Goal: Task Accomplishment & Management: Use online tool/utility

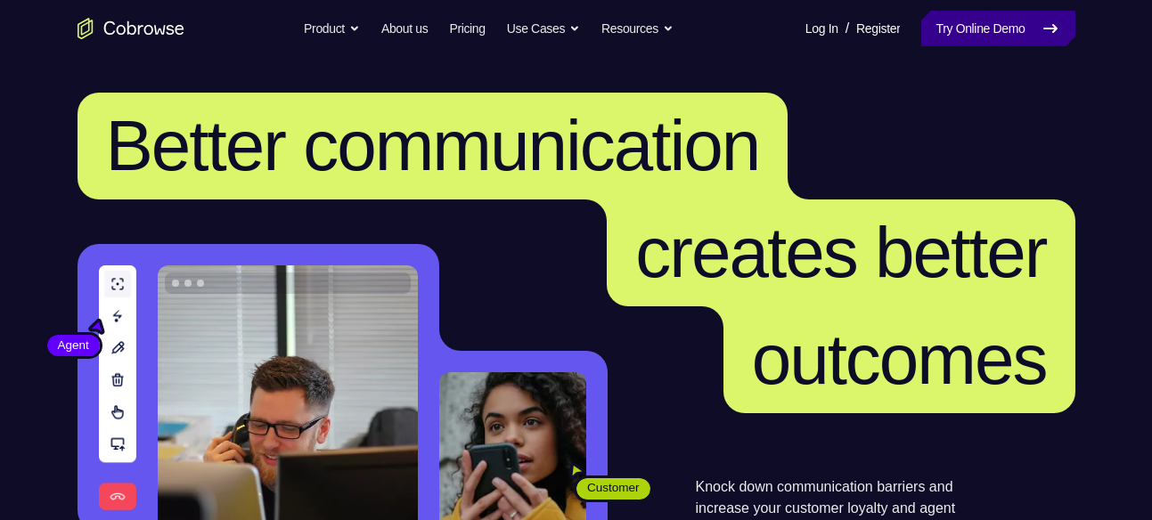
click at [984, 33] on link "Try Online Demo" at bounding box center [997, 29] width 153 height 36
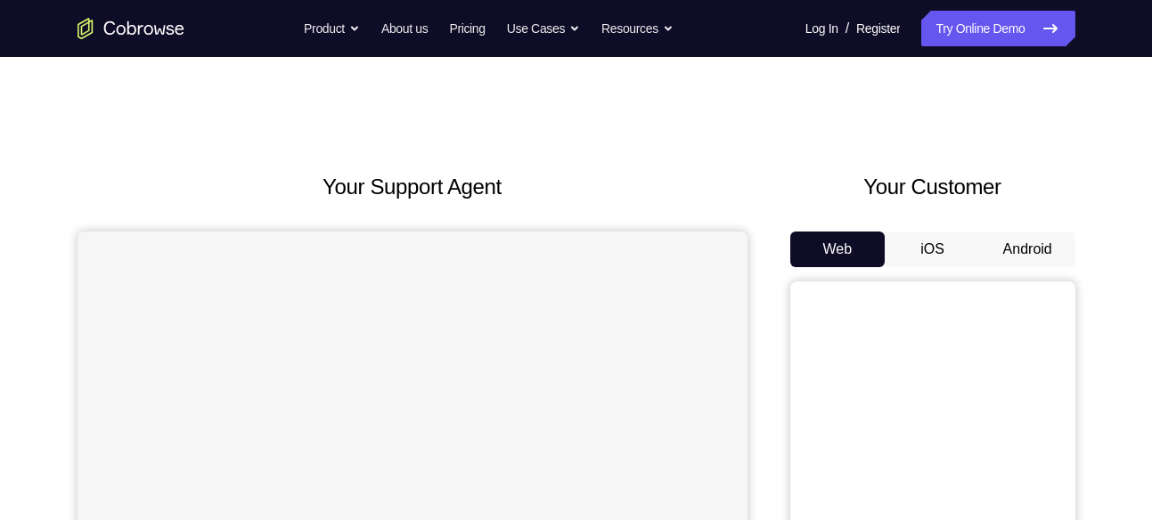
click at [1020, 249] on button "Android" at bounding box center [1027, 250] width 95 height 36
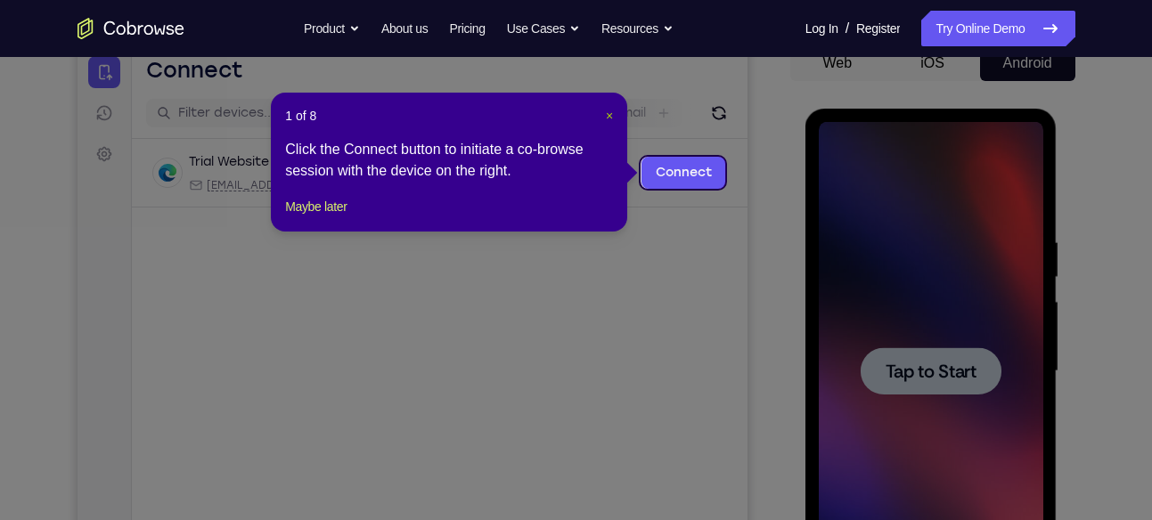
click at [612, 112] on span "×" at bounding box center [609, 116] width 7 height 14
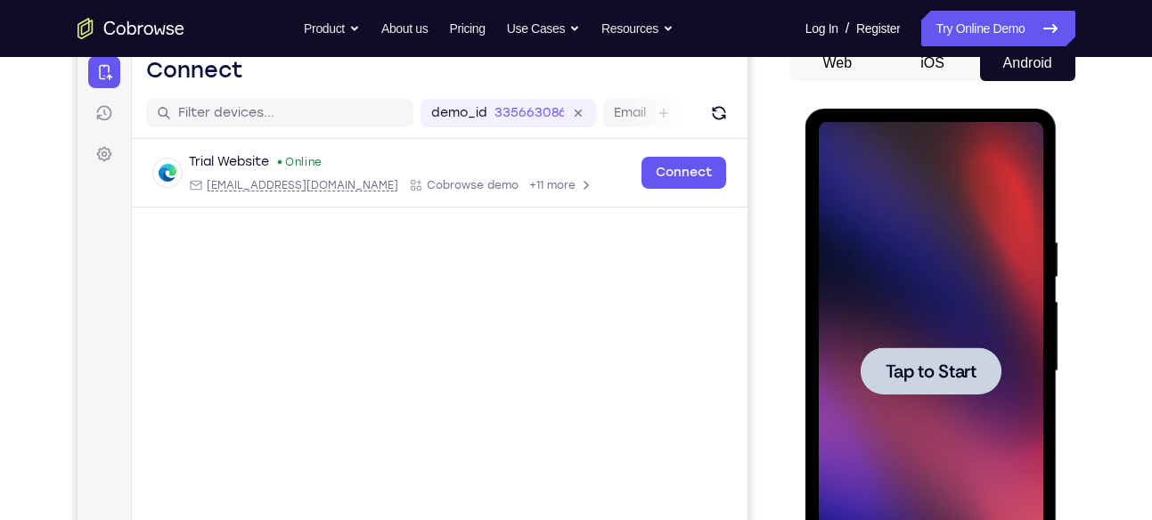
click at [933, 376] on span "Tap to Start" at bounding box center [930, 372] width 91 height 18
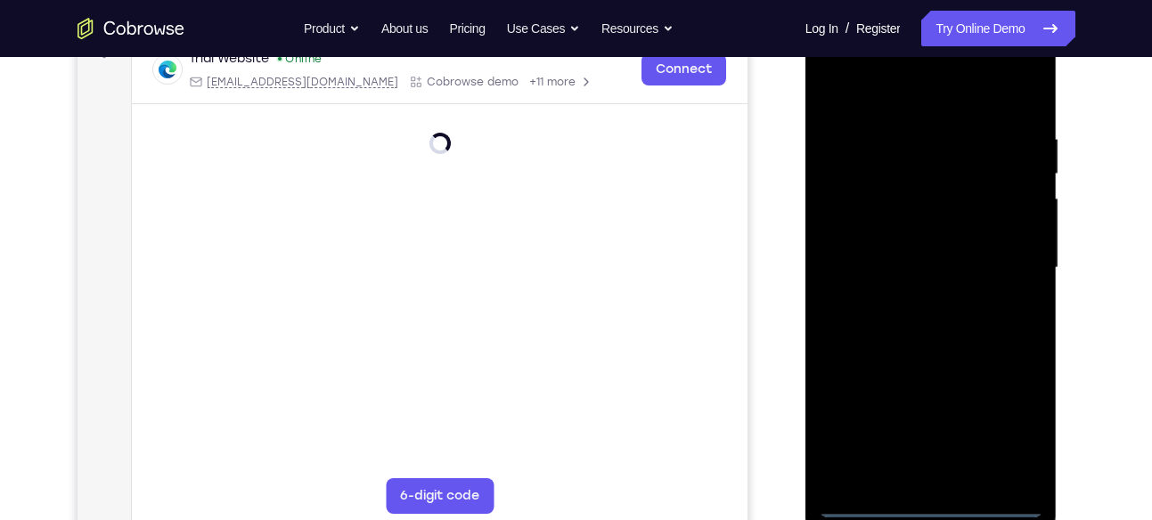
scroll to position [293, 0]
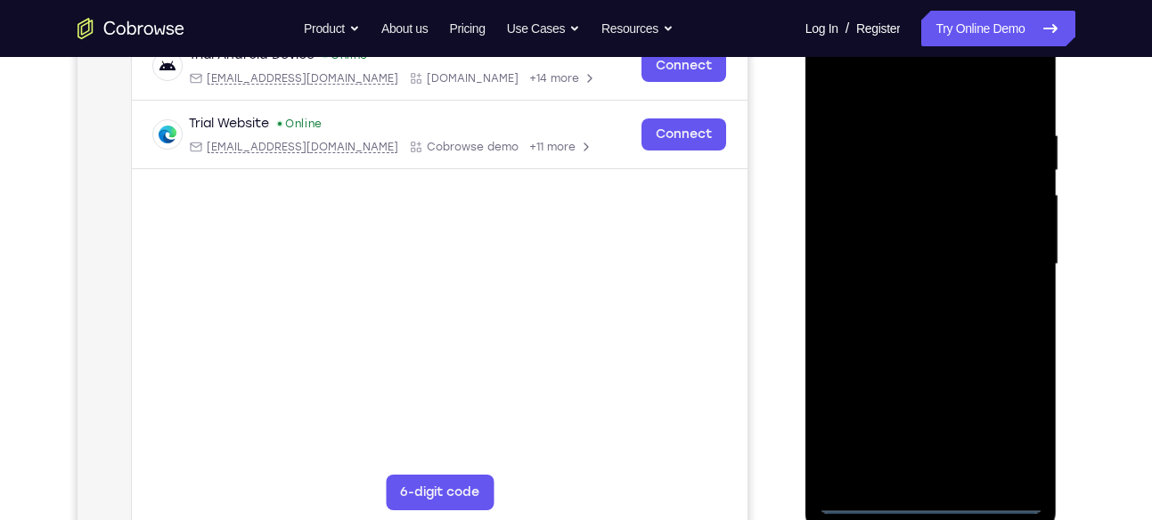
click at [933, 497] on div at bounding box center [931, 264] width 224 height 499
click at [1012, 426] on div at bounding box center [931, 264] width 224 height 499
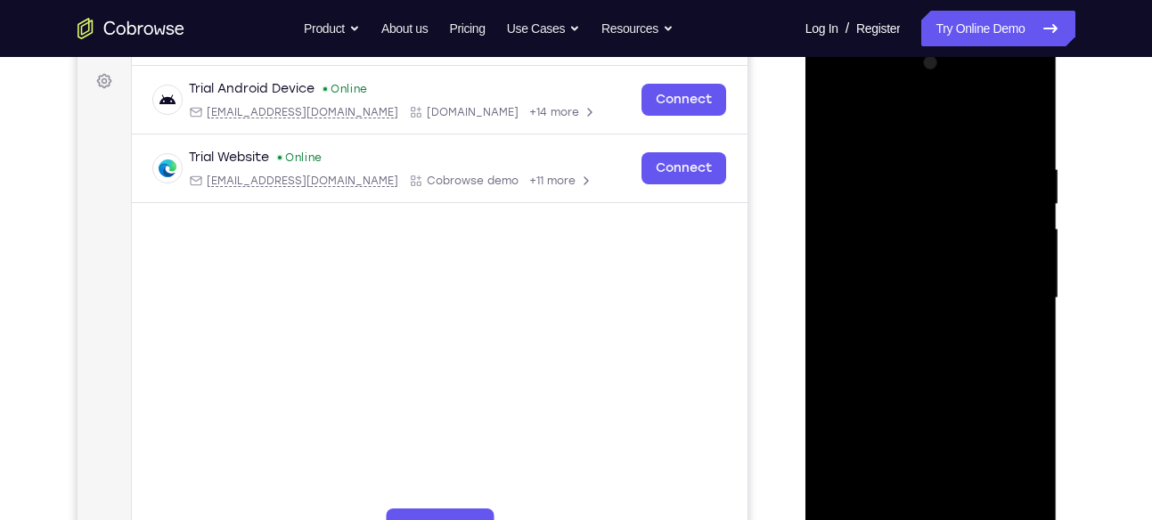
scroll to position [258, 0]
click at [828, 93] on div at bounding box center [931, 299] width 224 height 499
click at [1004, 289] on div at bounding box center [931, 299] width 224 height 499
click at [906, 332] on div at bounding box center [931, 299] width 224 height 499
click at [917, 260] on div at bounding box center [931, 299] width 224 height 499
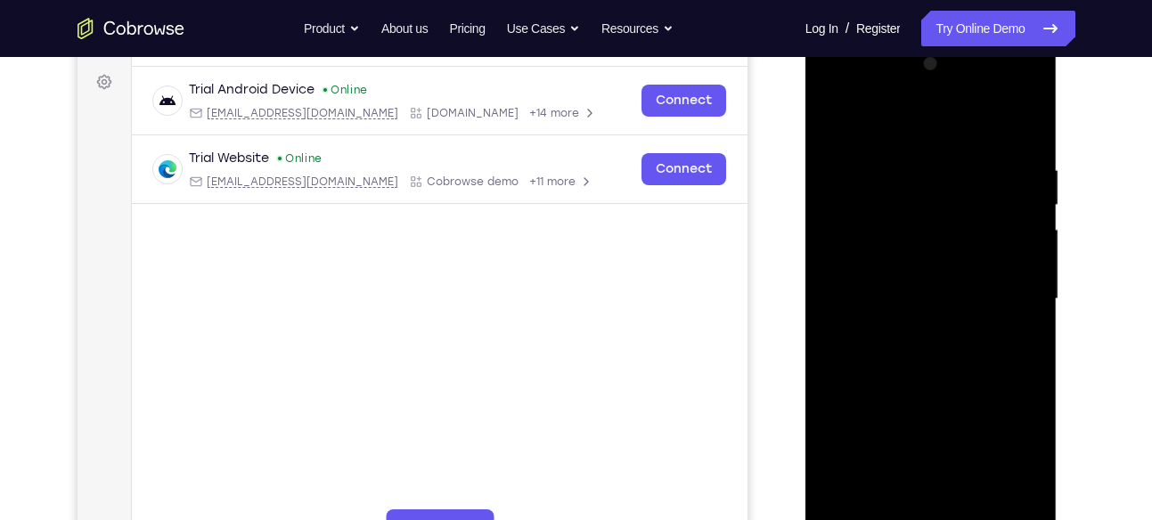
click at [930, 439] on div at bounding box center [931, 299] width 224 height 499
click at [889, 289] on div at bounding box center [931, 299] width 224 height 499
click at [1014, 240] on div at bounding box center [931, 299] width 224 height 499
click at [985, 285] on div at bounding box center [931, 299] width 224 height 499
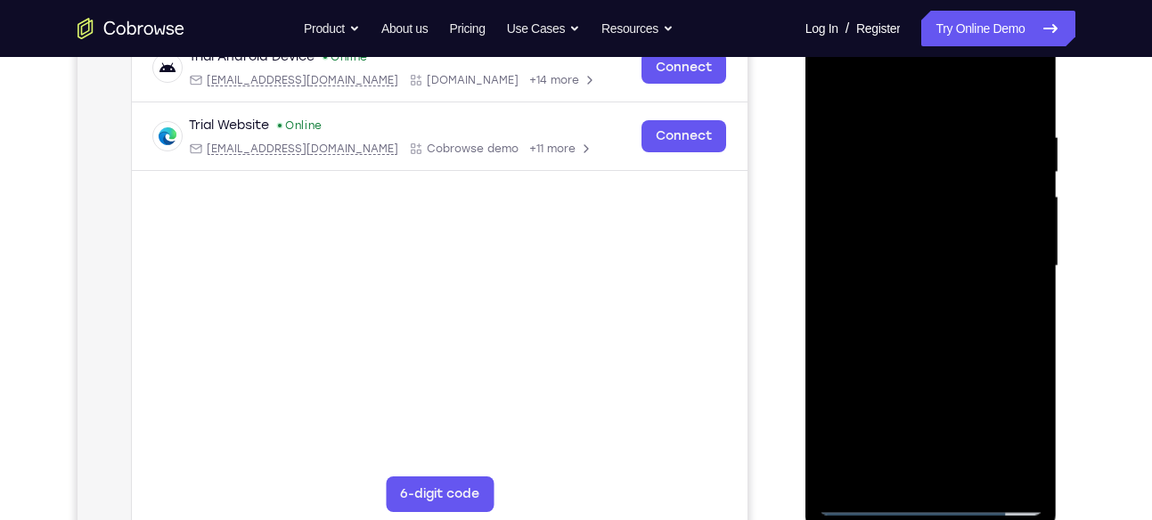
scroll to position [293, 0]
click at [923, 301] on div at bounding box center [931, 264] width 224 height 499
click at [909, 260] on div at bounding box center [931, 264] width 224 height 499
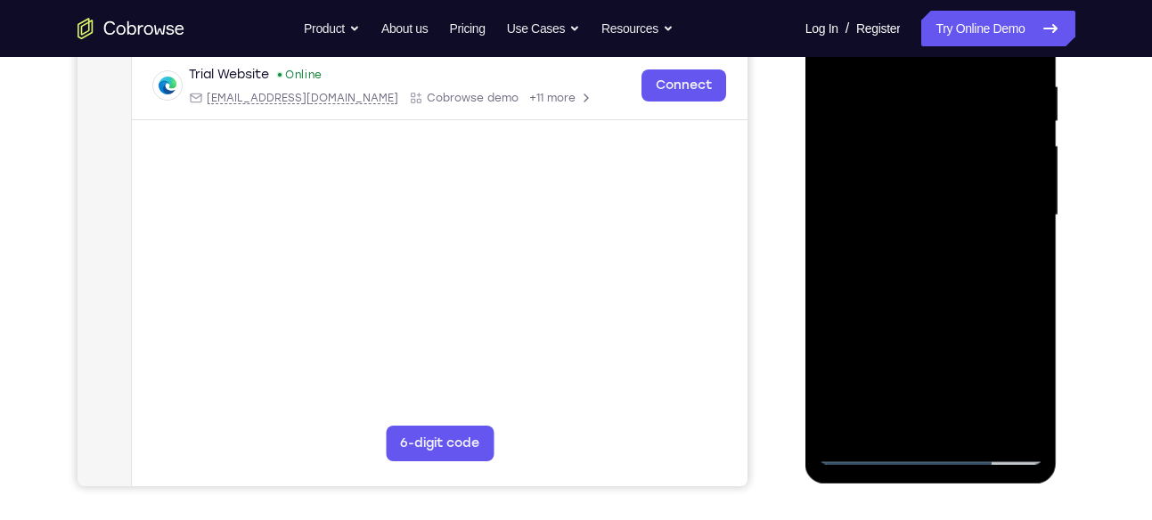
scroll to position [349, 0]
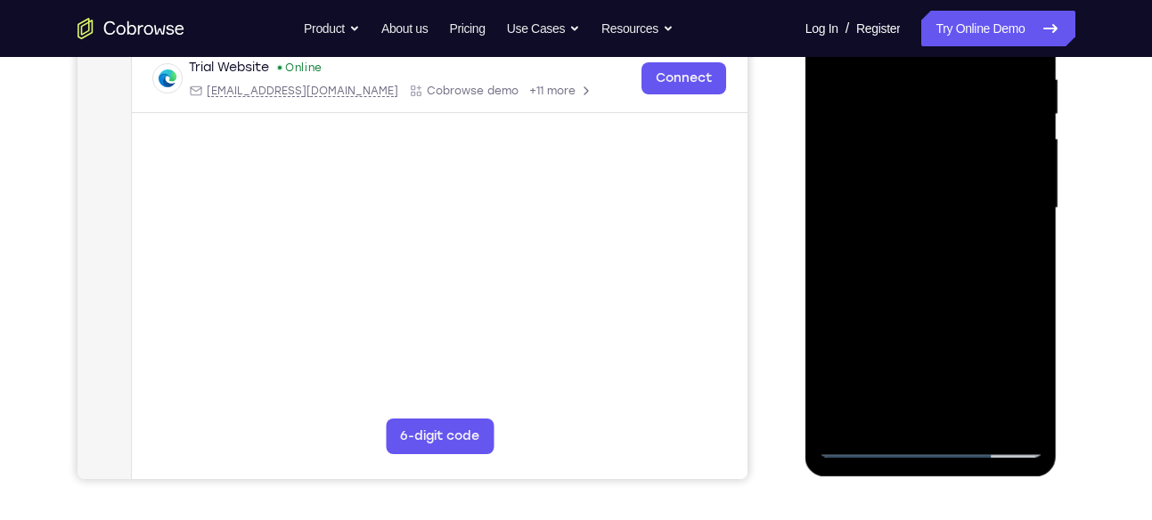
click at [1015, 203] on div at bounding box center [931, 208] width 224 height 499
click at [933, 249] on div at bounding box center [931, 208] width 224 height 499
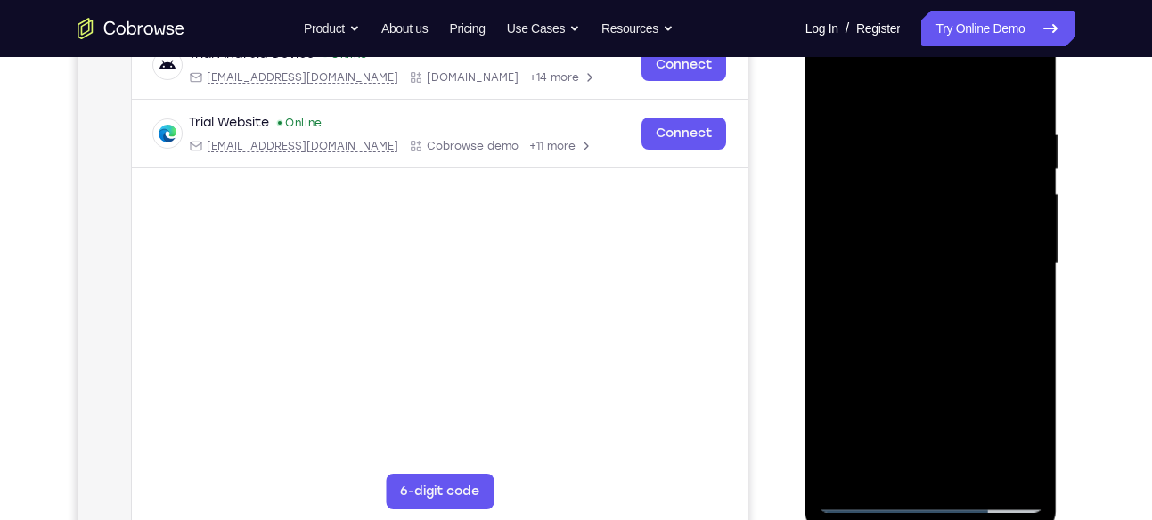
scroll to position [270, 0]
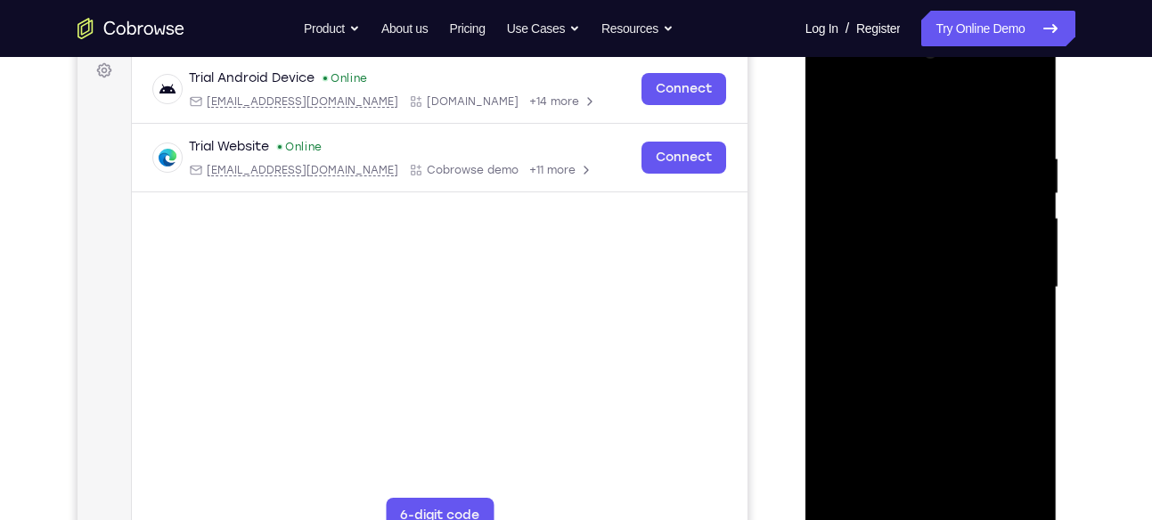
click at [908, 322] on div at bounding box center [931, 287] width 224 height 499
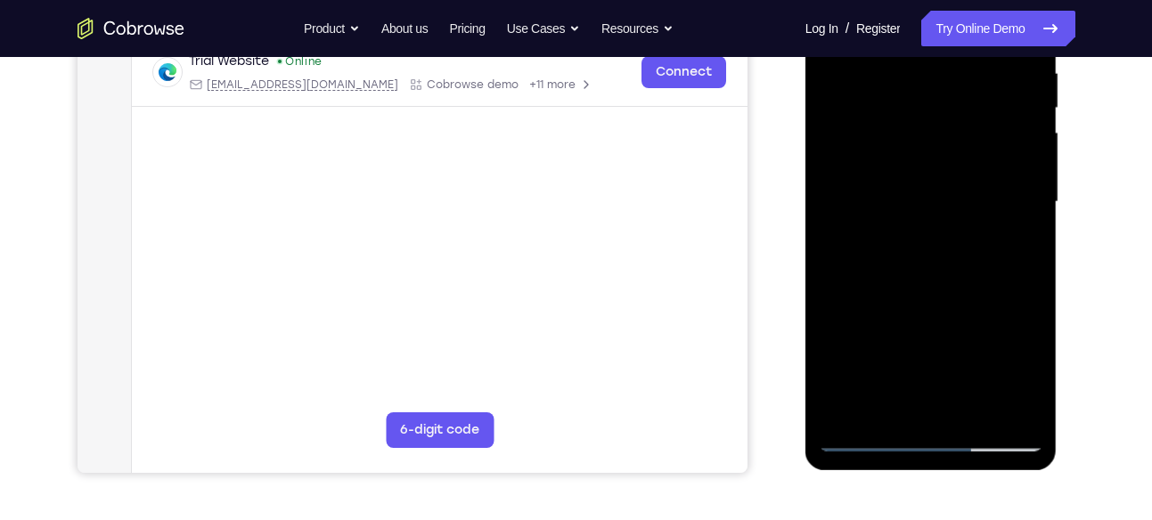
scroll to position [355, 0]
click at [992, 188] on div at bounding box center [931, 203] width 224 height 499
click at [944, 190] on div at bounding box center [931, 203] width 224 height 499
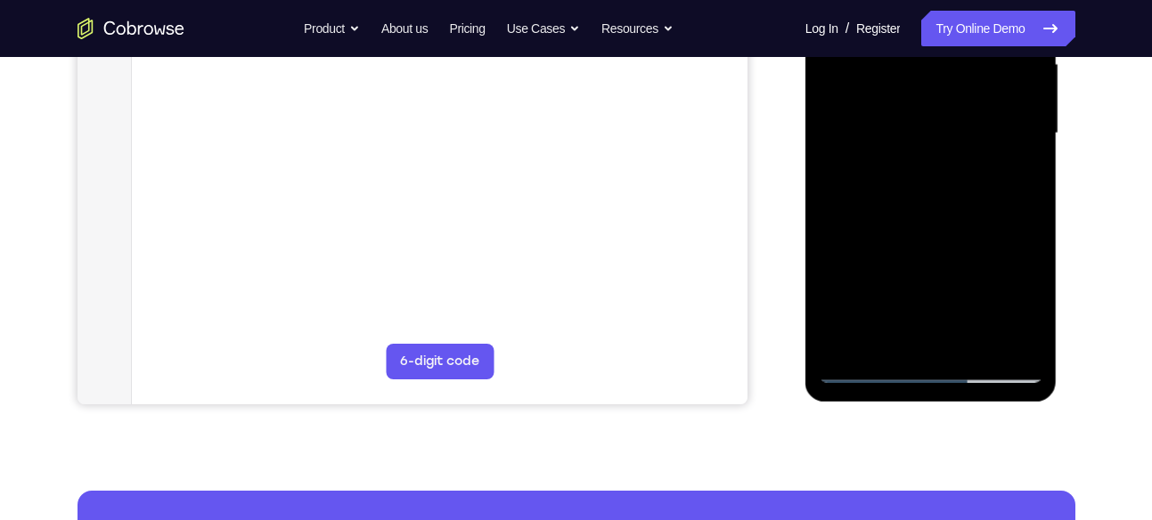
scroll to position [435, 0]
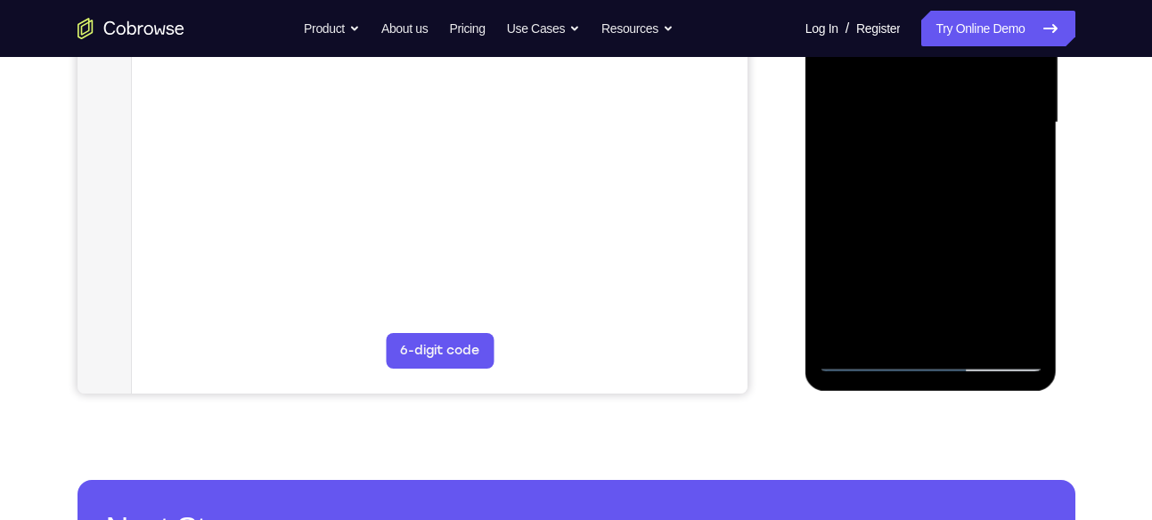
click at [1018, 295] on div at bounding box center [931, 123] width 224 height 499
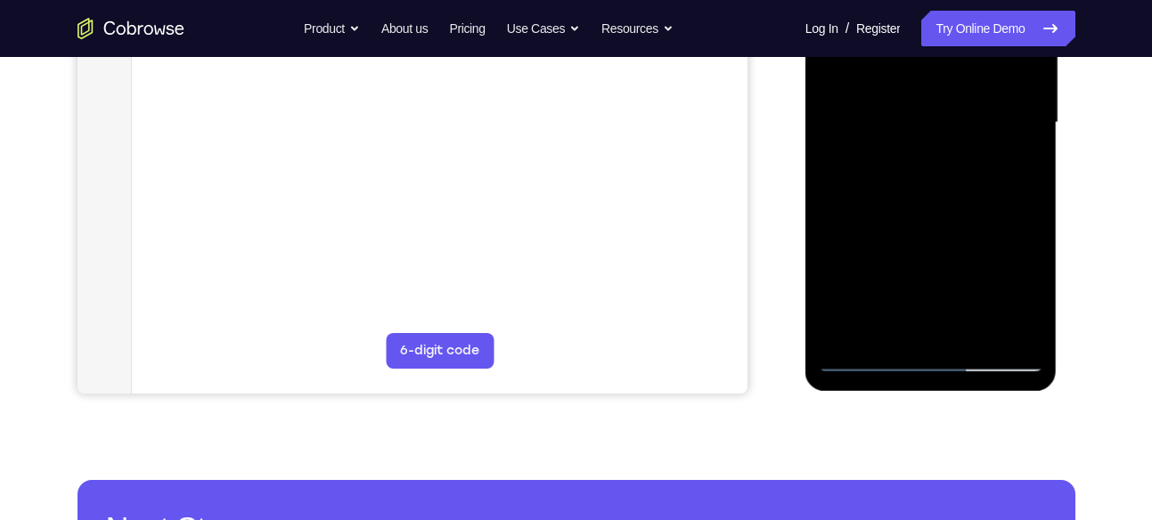
click at [1018, 295] on div at bounding box center [931, 123] width 224 height 499
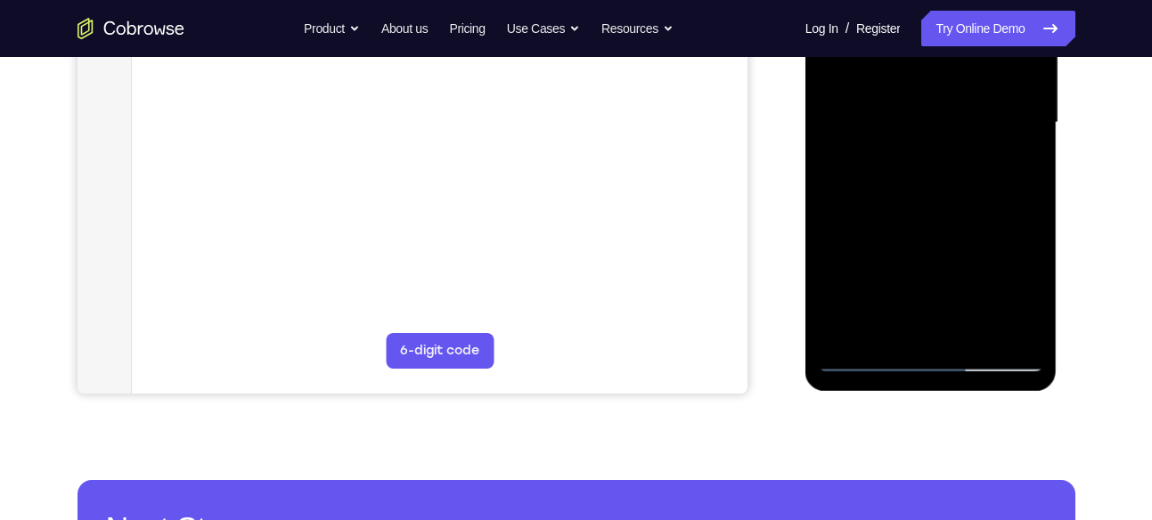
click at [1018, 295] on div at bounding box center [931, 123] width 224 height 499
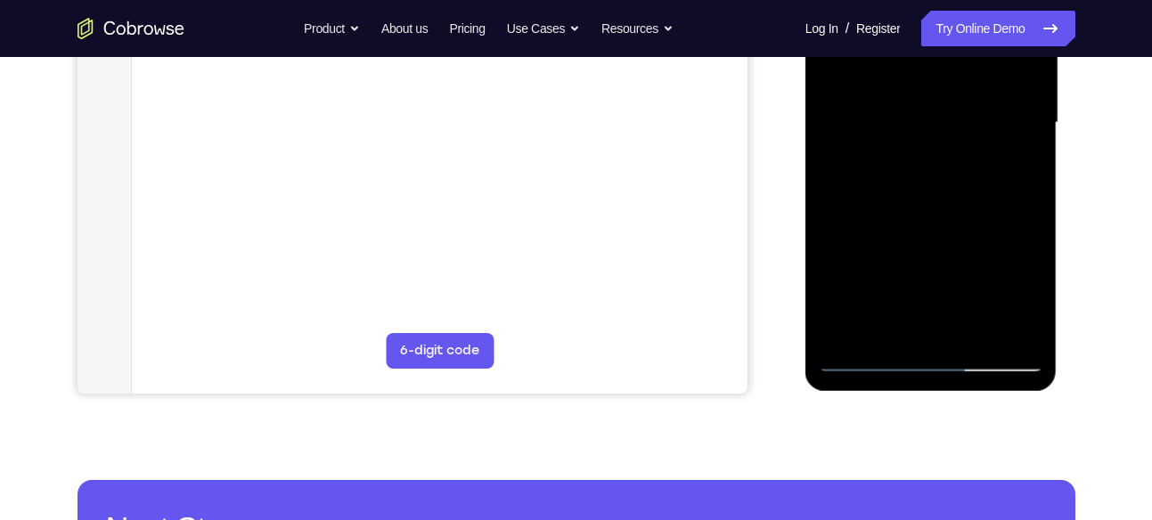
click at [1018, 295] on div at bounding box center [931, 123] width 224 height 499
click at [1036, 122] on div at bounding box center [931, 123] width 224 height 499
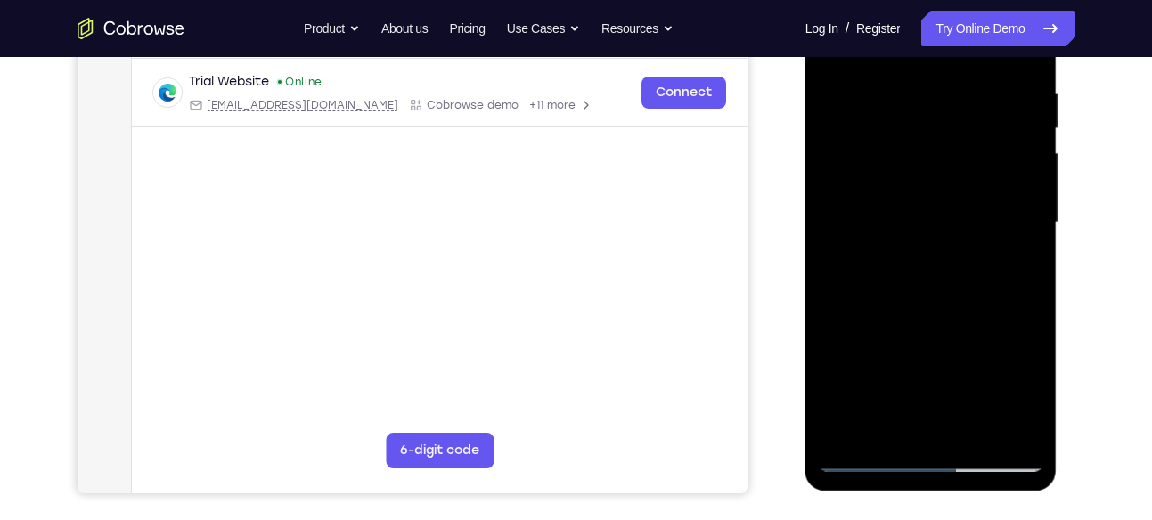
scroll to position [334, 0]
click at [943, 188] on div at bounding box center [931, 223] width 224 height 499
click at [995, 210] on div at bounding box center [931, 223] width 224 height 499
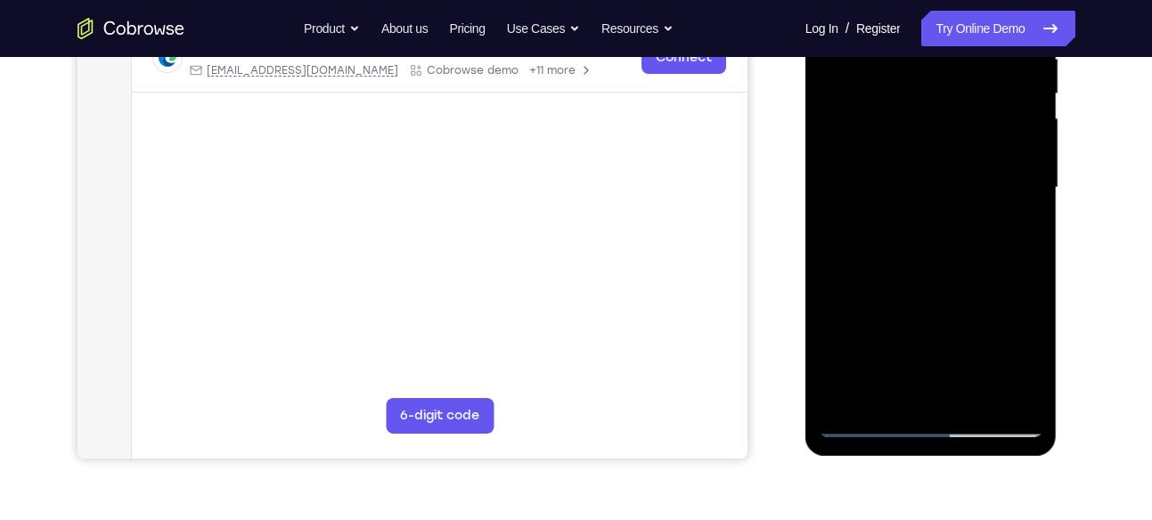
click at [926, 226] on div at bounding box center [931, 188] width 224 height 499
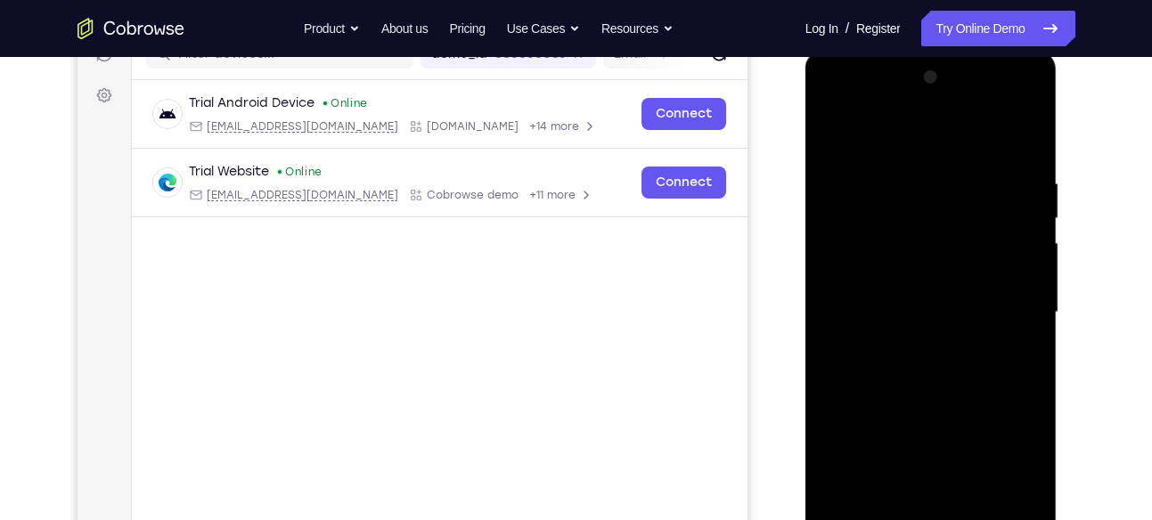
scroll to position [248, 0]
click at [1007, 106] on div at bounding box center [931, 310] width 224 height 499
click at [900, 143] on div at bounding box center [931, 310] width 224 height 499
click at [1000, 296] on div at bounding box center [931, 310] width 224 height 499
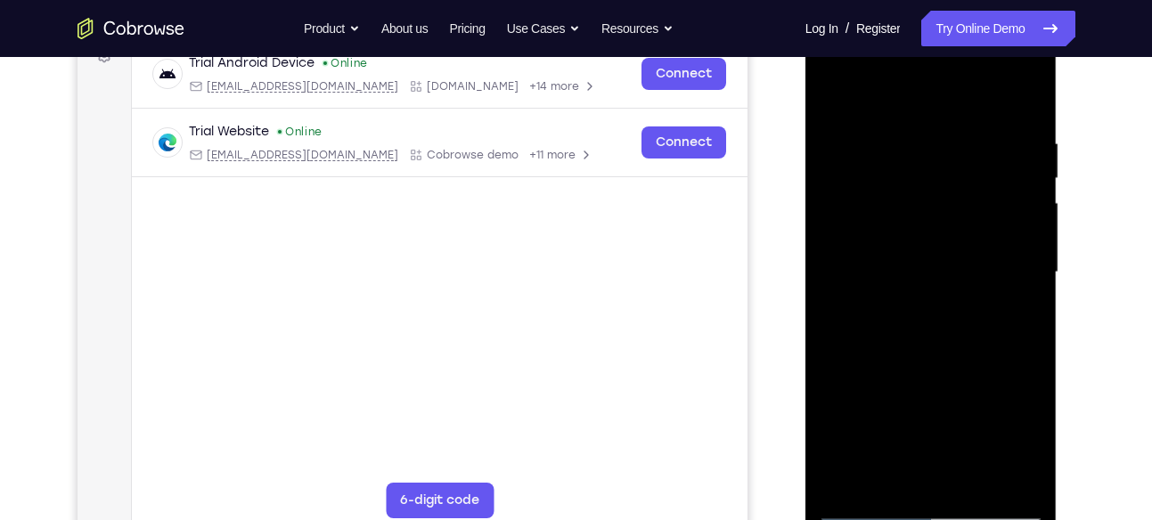
scroll to position [286, 0]
click at [915, 304] on div at bounding box center [931, 271] width 224 height 499
click at [917, 240] on div at bounding box center [931, 271] width 224 height 499
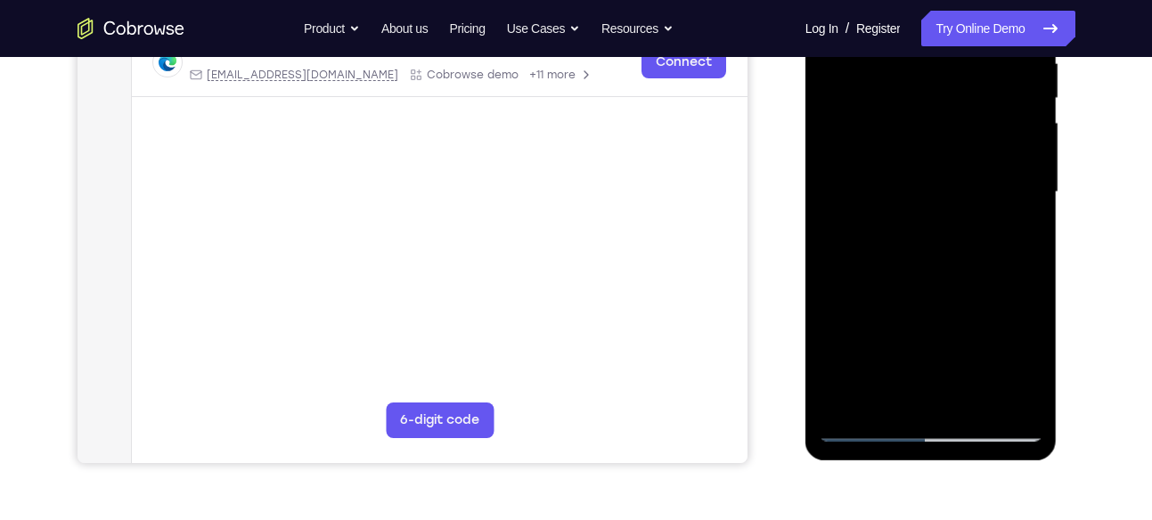
scroll to position [373, 0]
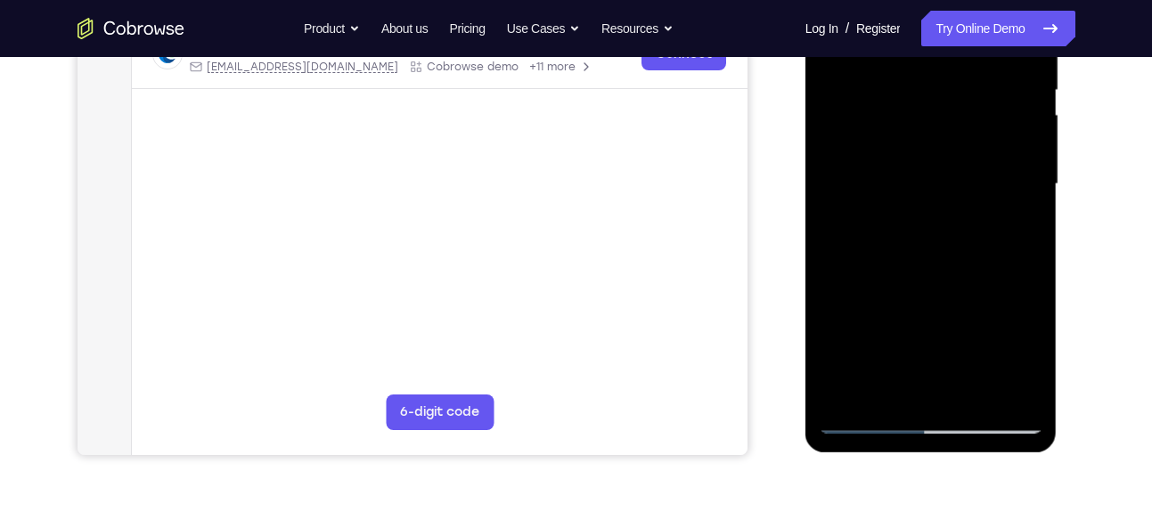
click at [929, 322] on div at bounding box center [931, 184] width 224 height 499
click at [884, 175] on div at bounding box center [931, 184] width 224 height 499
click at [1015, 175] on div at bounding box center [931, 184] width 224 height 499
click at [933, 226] on div at bounding box center [931, 184] width 224 height 499
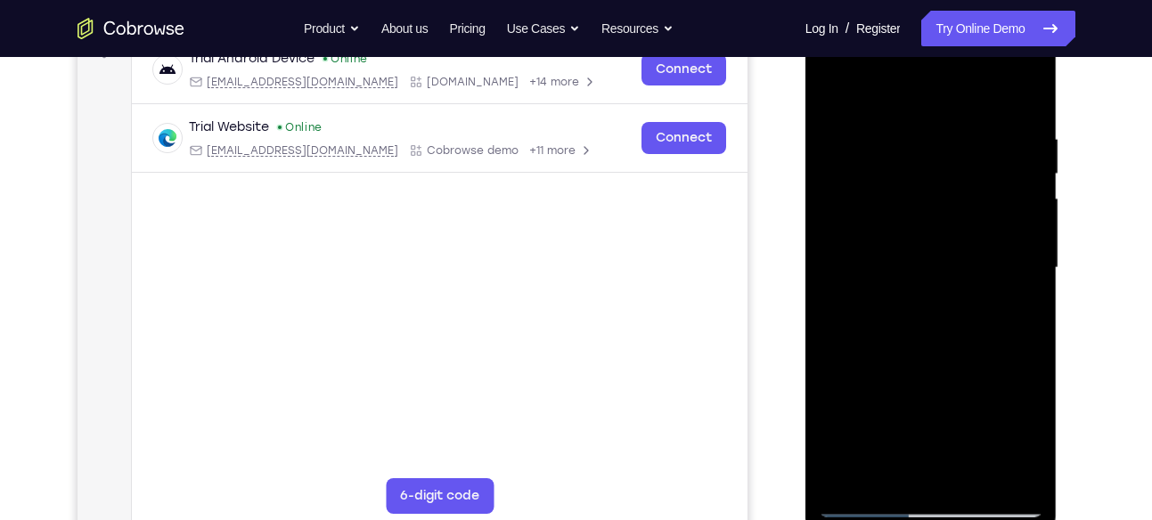
scroll to position [273, 0]
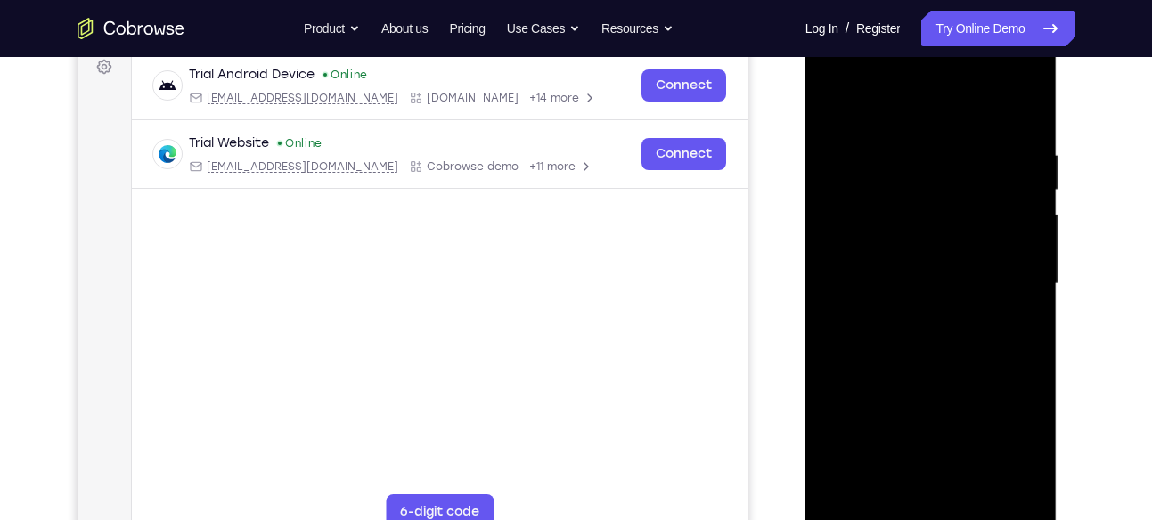
click at [1005, 71] on div at bounding box center [931, 284] width 224 height 499
click at [850, 80] on div at bounding box center [931, 284] width 224 height 499
click at [855, 224] on div at bounding box center [931, 284] width 224 height 499
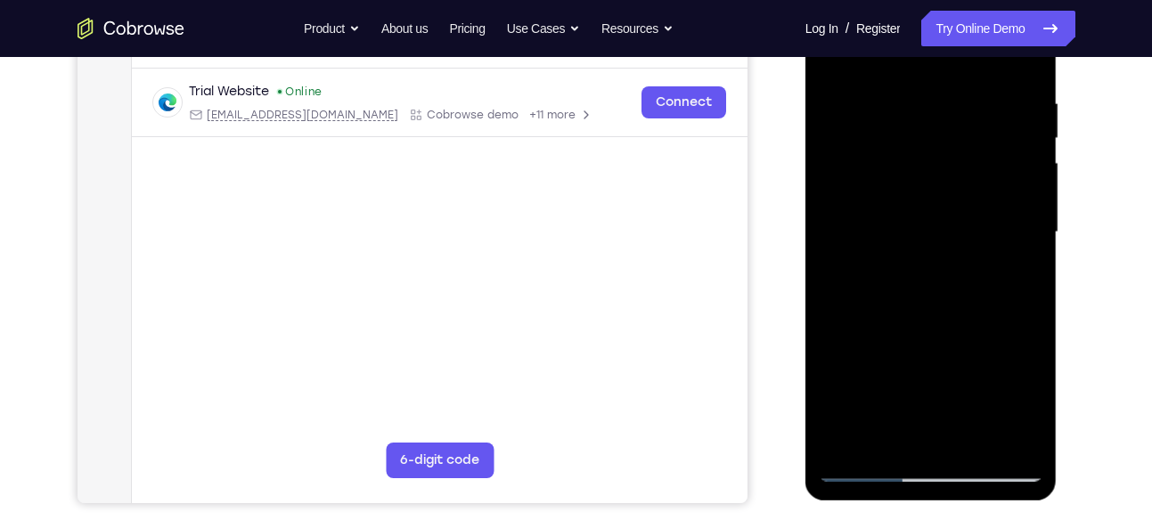
scroll to position [328, 0]
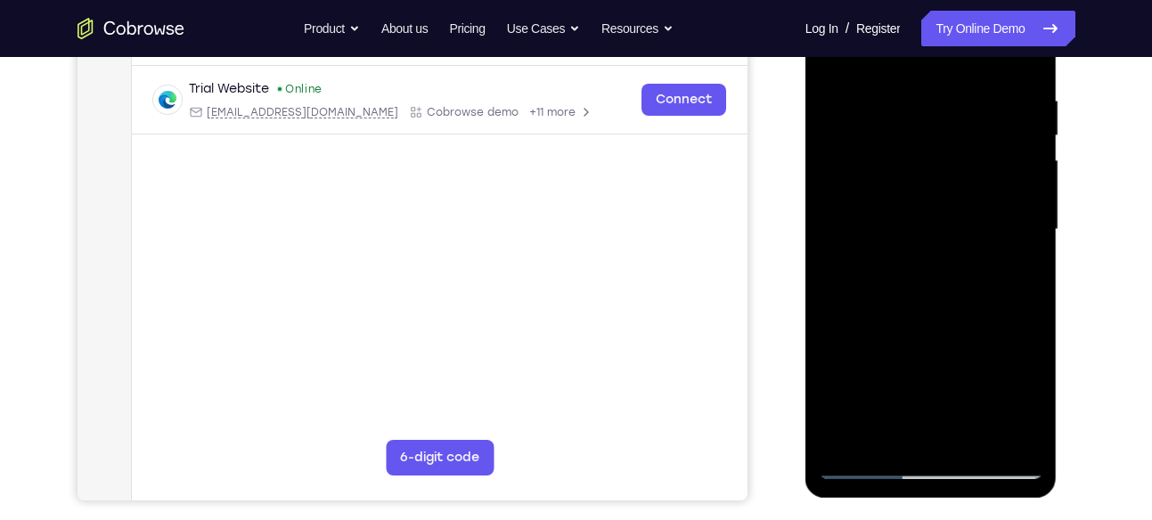
click at [920, 236] on div at bounding box center [931, 229] width 224 height 499
click at [930, 370] on div at bounding box center [931, 229] width 224 height 499
click at [877, 212] on div at bounding box center [931, 229] width 224 height 499
click at [931, 368] on div at bounding box center [931, 229] width 224 height 499
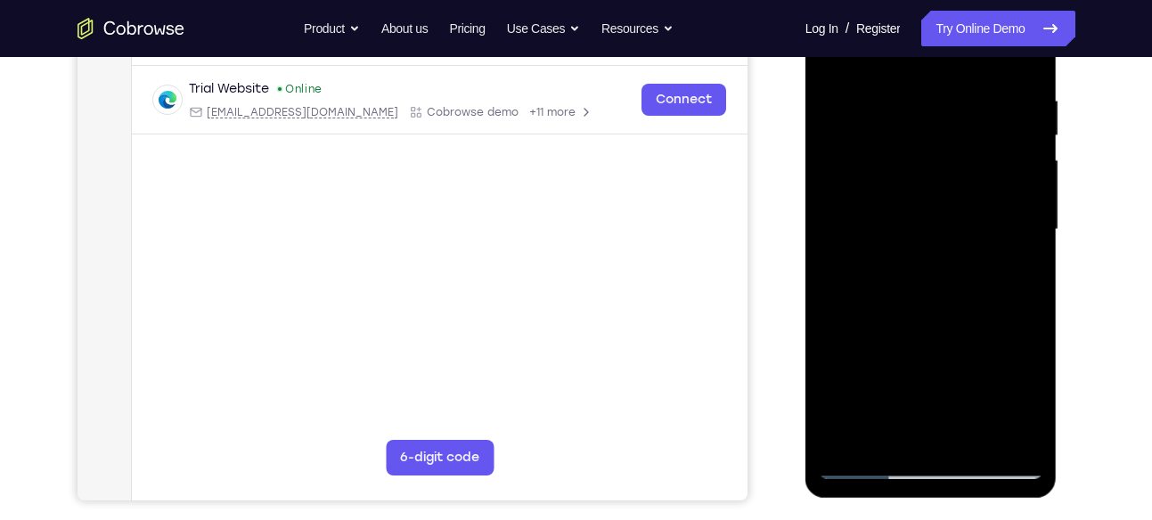
click at [931, 368] on div at bounding box center [931, 229] width 224 height 499
click at [917, 247] on div at bounding box center [931, 229] width 224 height 499
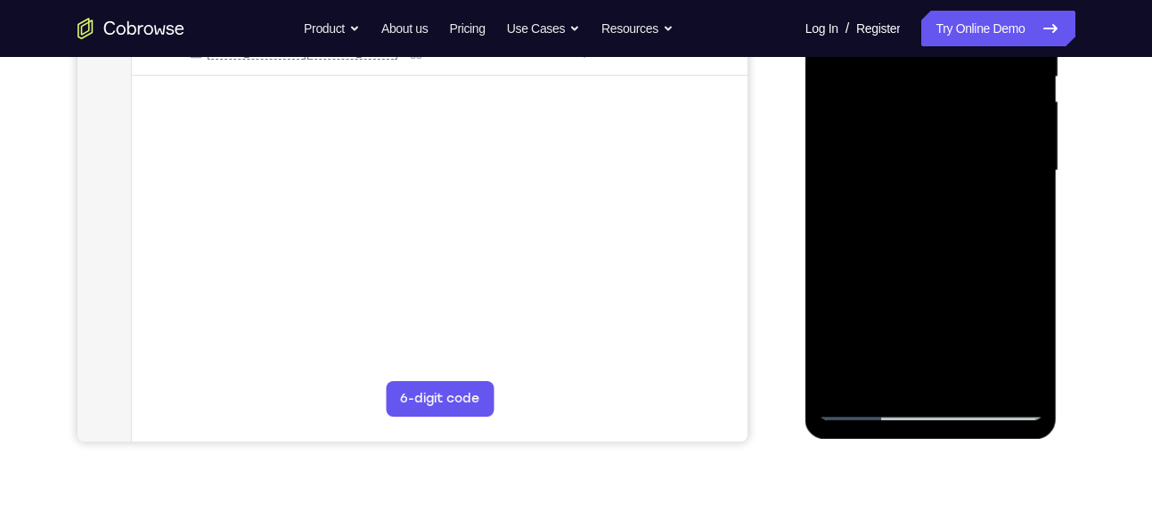
scroll to position [393, 0]
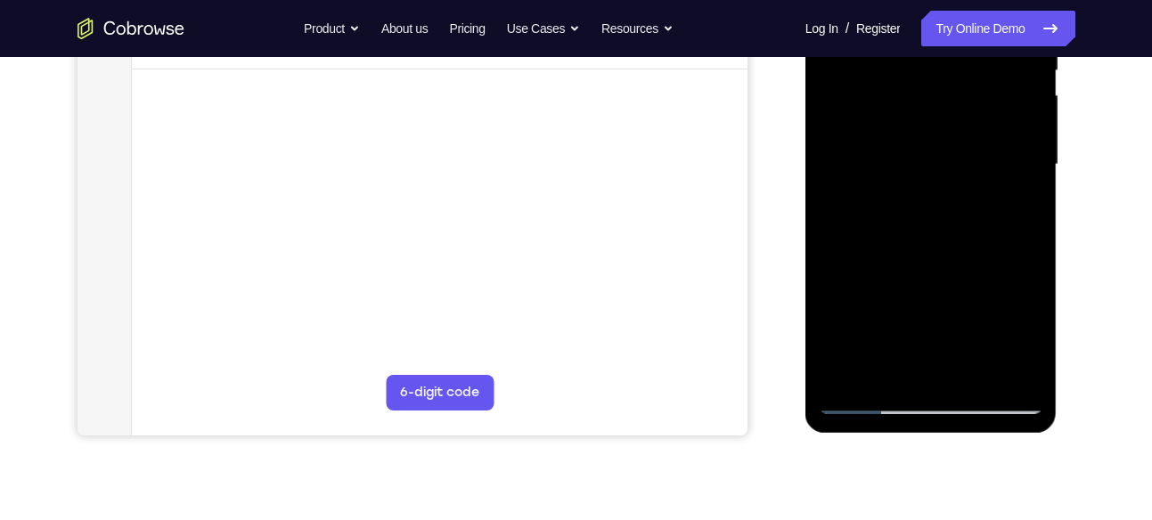
click at [948, 367] on div at bounding box center [931, 164] width 224 height 499
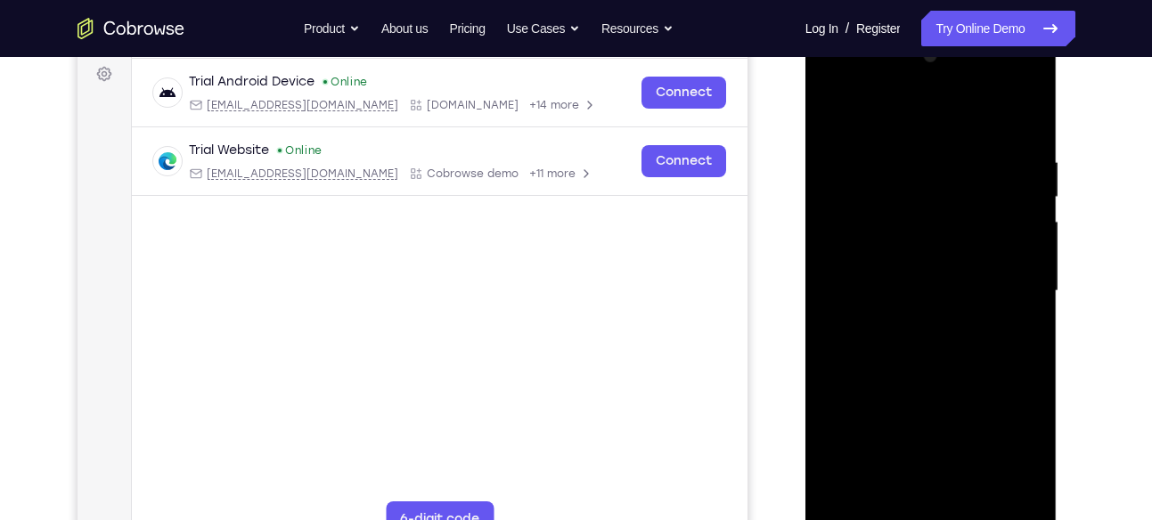
scroll to position [265, 0]
click at [988, 139] on div at bounding box center [931, 292] width 224 height 499
click at [998, 83] on div at bounding box center [931, 292] width 224 height 499
click at [883, 155] on div at bounding box center [931, 292] width 224 height 499
click at [943, 202] on div at bounding box center [931, 292] width 224 height 499
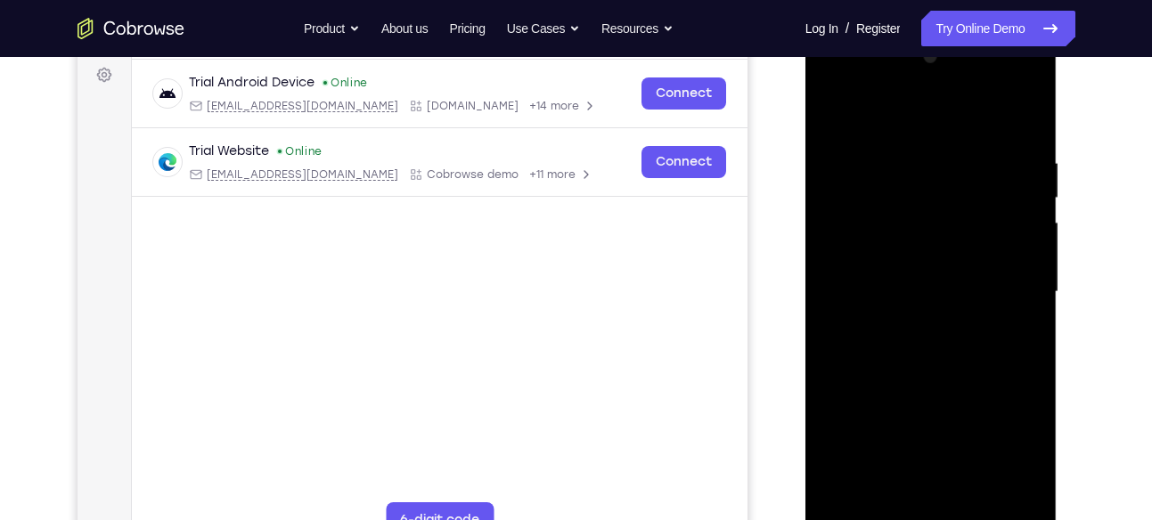
click at [939, 151] on div at bounding box center [931, 292] width 224 height 499
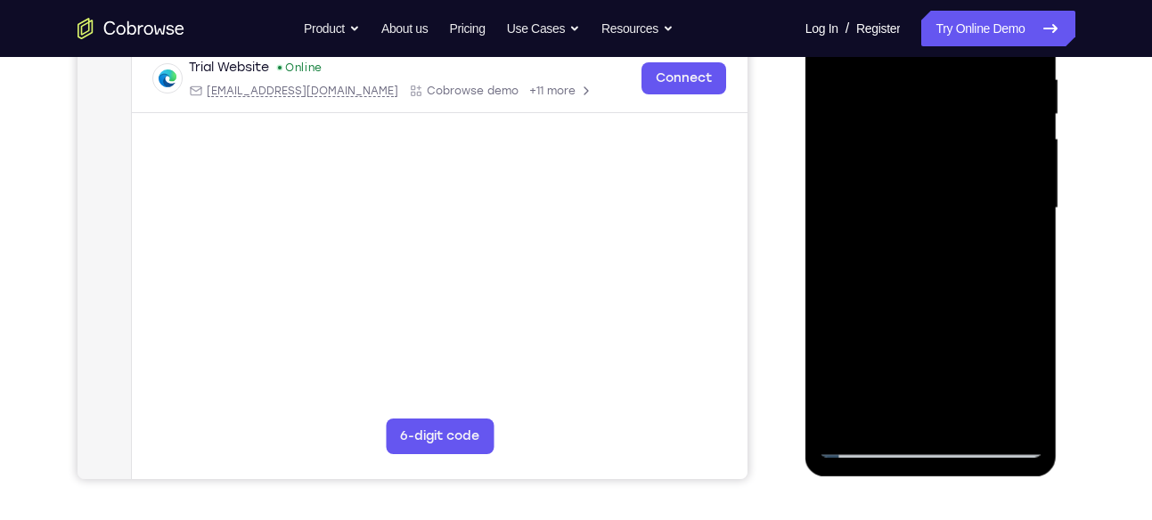
scroll to position [347, 0]
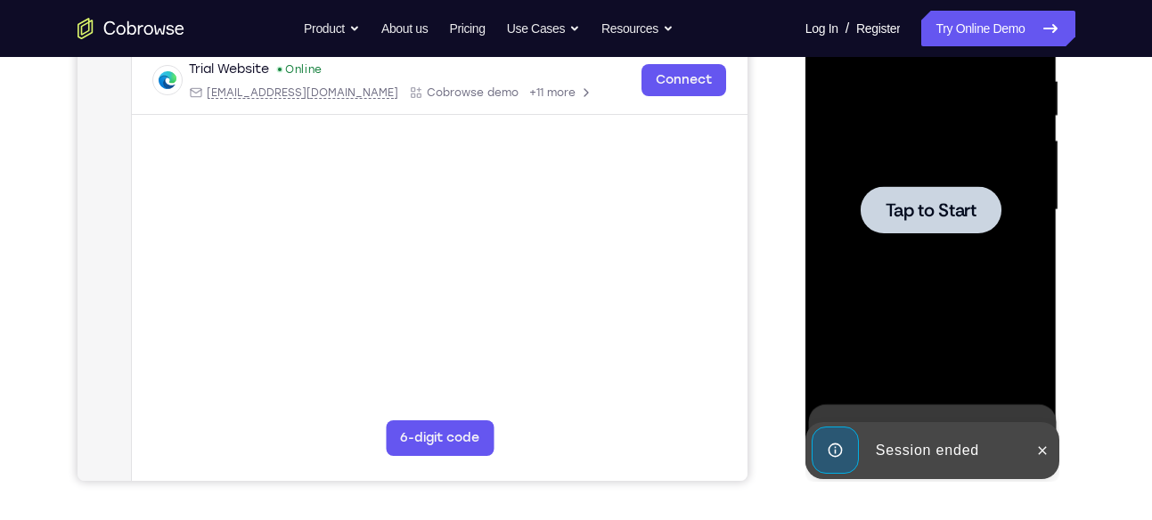
click at [911, 219] on span "Tap to Start" at bounding box center [930, 210] width 91 height 18
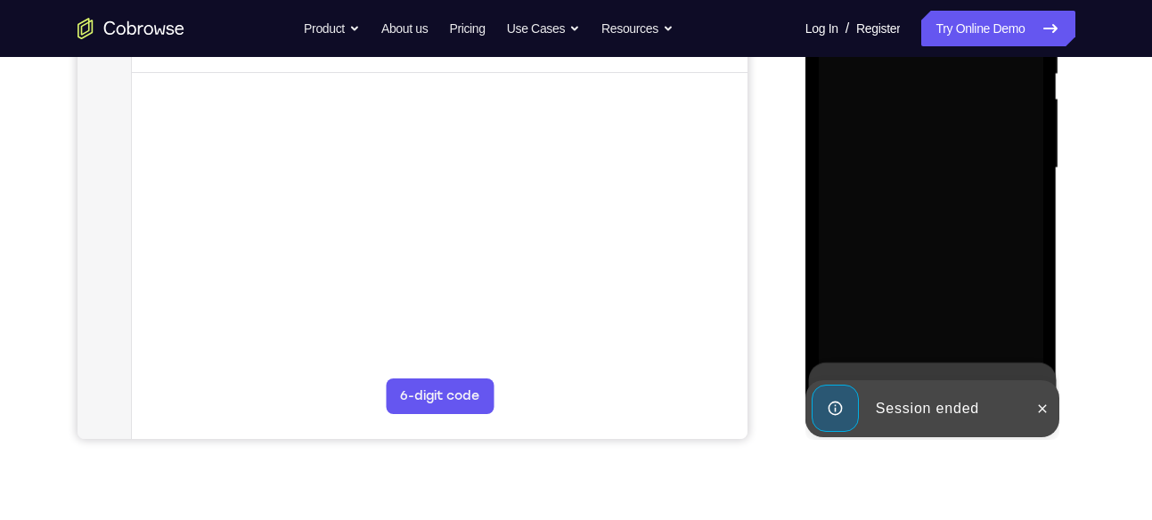
scroll to position [390, 0]
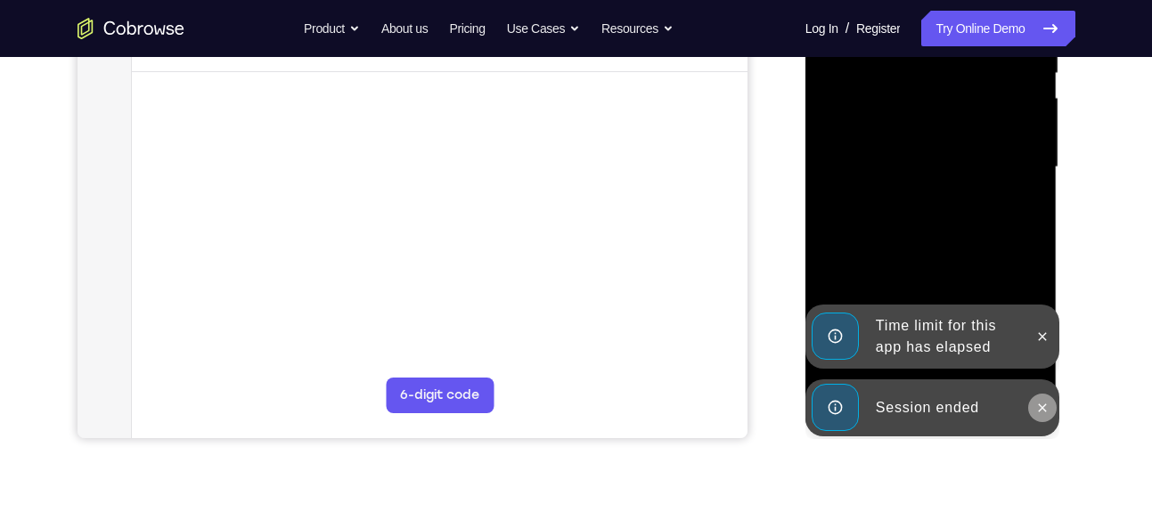
click at [1040, 403] on icon at bounding box center [1042, 408] width 14 height 14
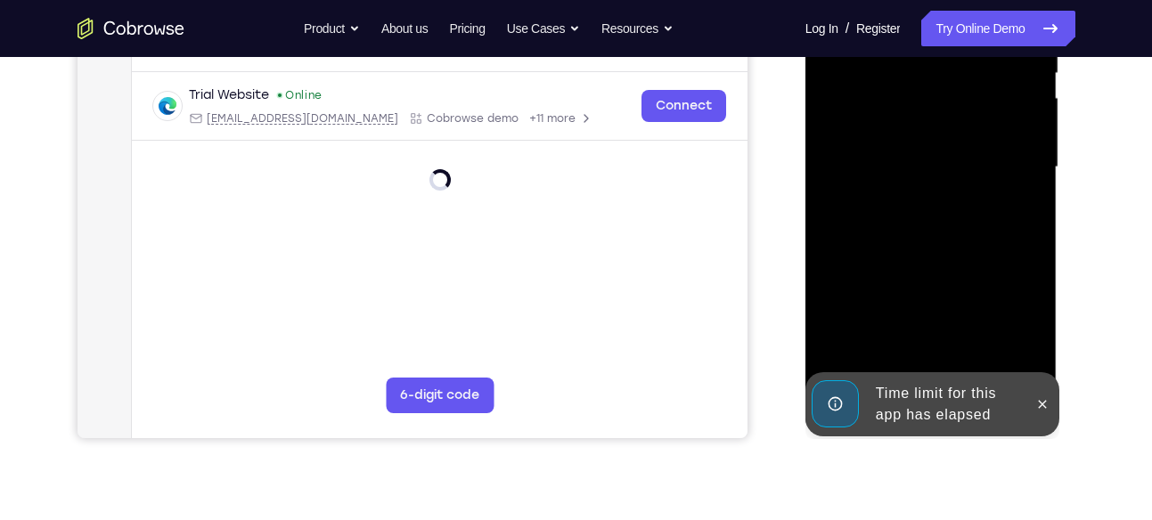
click at [1040, 403] on icon at bounding box center [1042, 404] width 14 height 14
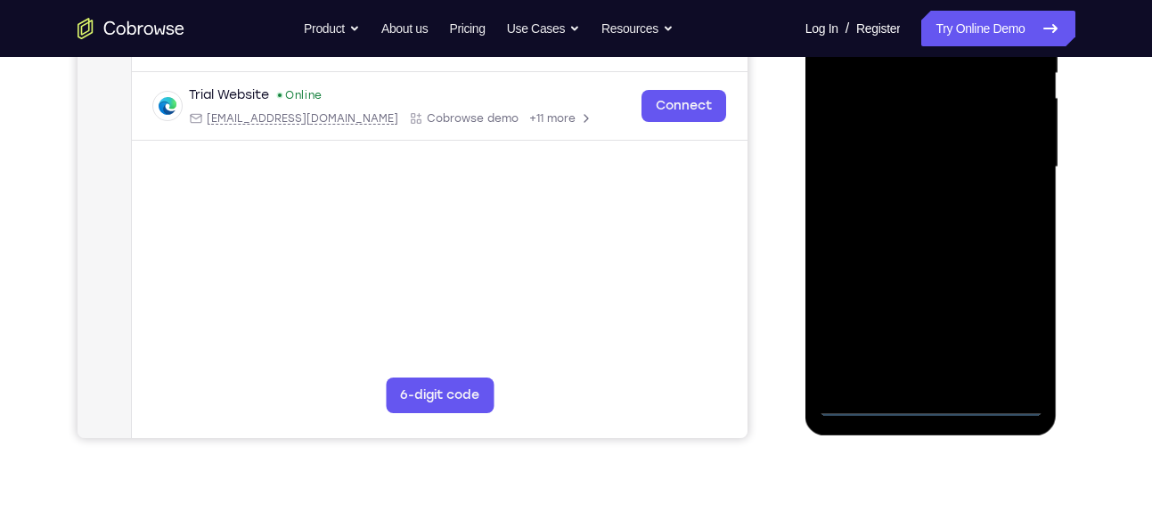
click at [941, 400] on div at bounding box center [931, 167] width 224 height 499
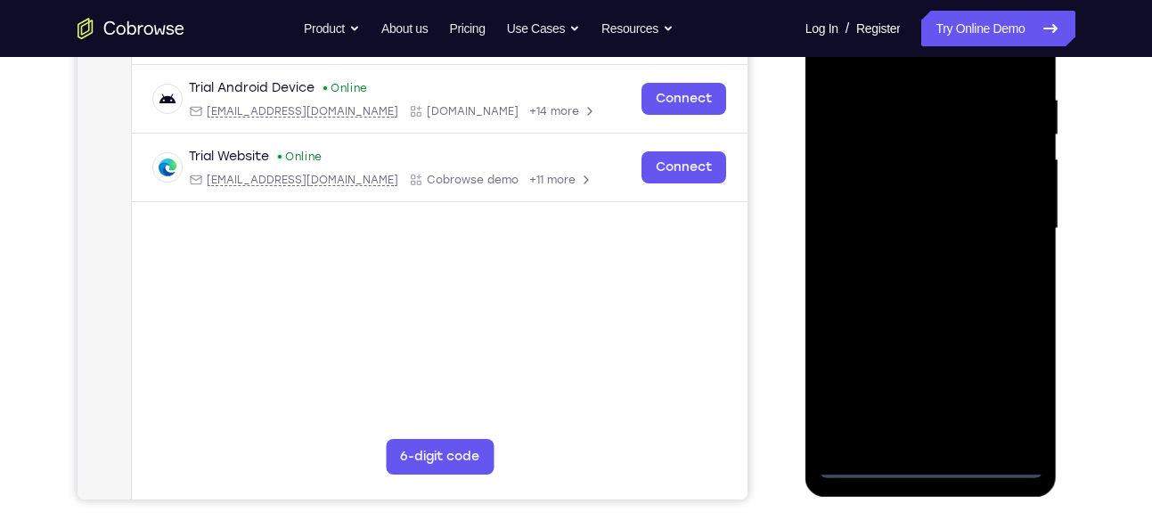
scroll to position [322, 0]
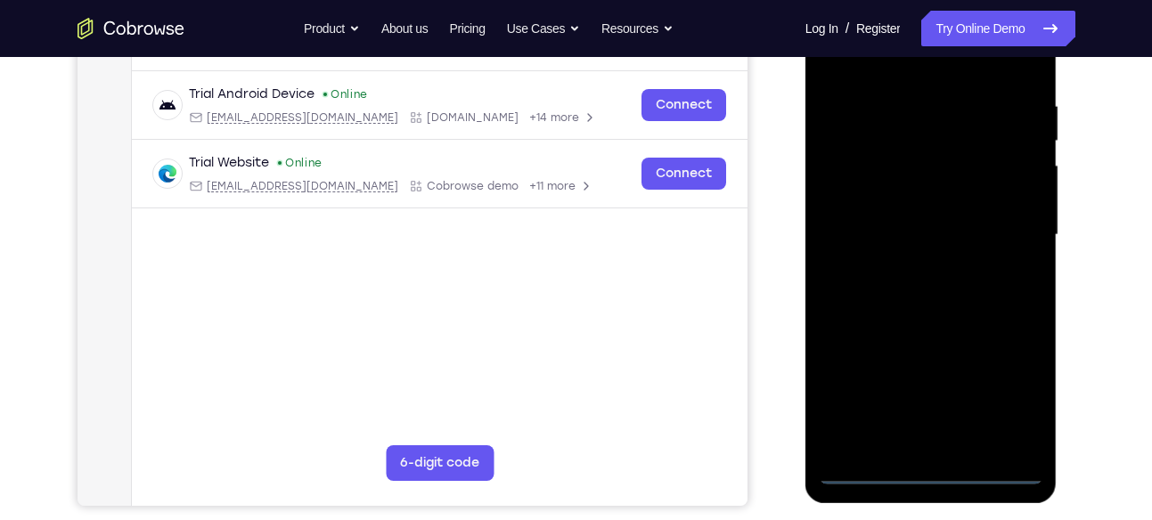
click at [1006, 403] on div at bounding box center [931, 235] width 224 height 499
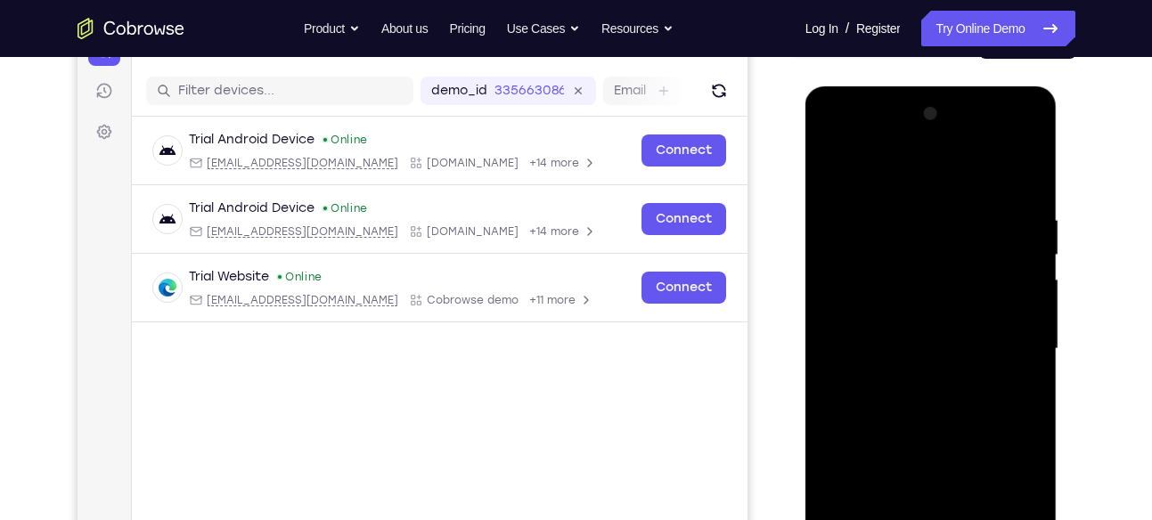
scroll to position [208, 0]
click at [837, 143] on div at bounding box center [931, 350] width 224 height 499
click at [1003, 338] on div at bounding box center [931, 350] width 224 height 499
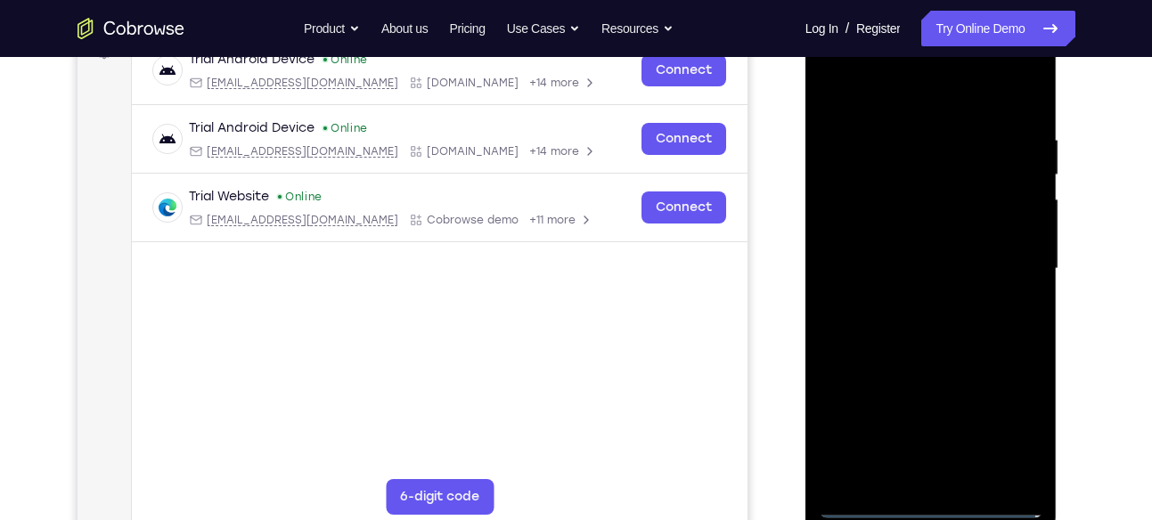
scroll to position [289, 0]
click at [911, 302] on div at bounding box center [931, 268] width 224 height 499
click at [936, 239] on div at bounding box center [931, 268] width 224 height 499
click at [930, 408] on div at bounding box center [931, 268] width 224 height 499
click at [867, 239] on div at bounding box center [931, 268] width 224 height 499
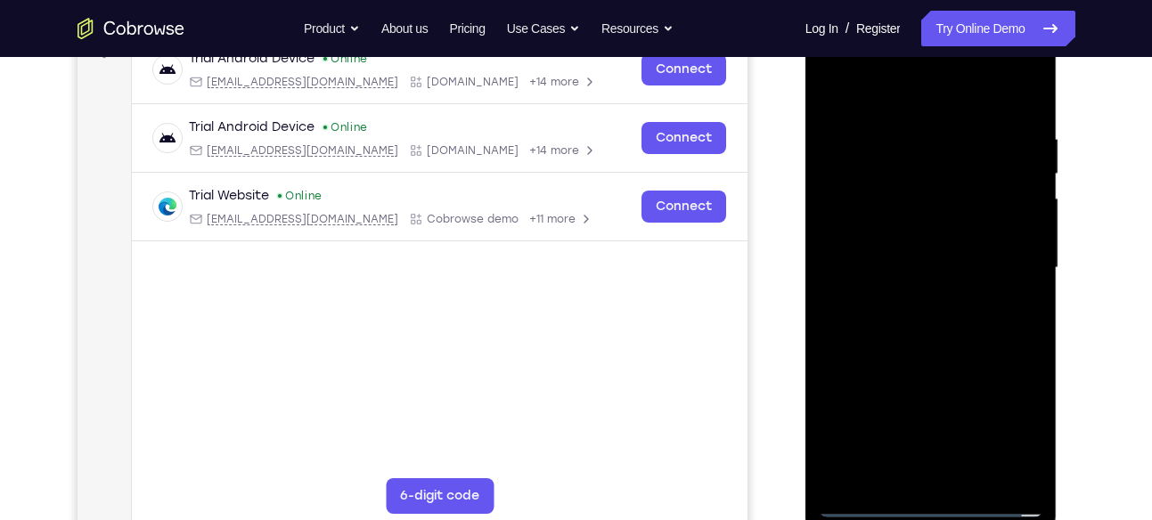
click at [885, 267] on div at bounding box center [931, 268] width 224 height 499
click at [923, 319] on div at bounding box center [931, 268] width 224 height 499
click at [1015, 90] on div at bounding box center [931, 268] width 224 height 499
click at [921, 319] on div at bounding box center [931, 268] width 224 height 499
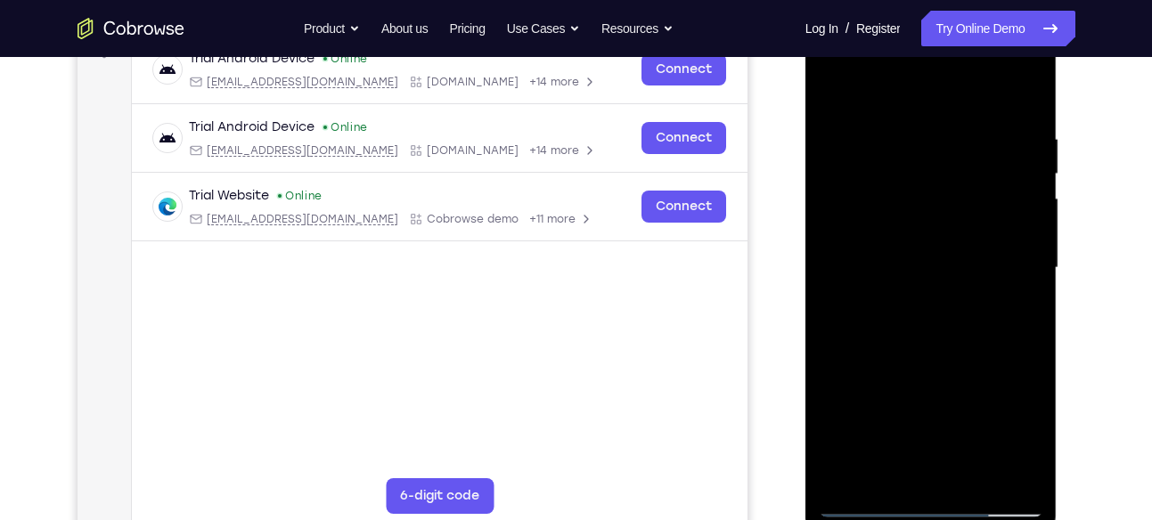
drag, startPoint x: 941, startPoint y: 167, endPoint x: 937, endPoint y: 506, distance: 338.5
click at [937, 506] on div at bounding box center [931, 268] width 224 height 499
drag, startPoint x: 941, startPoint y: 154, endPoint x: 940, endPoint y: 400, distance: 245.8
click at [940, 400] on div at bounding box center [931, 268] width 224 height 499
drag, startPoint x: 954, startPoint y: 139, endPoint x: 915, endPoint y: 416, distance: 279.8
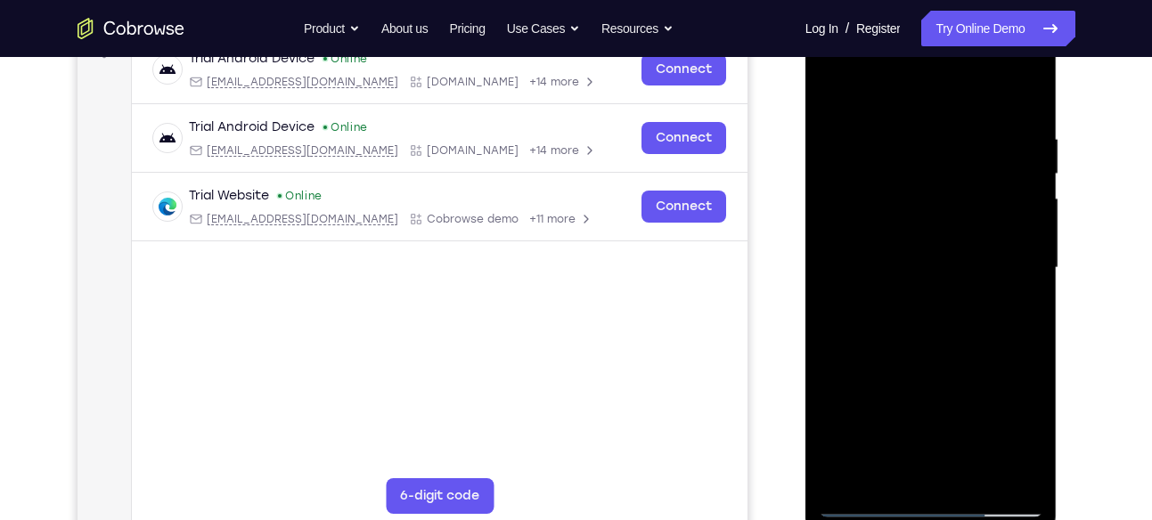
click at [915, 416] on div at bounding box center [931, 268] width 224 height 499
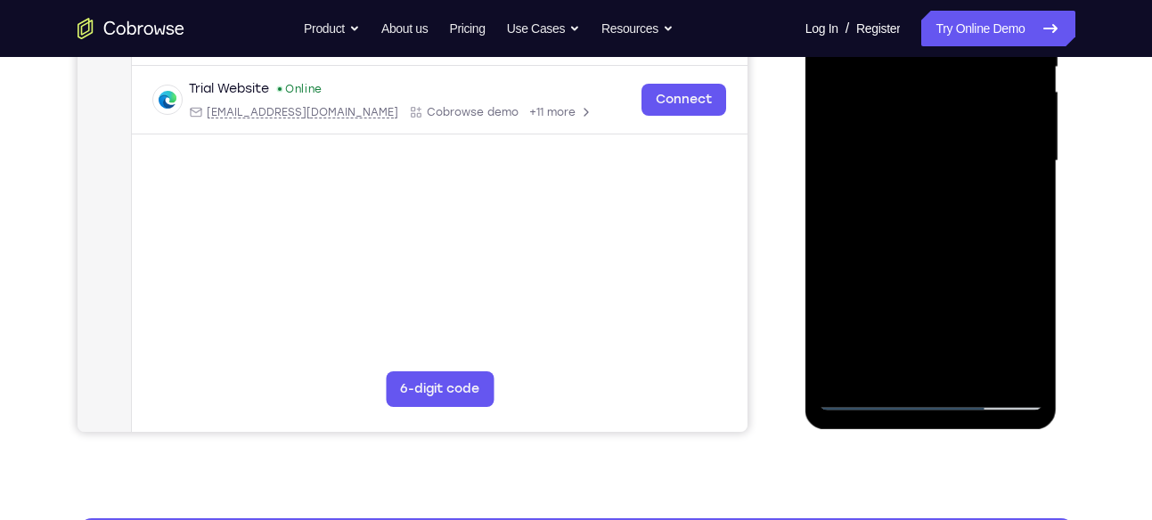
scroll to position [398, 0]
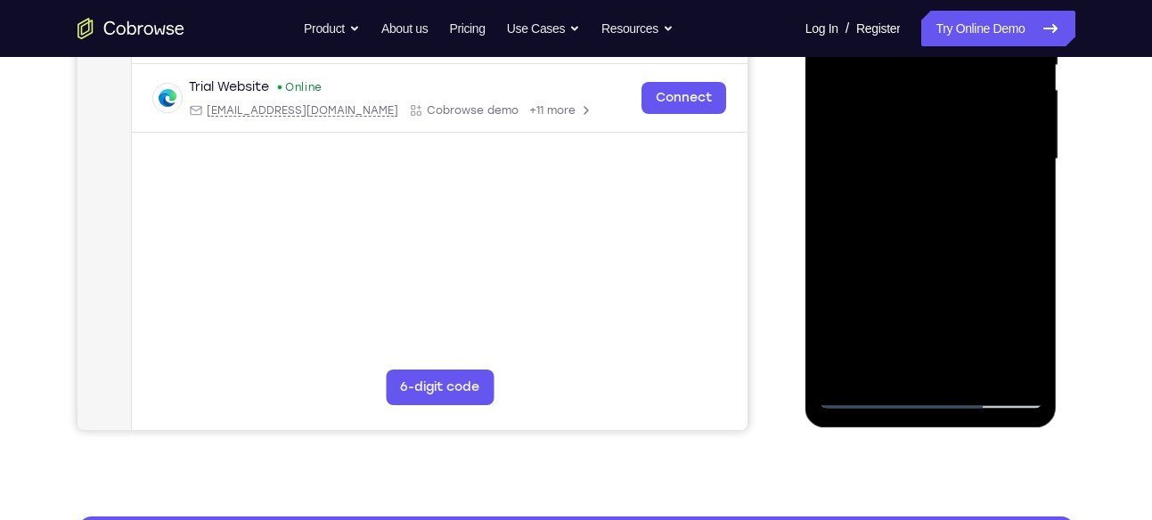
click at [942, 344] on div at bounding box center [931, 159] width 224 height 499
click at [934, 360] on div at bounding box center [931, 159] width 224 height 499
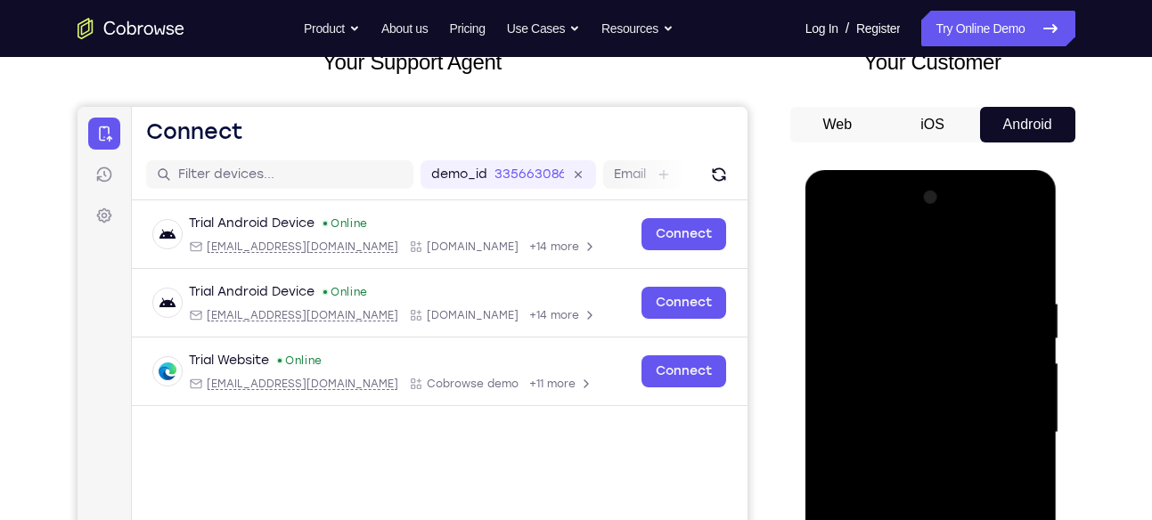
scroll to position [124, 0]
click at [995, 225] on div at bounding box center [931, 433] width 224 height 499
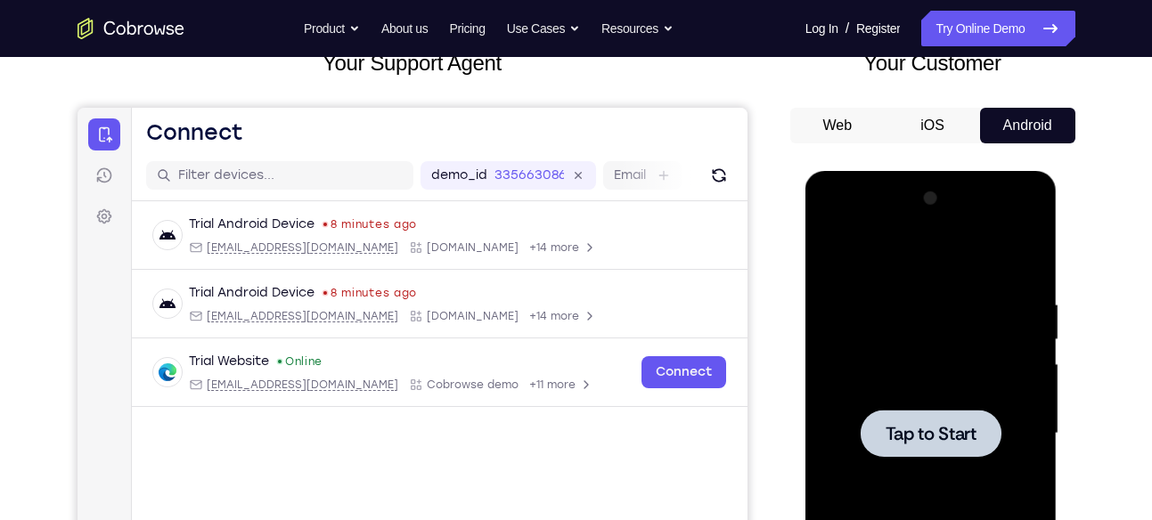
click at [923, 425] on span "Tap to Start" at bounding box center [930, 434] width 91 height 18
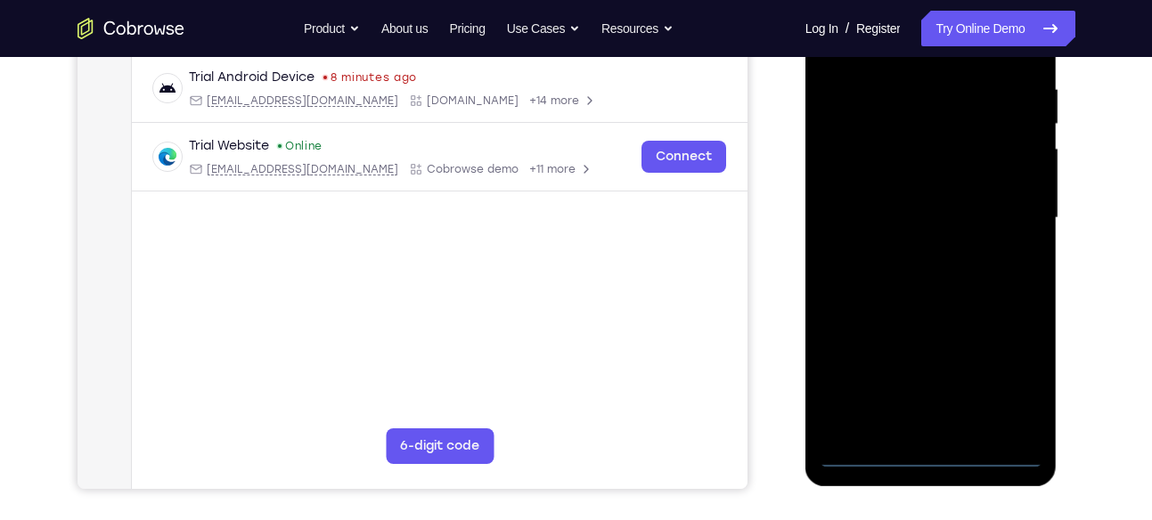
scroll to position [340, 0]
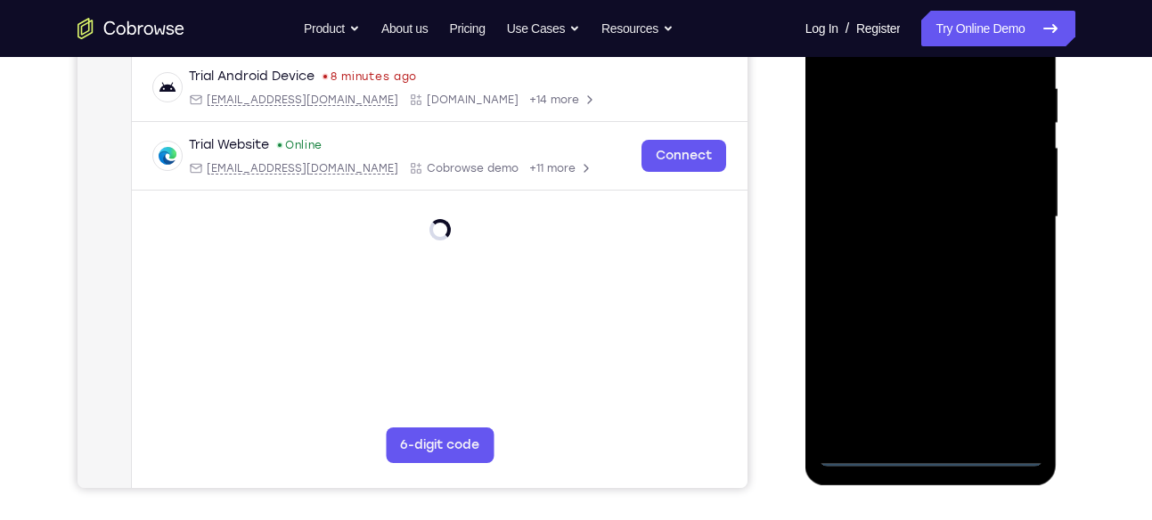
click at [933, 451] on div at bounding box center [931, 217] width 224 height 499
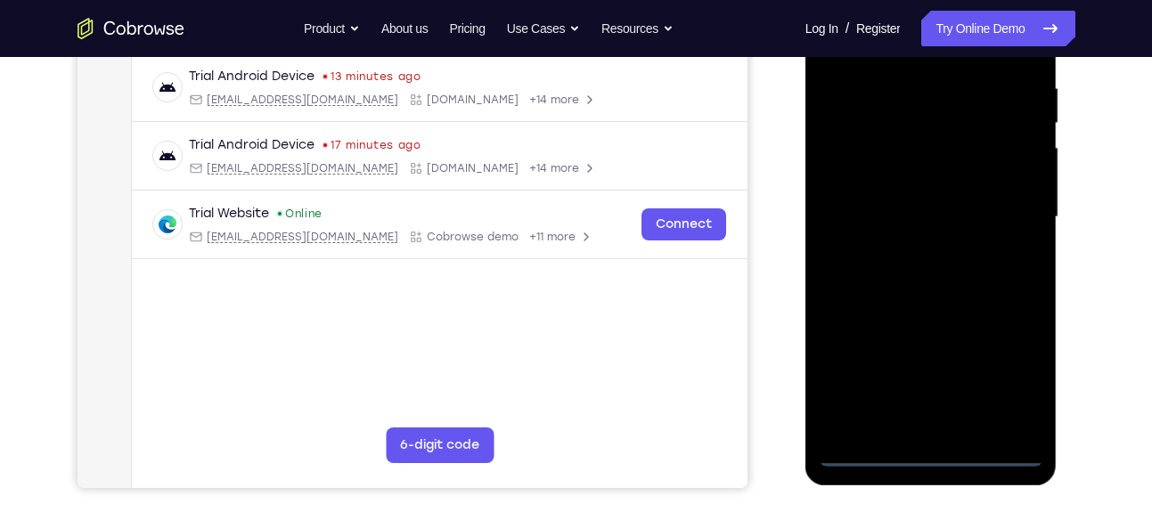
click at [1002, 377] on div at bounding box center [931, 217] width 224 height 499
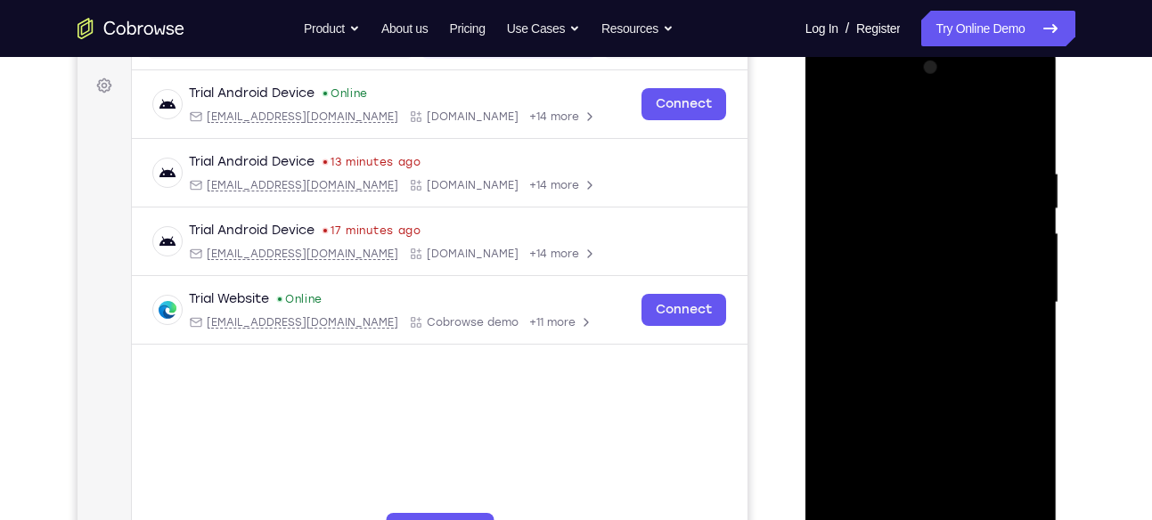
scroll to position [235, 0]
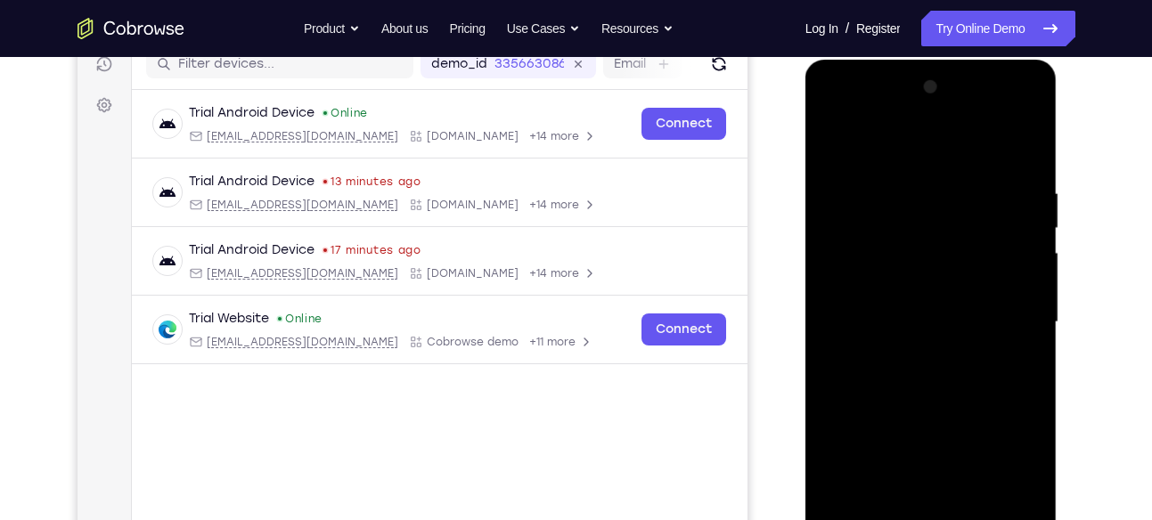
click at [831, 117] on div at bounding box center [931, 322] width 224 height 499
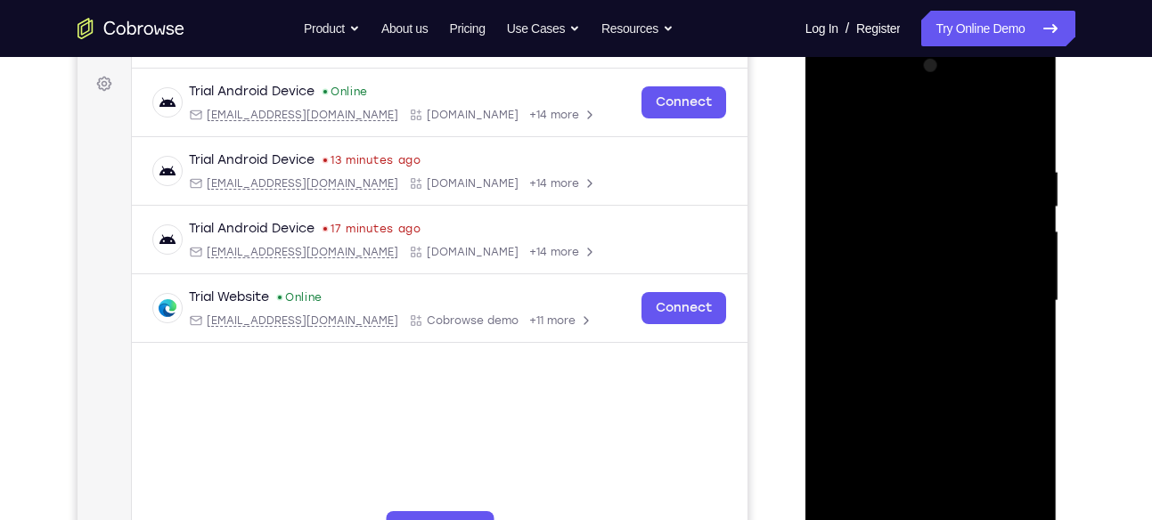
scroll to position [258, 0]
click at [1005, 296] on div at bounding box center [931, 299] width 224 height 499
click at [916, 330] on div at bounding box center [931, 299] width 224 height 499
click at [903, 280] on div at bounding box center [931, 299] width 224 height 499
click at [933, 444] on div at bounding box center [931, 299] width 224 height 499
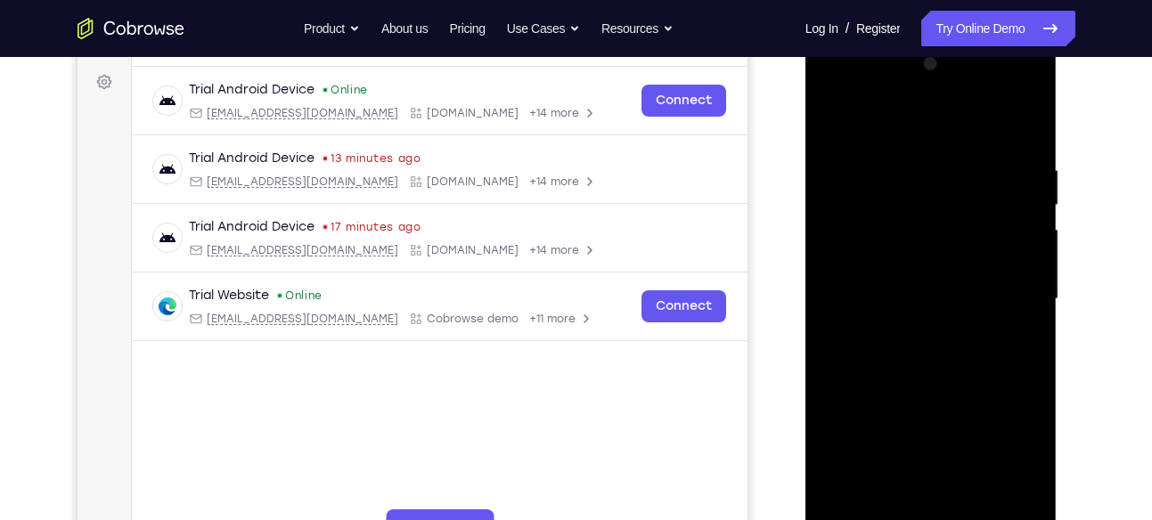
click at [875, 267] on div at bounding box center [931, 299] width 224 height 499
click at [922, 322] on div at bounding box center [931, 299] width 224 height 499
click at [907, 214] on div at bounding box center [931, 299] width 224 height 499
click at [947, 434] on div at bounding box center [931, 299] width 224 height 499
click at [909, 252] on div at bounding box center [931, 299] width 224 height 499
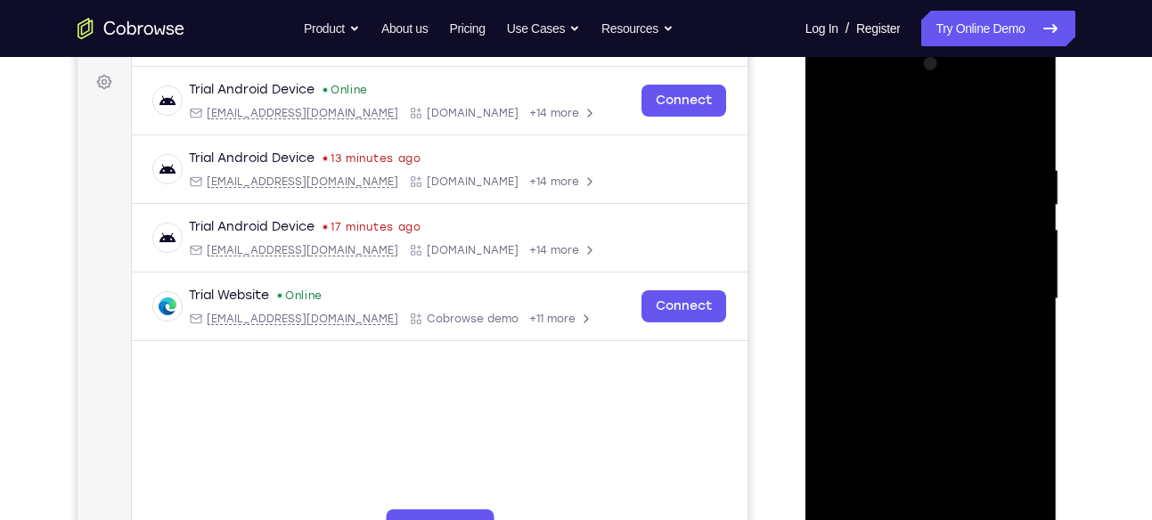
click at [941, 369] on div at bounding box center [931, 299] width 224 height 499
click at [914, 216] on div at bounding box center [931, 299] width 224 height 499
click at [849, 221] on div at bounding box center [931, 299] width 224 height 499
click at [950, 445] on div at bounding box center [931, 299] width 224 height 499
click at [890, 223] on div at bounding box center [931, 299] width 224 height 499
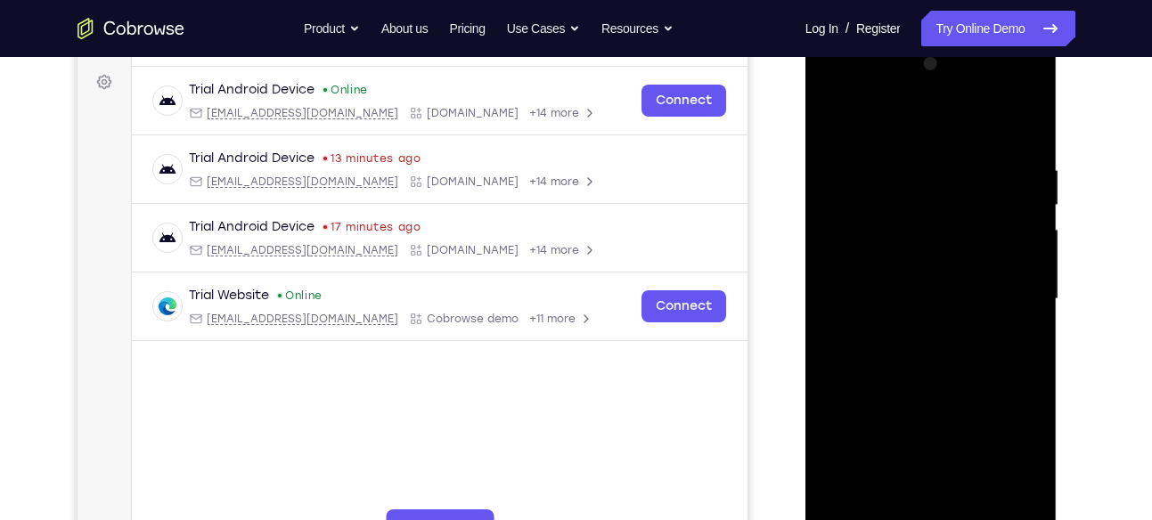
click at [1025, 468] on div at bounding box center [931, 299] width 224 height 499
click at [927, 442] on div at bounding box center [931, 299] width 224 height 499
click at [932, 257] on div at bounding box center [931, 299] width 224 height 499
click at [888, 224] on div at bounding box center [931, 299] width 224 height 499
click at [890, 266] on div at bounding box center [931, 299] width 224 height 499
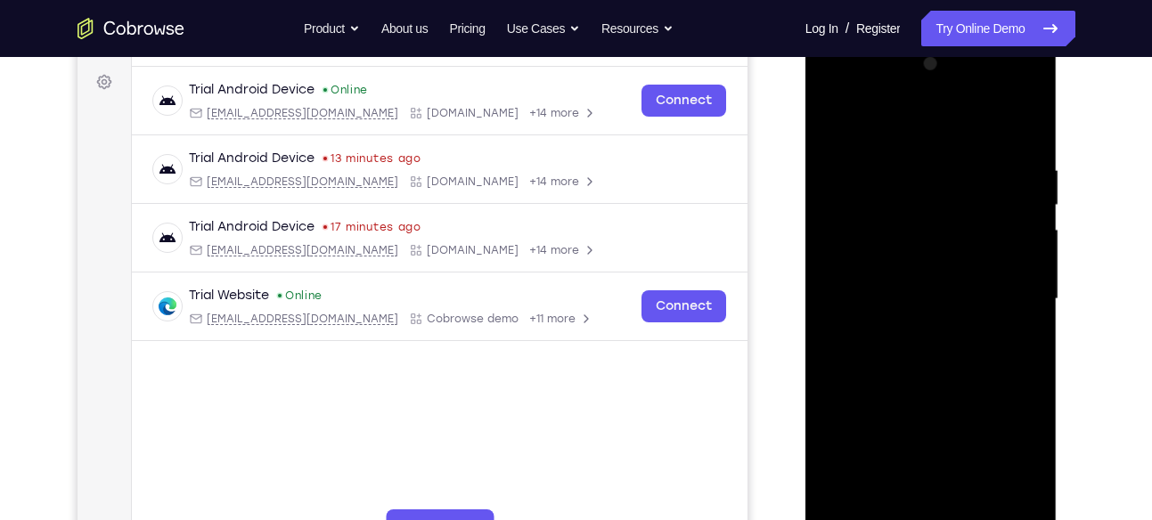
click at [939, 358] on div at bounding box center [931, 299] width 224 height 499
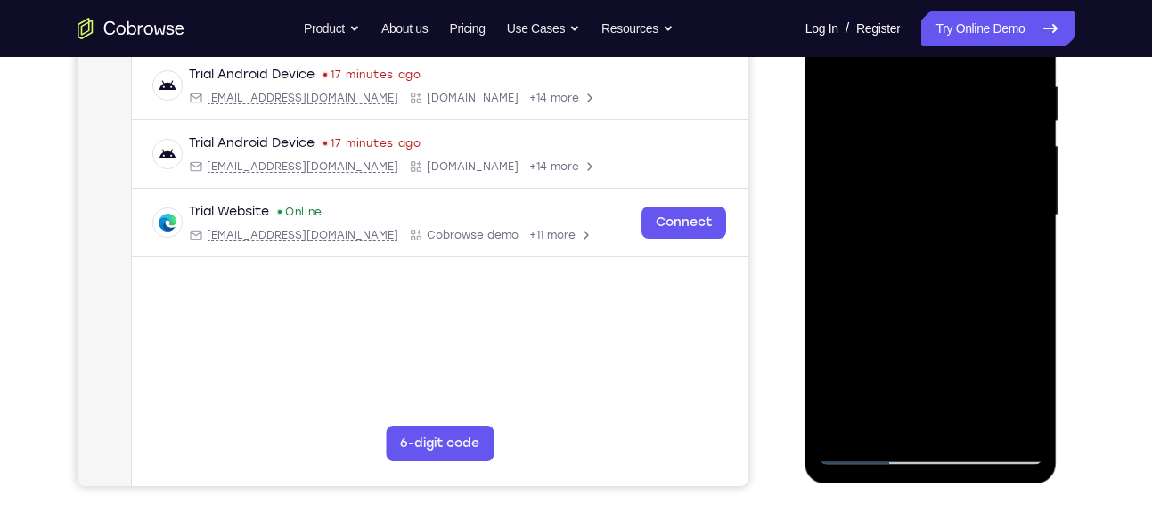
scroll to position [342, 0]
click at [940, 180] on div at bounding box center [931, 215] width 224 height 499
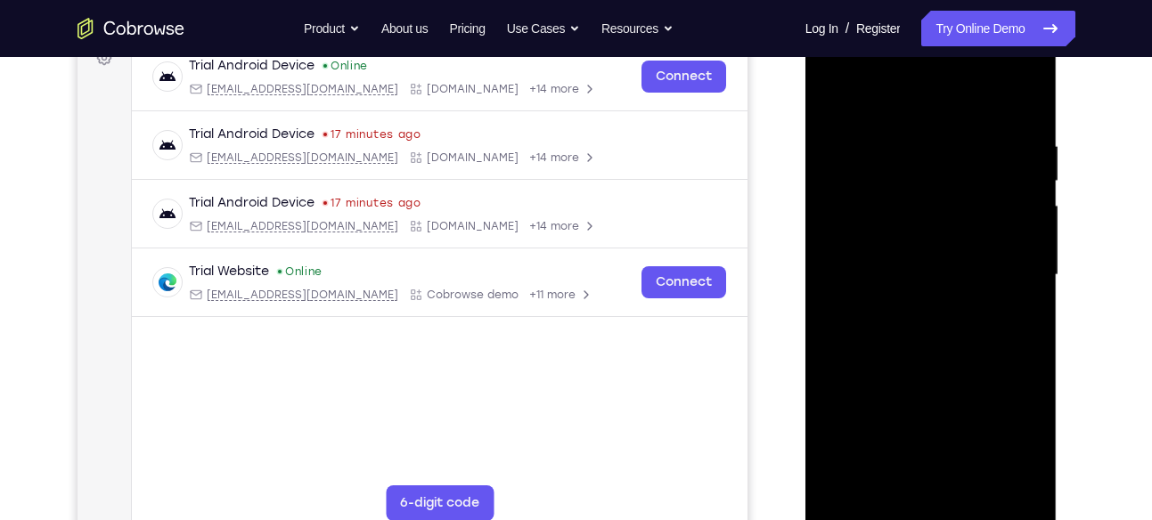
scroll to position [278, 0]
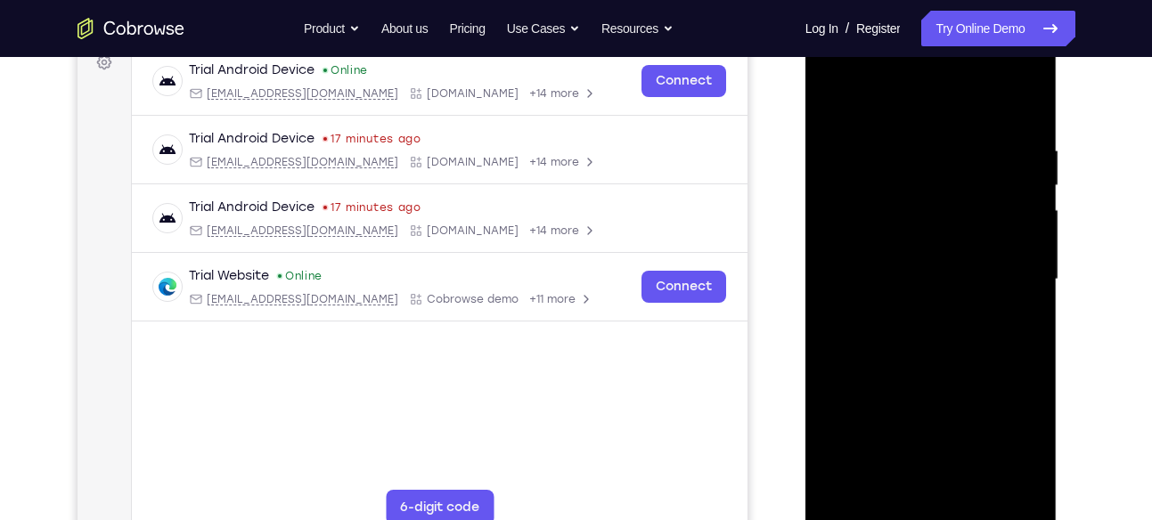
drag, startPoint x: 917, startPoint y: 192, endPoint x: 979, endPoint y: 503, distance: 317.0
click at [979, 503] on div at bounding box center [931, 279] width 224 height 499
click at [829, 95] on div at bounding box center [931, 279] width 224 height 499
click at [828, 97] on div at bounding box center [931, 279] width 224 height 499
click at [952, 268] on div at bounding box center [931, 279] width 224 height 499
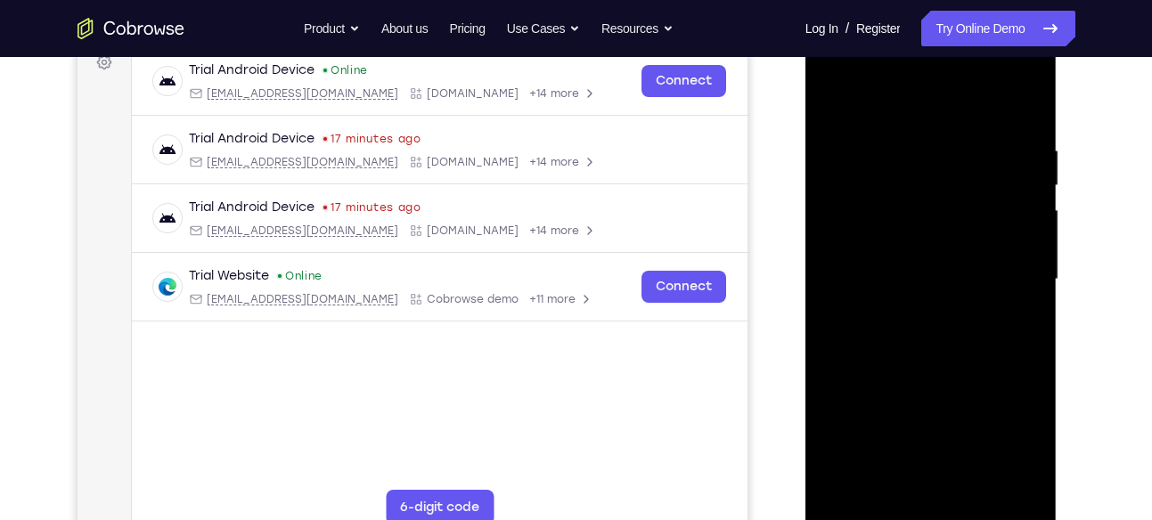
click at [913, 178] on div at bounding box center [931, 279] width 224 height 499
click at [886, 250] on div at bounding box center [931, 279] width 224 height 499
click at [897, 274] on div at bounding box center [931, 279] width 224 height 499
click at [927, 338] on div at bounding box center [931, 279] width 224 height 499
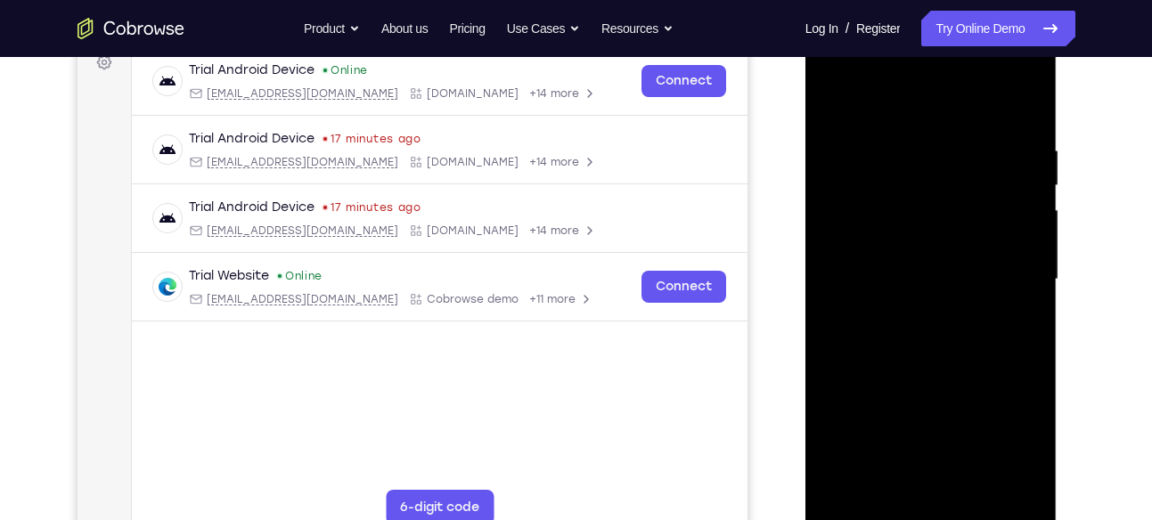
click at [939, 337] on div at bounding box center [931, 279] width 224 height 499
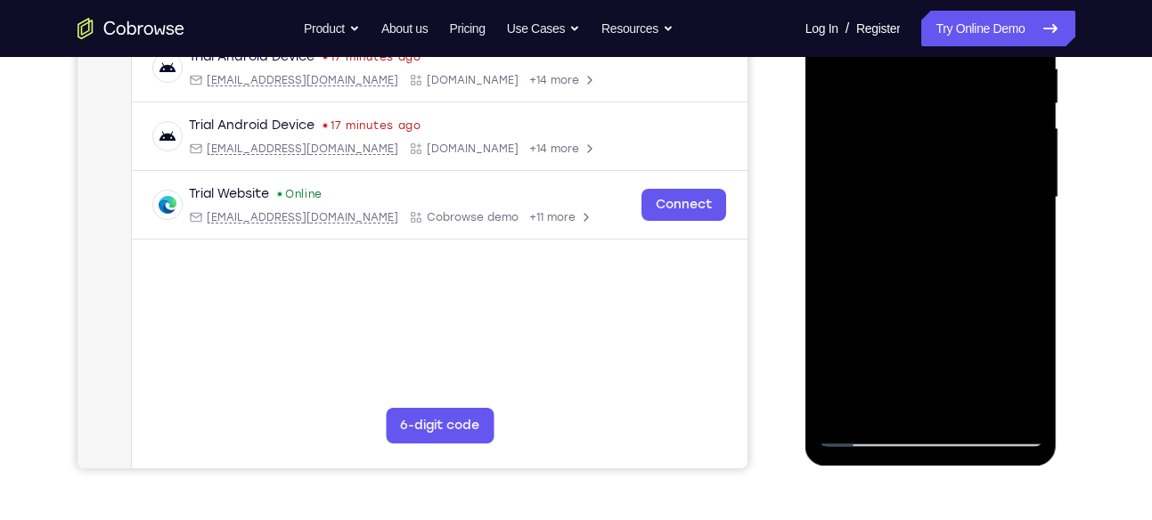
scroll to position [338, 0]
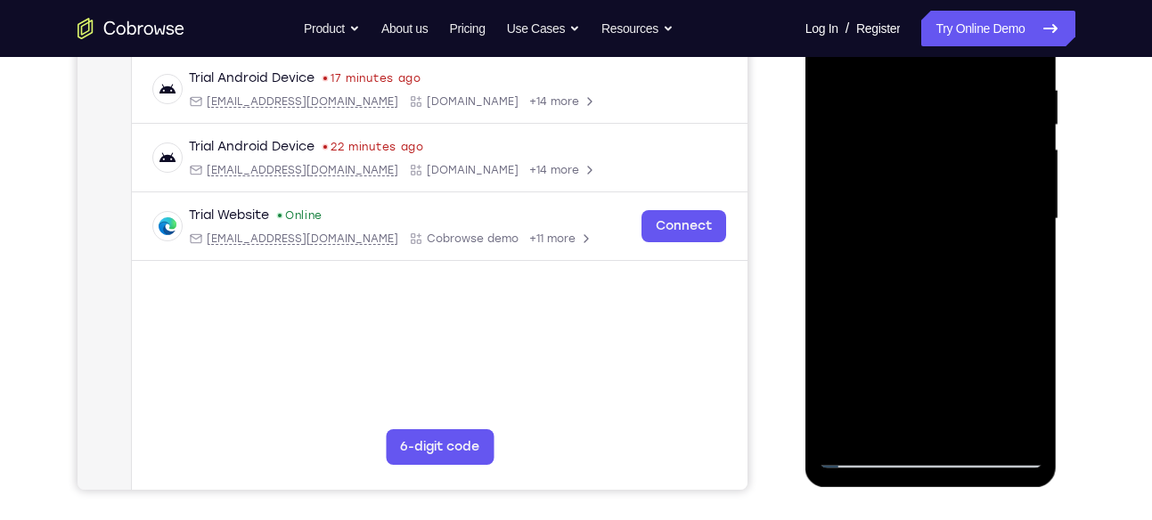
click at [912, 257] on div at bounding box center [931, 219] width 224 height 499
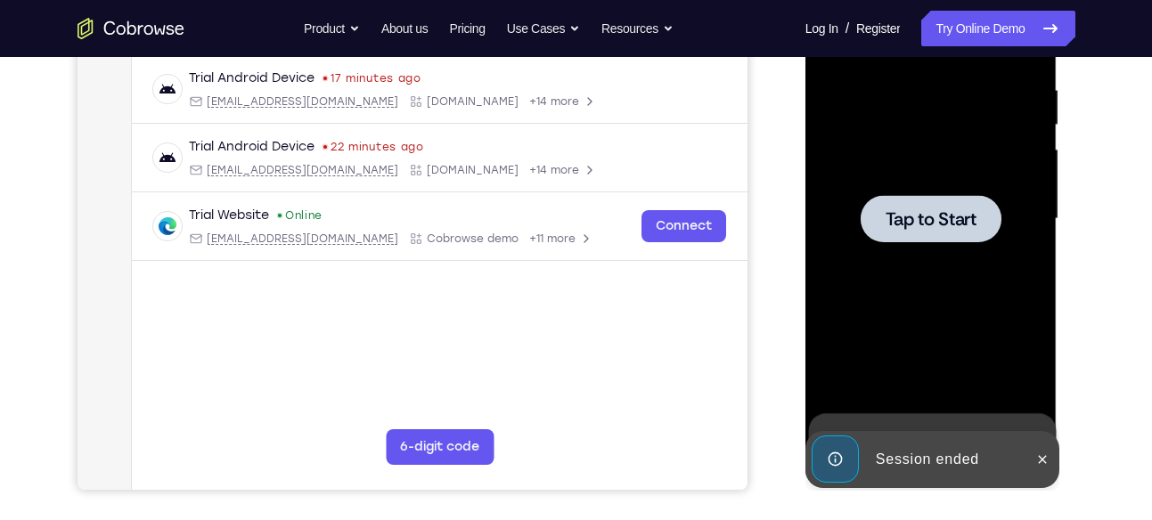
click at [942, 232] on div at bounding box center [930, 218] width 141 height 47
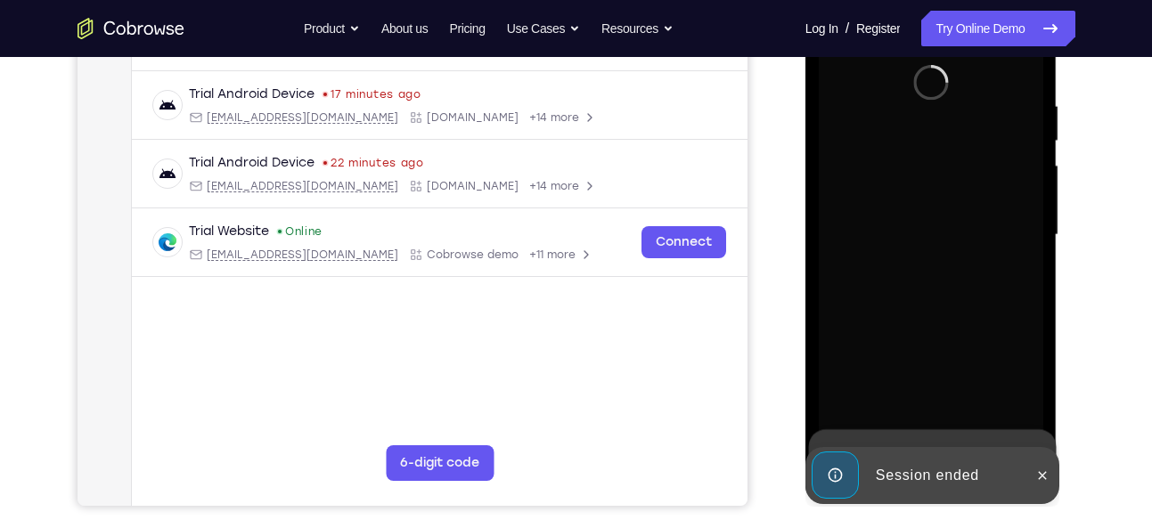
scroll to position [323, 0]
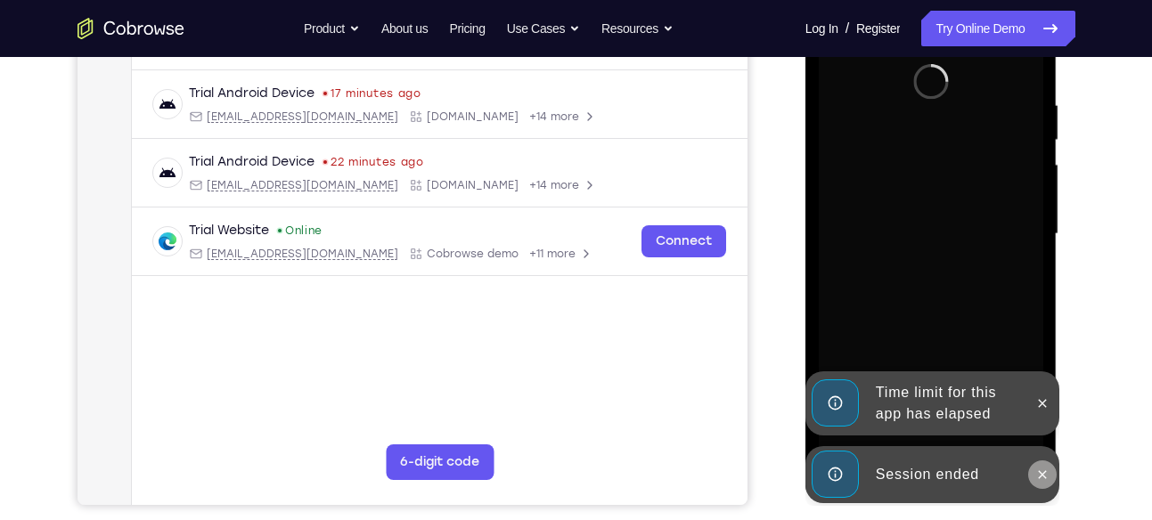
click at [1050, 476] on button at bounding box center [1042, 474] width 29 height 29
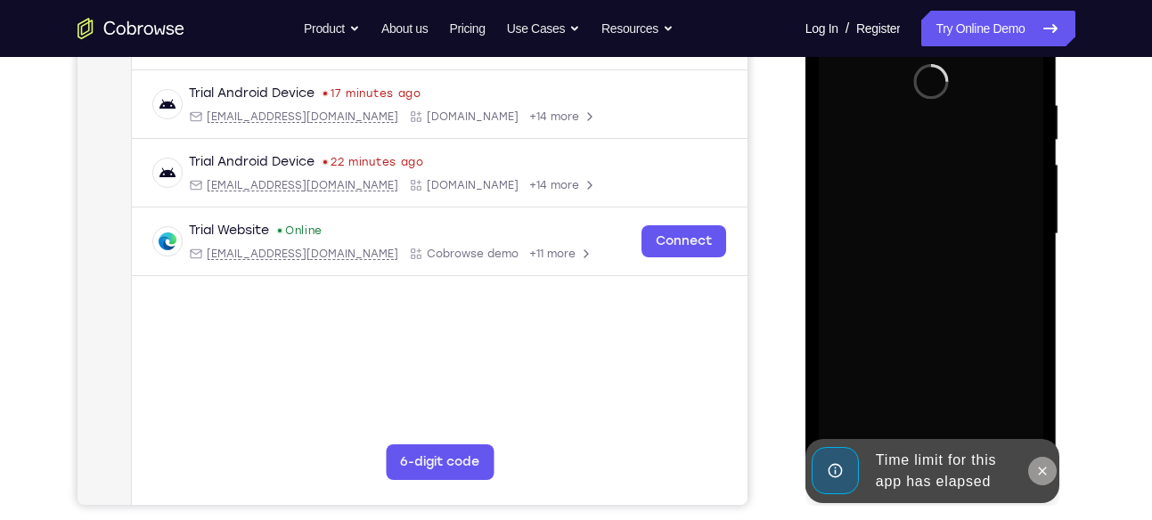
click at [1045, 474] on icon at bounding box center [1042, 471] width 14 height 14
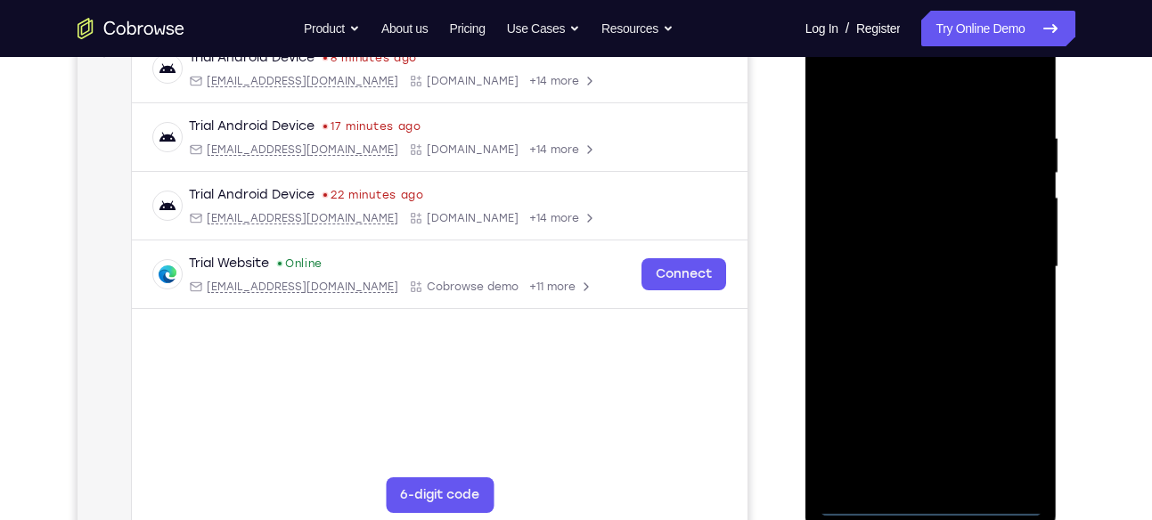
scroll to position [289, 0]
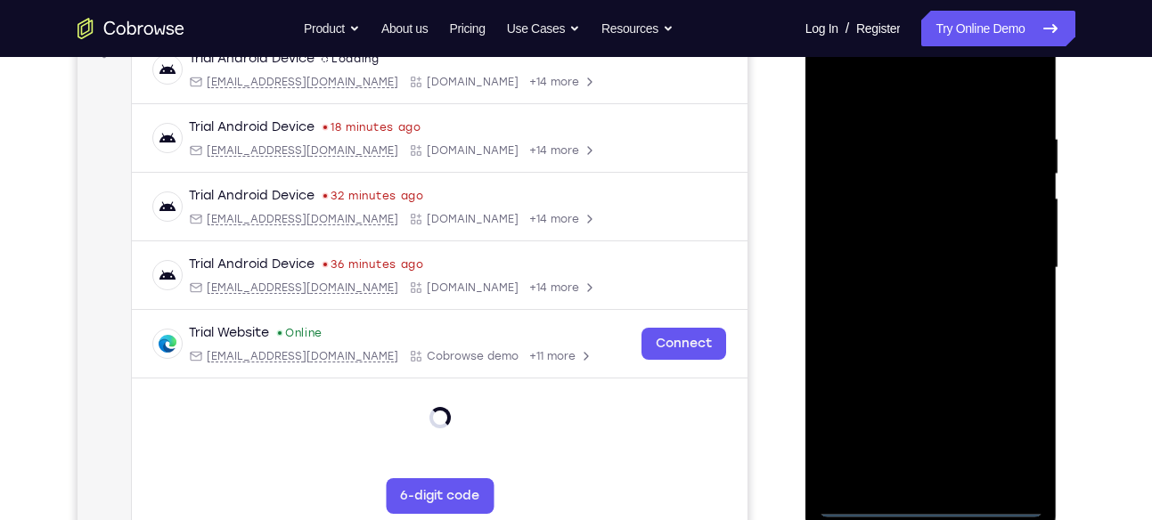
click at [940, 501] on div at bounding box center [931, 268] width 224 height 499
click at [1006, 439] on div at bounding box center [931, 268] width 224 height 499
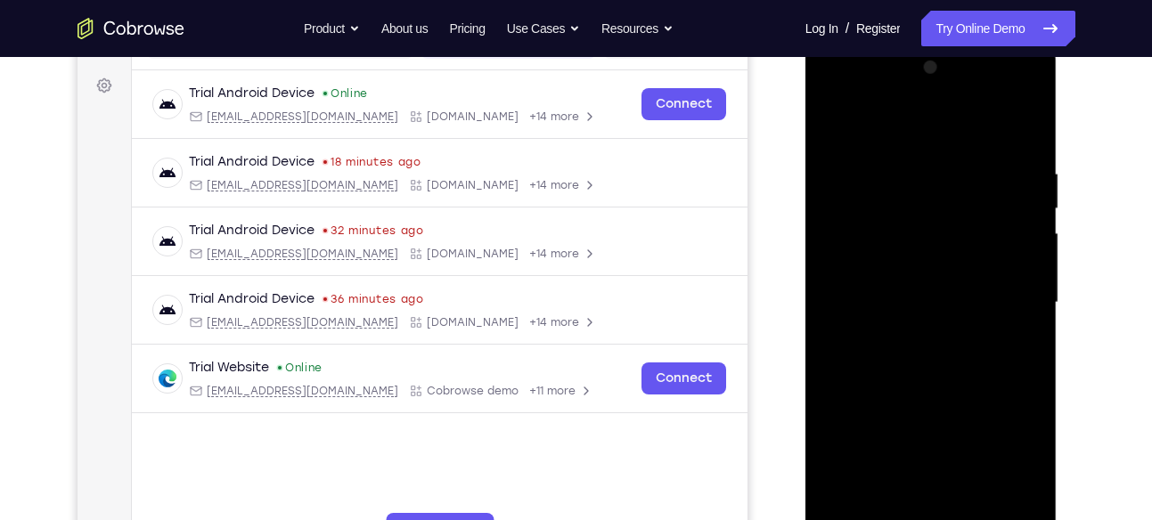
scroll to position [254, 0]
click at [846, 101] on div at bounding box center [931, 303] width 224 height 499
click at [1005, 302] on div at bounding box center [931, 303] width 224 height 499
click at [911, 338] on div at bounding box center [931, 303] width 224 height 499
click at [921, 285] on div at bounding box center [931, 303] width 224 height 499
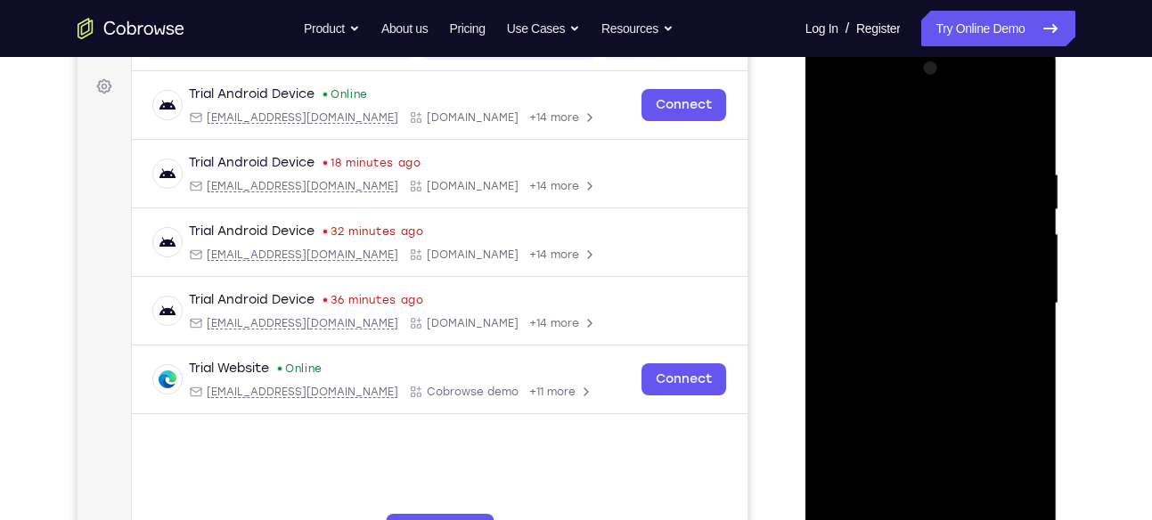
click at [928, 447] on div at bounding box center [931, 303] width 224 height 499
click at [882, 272] on div at bounding box center [931, 303] width 224 height 499
click at [1021, 467] on div at bounding box center [931, 303] width 224 height 499
click at [919, 309] on div at bounding box center [931, 303] width 224 height 499
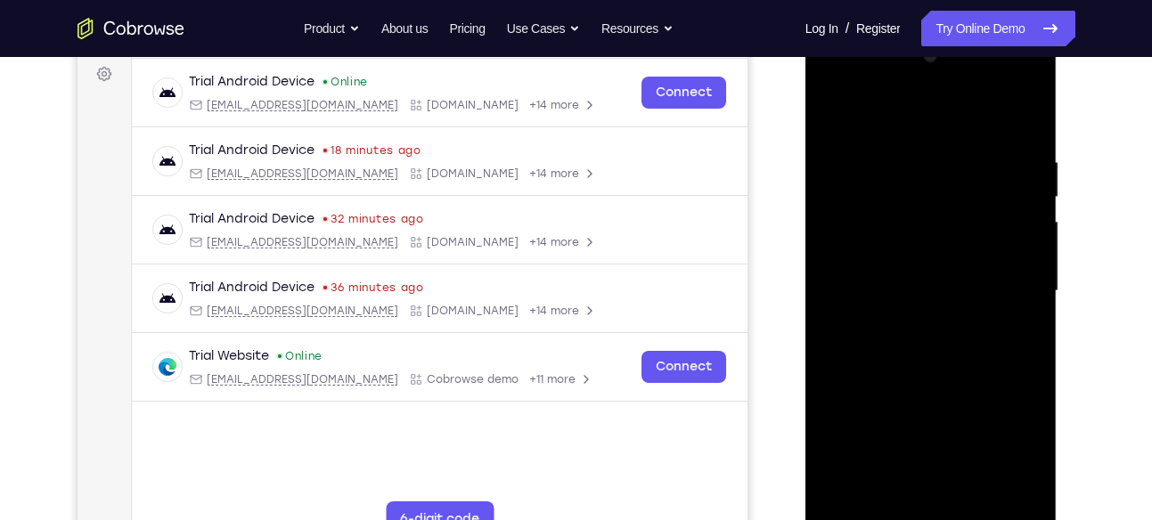
scroll to position [262, 0]
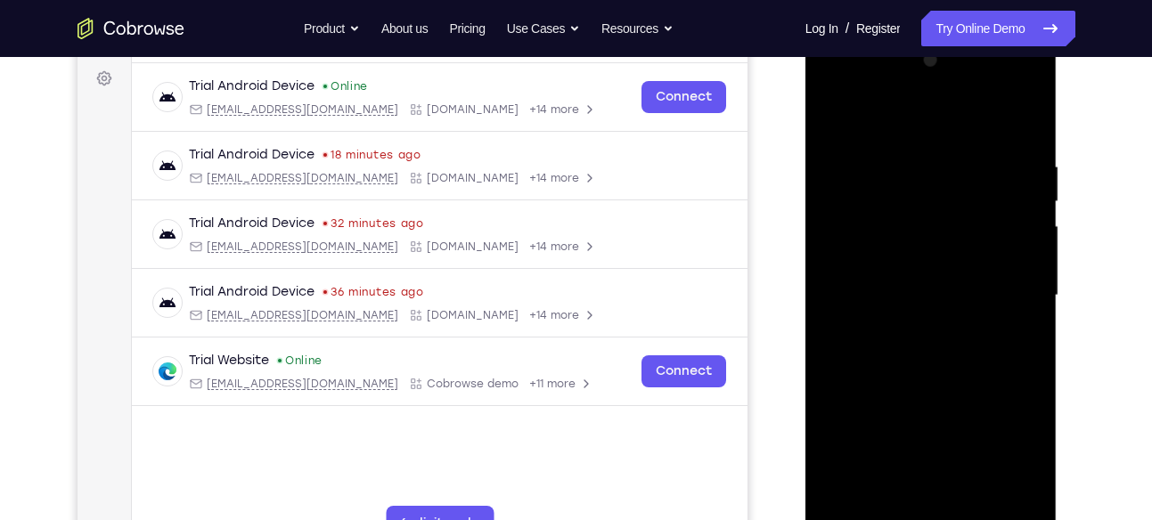
click at [947, 357] on div at bounding box center [931, 295] width 224 height 499
click at [1034, 86] on div at bounding box center [931, 295] width 224 height 499
click at [949, 169] on div at bounding box center [931, 295] width 224 height 499
click at [892, 91] on div at bounding box center [931, 295] width 224 height 499
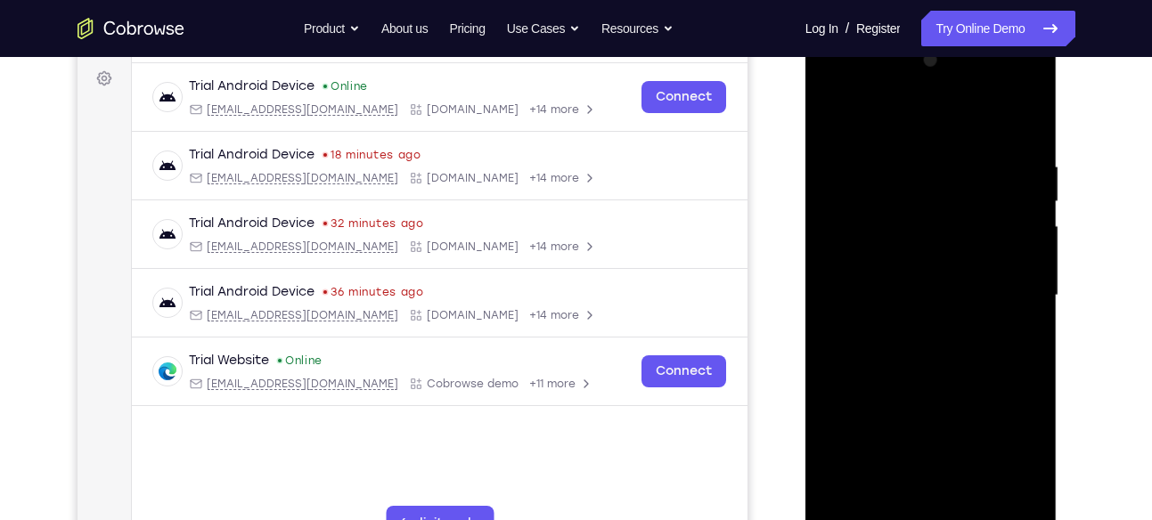
click at [865, 145] on div at bounding box center [931, 295] width 224 height 499
click at [857, 224] on div at bounding box center [931, 295] width 224 height 499
click at [908, 324] on div at bounding box center [931, 295] width 224 height 499
click at [926, 272] on div at bounding box center [931, 295] width 224 height 499
click at [910, 194] on div at bounding box center [931, 295] width 224 height 499
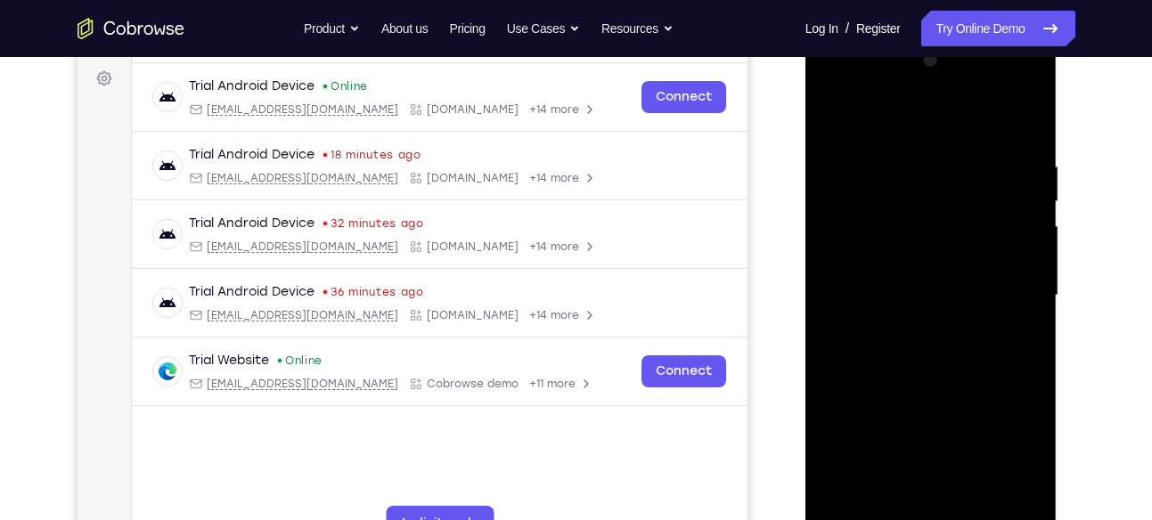
click at [886, 267] on div at bounding box center [931, 295] width 224 height 499
click at [883, 291] on div at bounding box center [931, 295] width 224 height 499
click at [909, 354] on div at bounding box center [931, 295] width 224 height 499
click at [941, 339] on div at bounding box center [931, 295] width 224 height 499
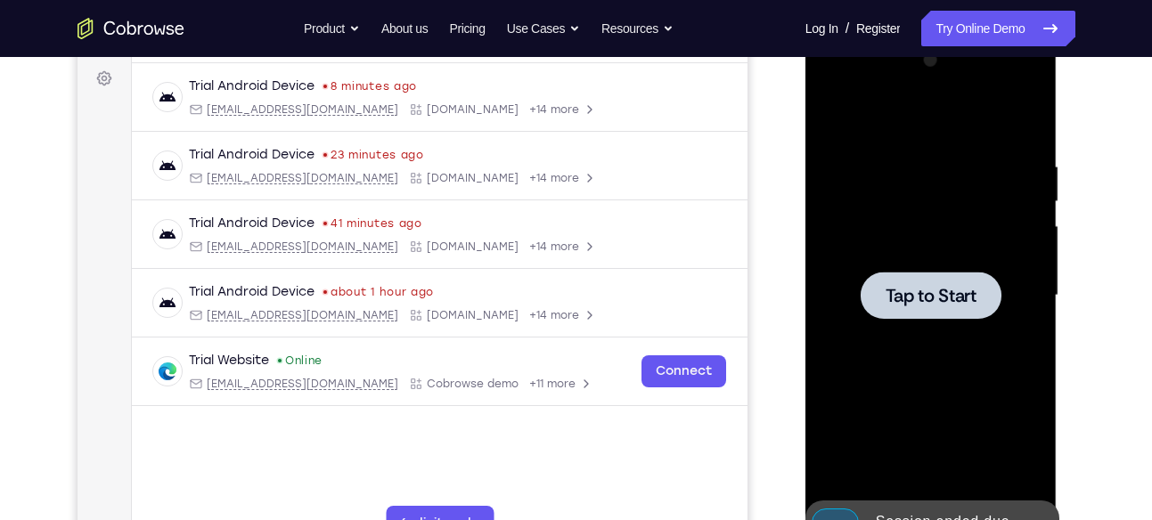
click at [941, 306] on div at bounding box center [930, 295] width 141 height 47
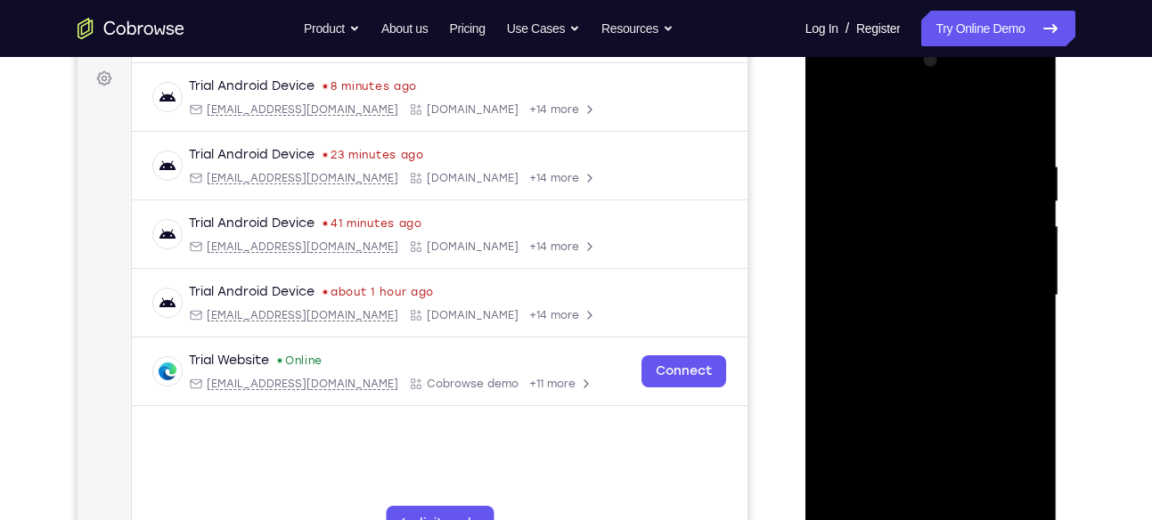
scroll to position [309, 0]
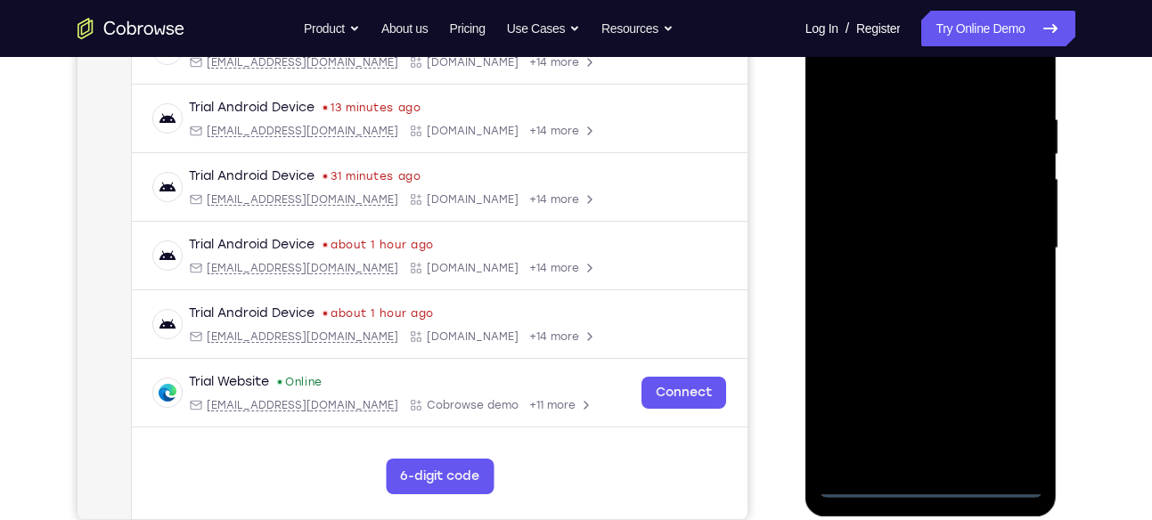
click at [927, 483] on div at bounding box center [931, 248] width 224 height 499
click at [1001, 403] on div at bounding box center [931, 248] width 224 height 499
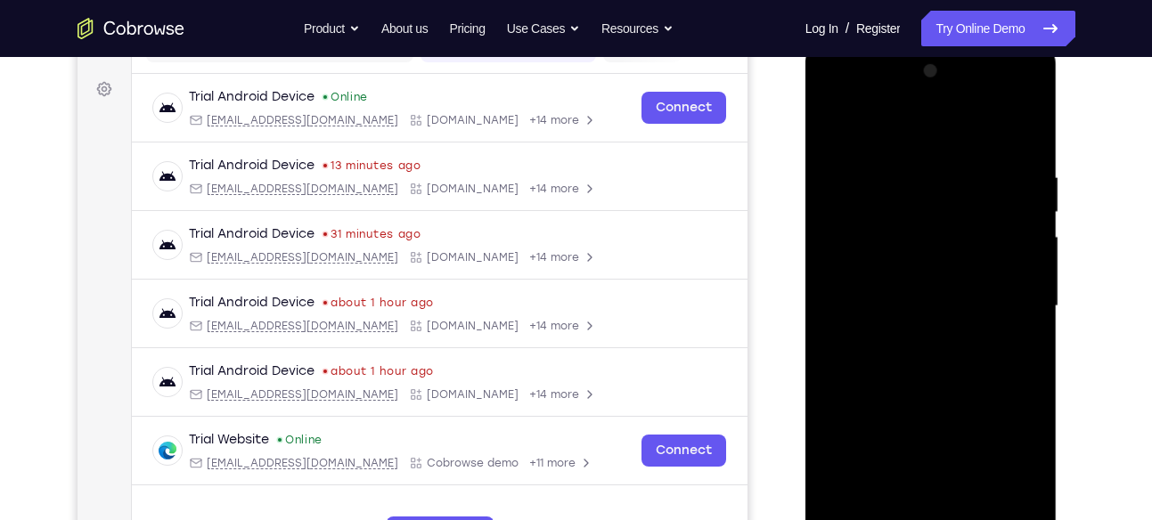
scroll to position [245, 0]
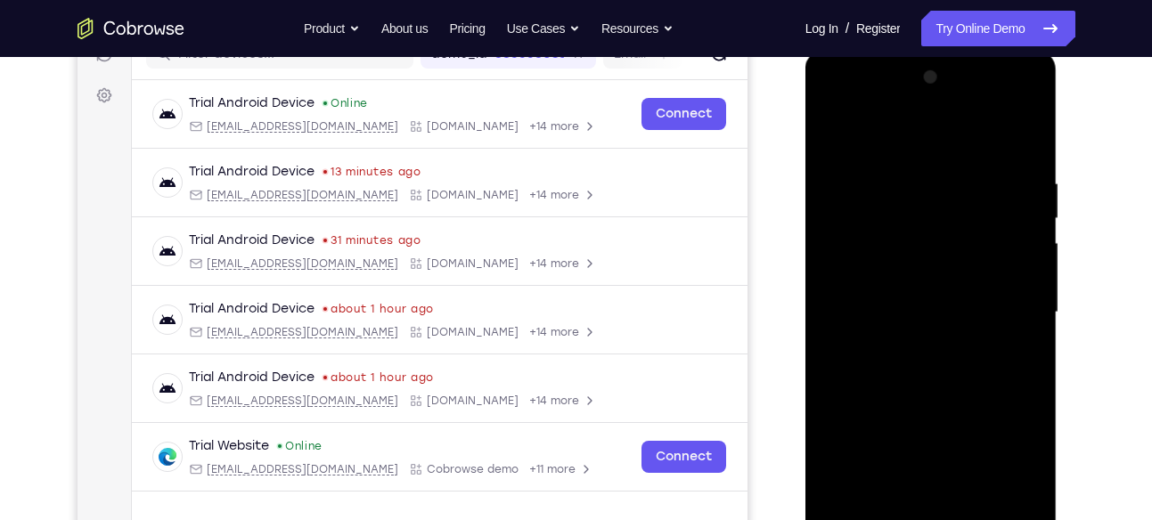
click at [837, 110] on div at bounding box center [931, 312] width 224 height 499
click at [1006, 313] on div at bounding box center [931, 312] width 224 height 499
click at [911, 349] on div at bounding box center [931, 312] width 224 height 499
click at [913, 281] on div at bounding box center [931, 312] width 224 height 499
click at [929, 456] on div at bounding box center [931, 312] width 224 height 499
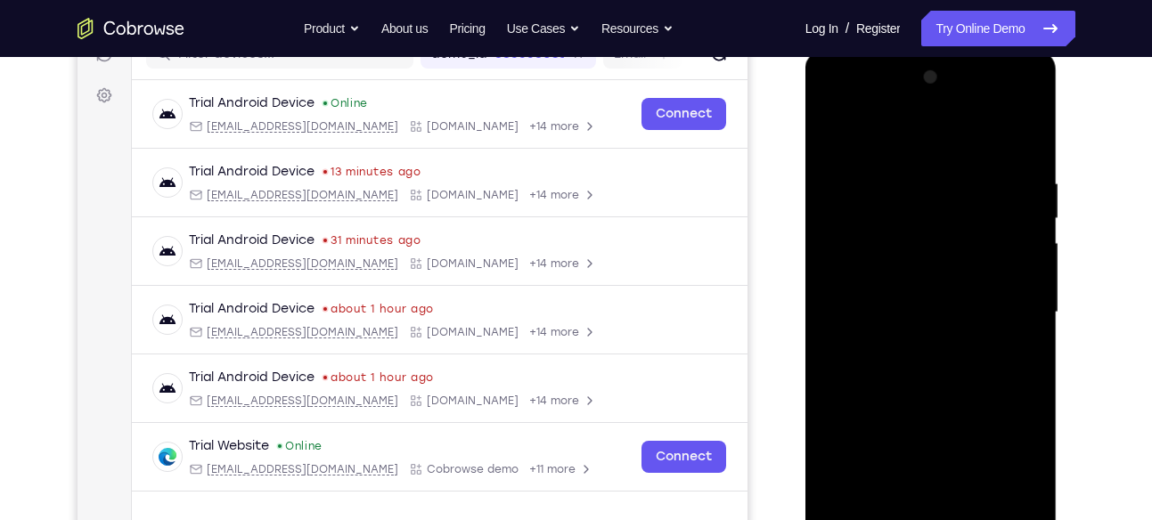
click at [900, 298] on div at bounding box center [931, 312] width 224 height 499
click at [1019, 283] on div at bounding box center [931, 312] width 224 height 499
click at [943, 348] on div at bounding box center [931, 312] width 224 height 499
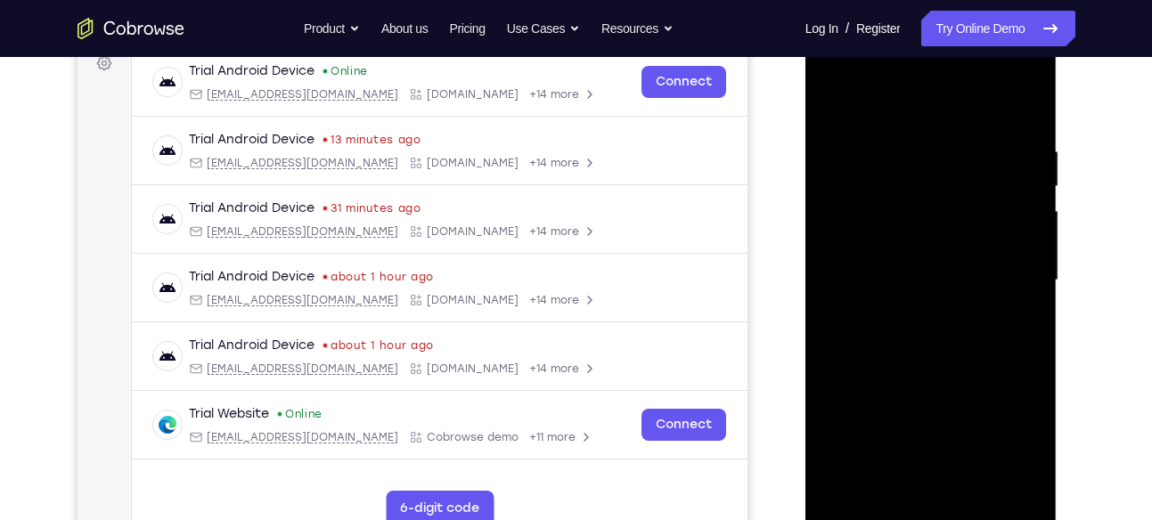
scroll to position [288, 0]
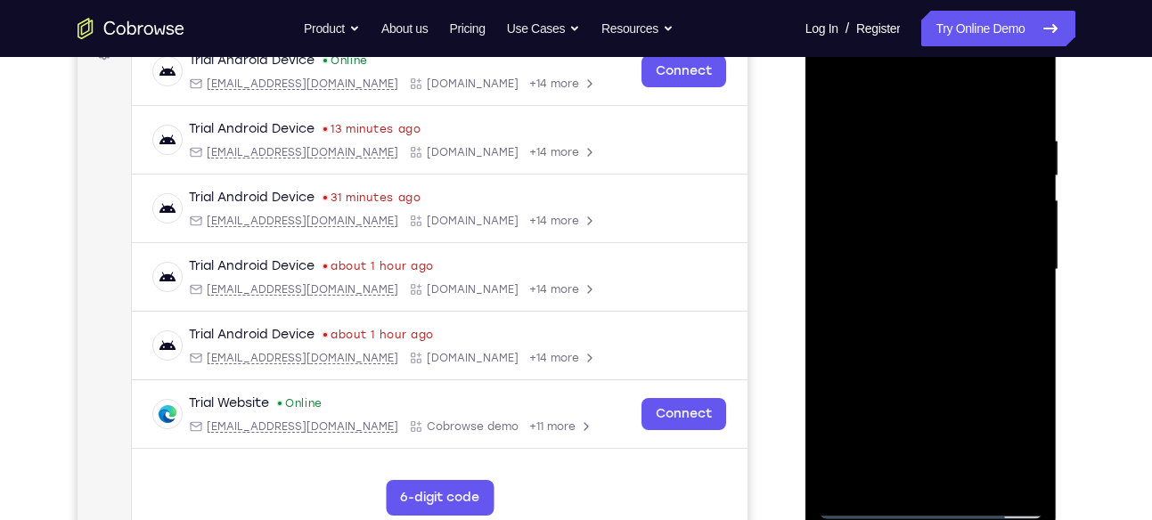
click at [990, 303] on div at bounding box center [931, 269] width 224 height 499
click at [982, 251] on div at bounding box center [931, 269] width 224 height 499
click at [1004, 65] on div at bounding box center [931, 269] width 224 height 499
click at [874, 85] on div at bounding box center [931, 269] width 224 height 499
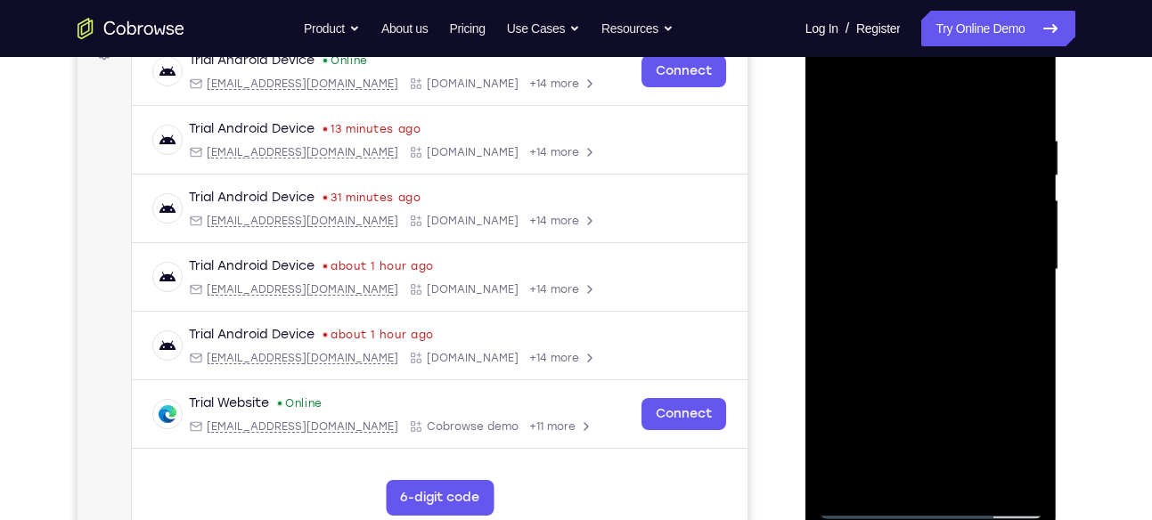
click at [861, 215] on div at bounding box center [931, 269] width 224 height 499
click at [918, 281] on div at bounding box center [931, 269] width 224 height 499
click at [933, 411] on div at bounding box center [931, 269] width 224 height 499
click at [927, 413] on div at bounding box center [931, 269] width 224 height 499
click at [920, 264] on div at bounding box center [931, 269] width 224 height 499
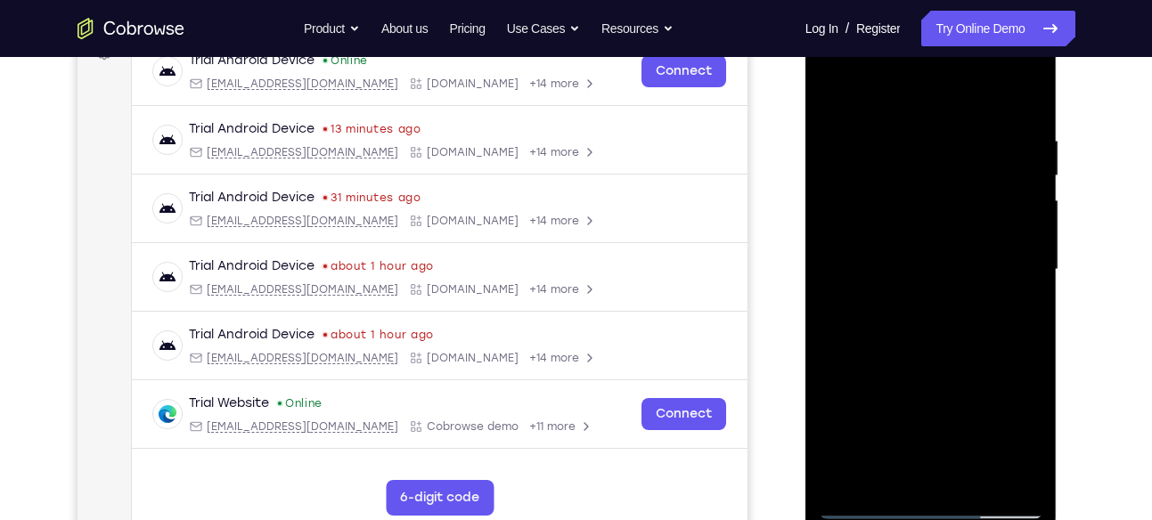
click at [928, 413] on div at bounding box center [931, 269] width 224 height 499
click at [948, 290] on div at bounding box center [931, 269] width 224 height 499
click at [938, 467] on div at bounding box center [931, 269] width 224 height 499
click at [931, 243] on div at bounding box center [931, 269] width 224 height 499
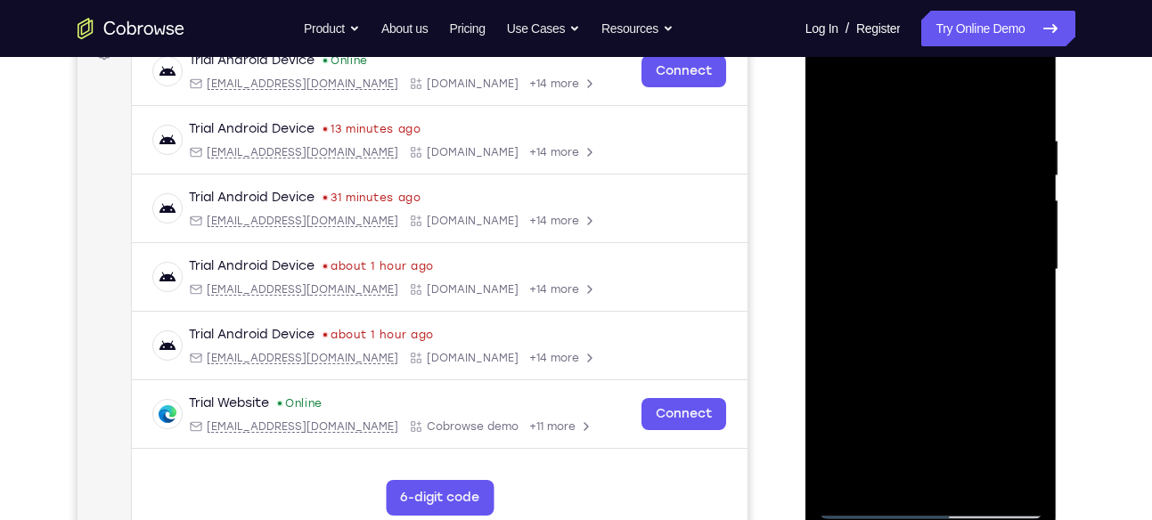
click at [996, 137] on div at bounding box center [931, 269] width 224 height 499
click at [1019, 293] on div at bounding box center [931, 269] width 224 height 499
click at [1027, 97] on div at bounding box center [931, 269] width 224 height 499
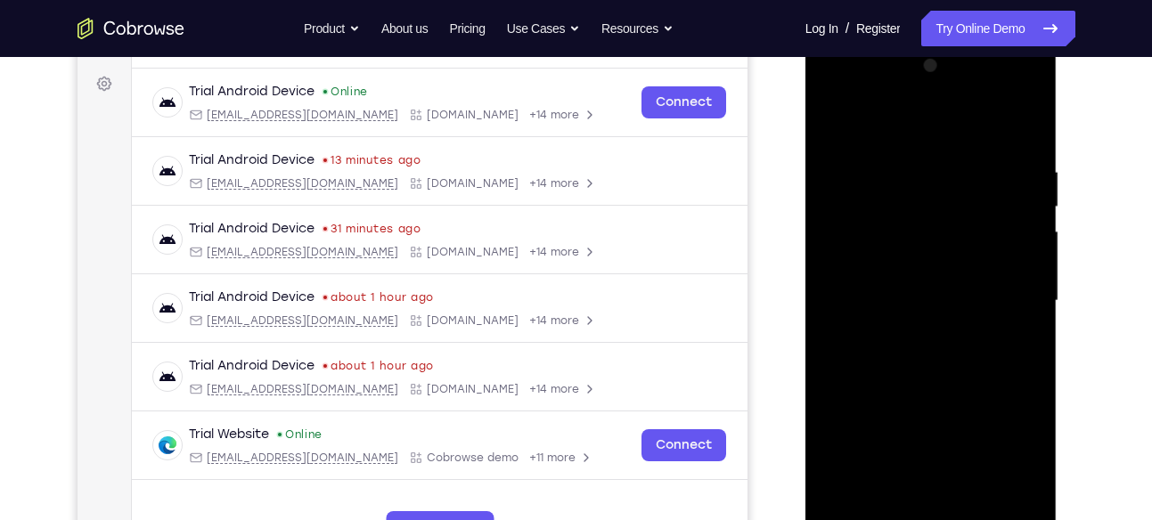
scroll to position [256, 0]
click at [1006, 97] on div at bounding box center [931, 302] width 224 height 499
click at [886, 151] on div at bounding box center [931, 302] width 224 height 499
click at [925, 206] on div at bounding box center [931, 302] width 224 height 499
click at [1006, 123] on div at bounding box center [931, 302] width 224 height 499
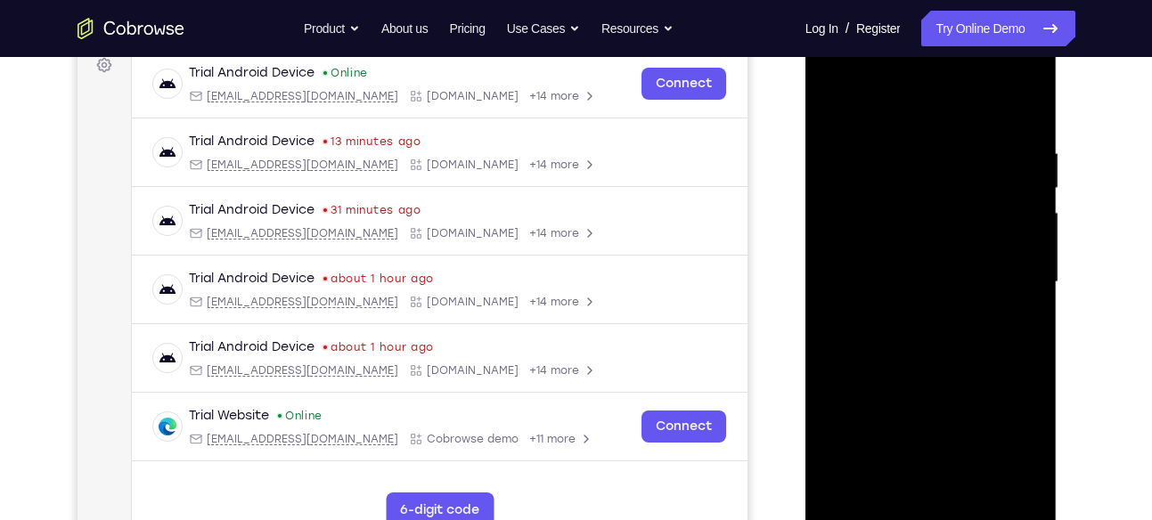
scroll to position [276, 0]
drag, startPoint x: 939, startPoint y: 139, endPoint x: 974, endPoint y: 475, distance: 337.6
click at [974, 475] on div at bounding box center [931, 281] width 224 height 499
click at [906, 299] on div at bounding box center [931, 281] width 224 height 499
click at [1003, 310] on div at bounding box center [931, 281] width 224 height 499
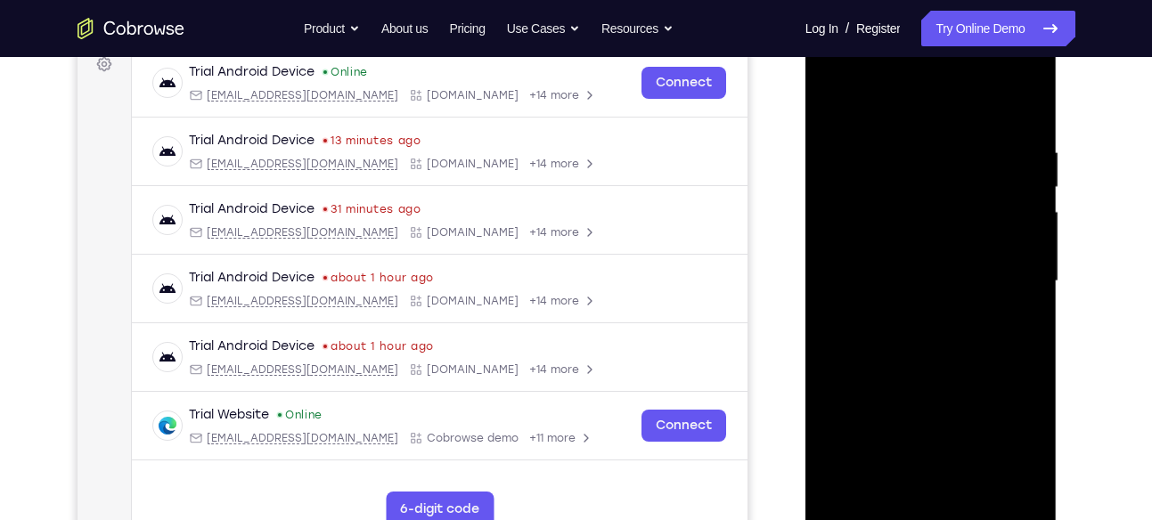
click at [953, 328] on div at bounding box center [931, 281] width 224 height 499
click at [1024, 101] on div at bounding box center [931, 281] width 224 height 499
click at [842, 486] on div at bounding box center [931, 281] width 224 height 499
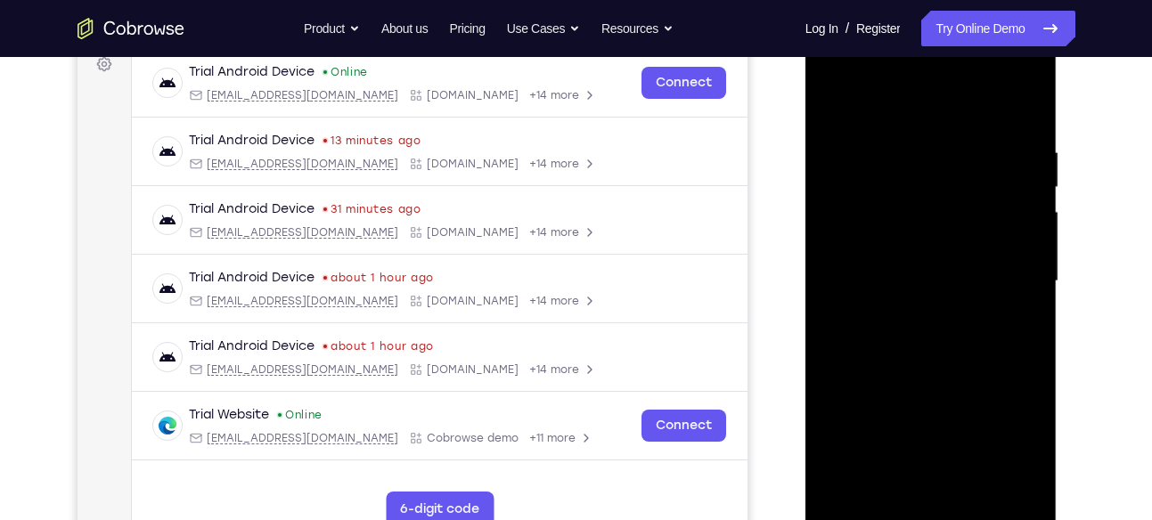
click at [842, 486] on div at bounding box center [931, 281] width 224 height 499
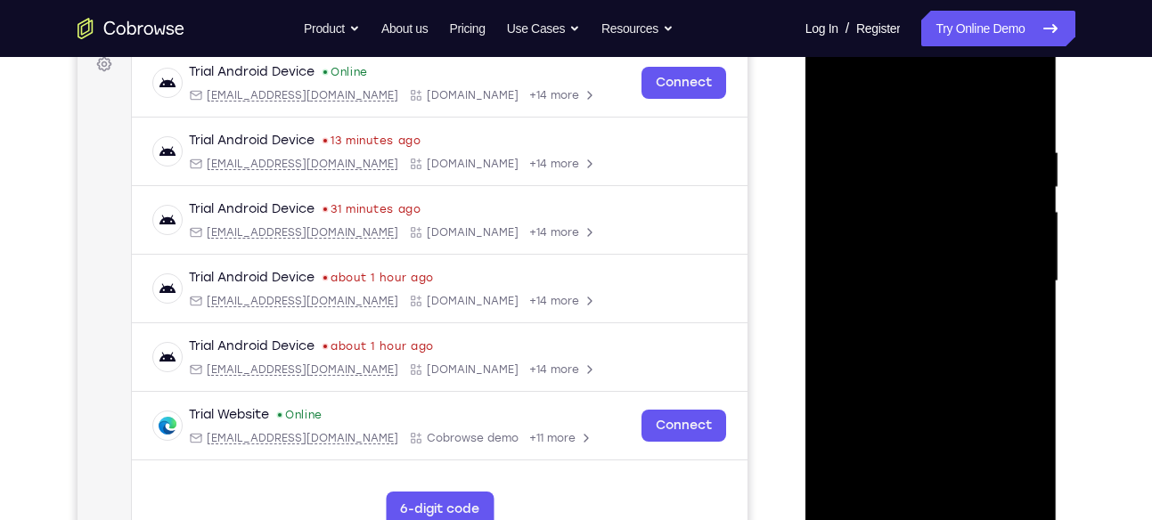
click at [842, 486] on div at bounding box center [931, 281] width 224 height 499
drag, startPoint x: 958, startPoint y: 216, endPoint x: 965, endPoint y: 500, distance: 284.2
click at [965, 500] on div at bounding box center [931, 281] width 224 height 499
click at [1022, 491] on div at bounding box center [931, 281] width 224 height 499
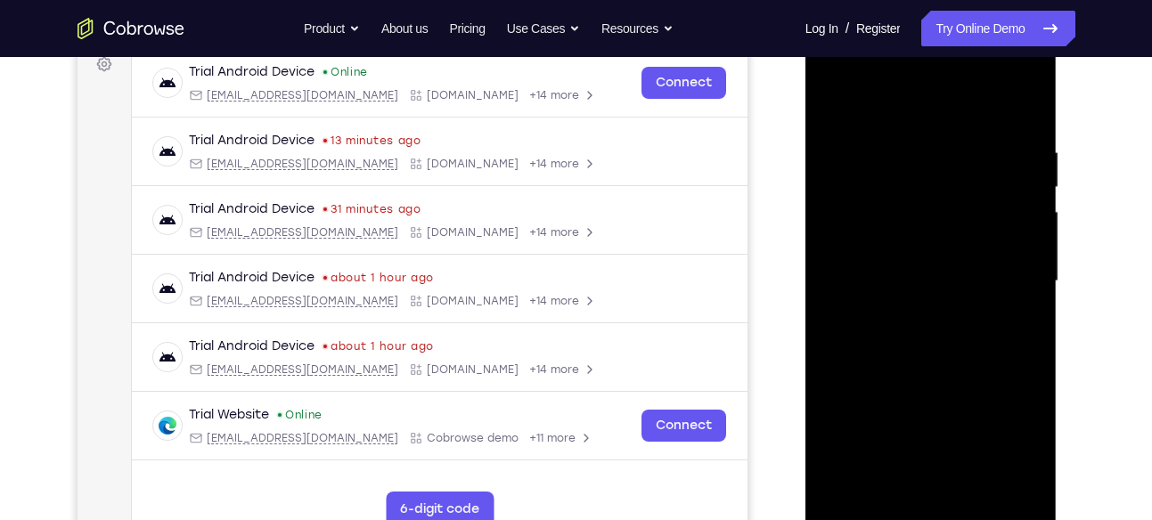
click at [908, 395] on div at bounding box center [931, 281] width 224 height 499
click at [920, 191] on div at bounding box center [931, 281] width 224 height 499
click at [1008, 75] on div at bounding box center [931, 280] width 224 height 499
click at [886, 100] on div at bounding box center [931, 280] width 224 height 499
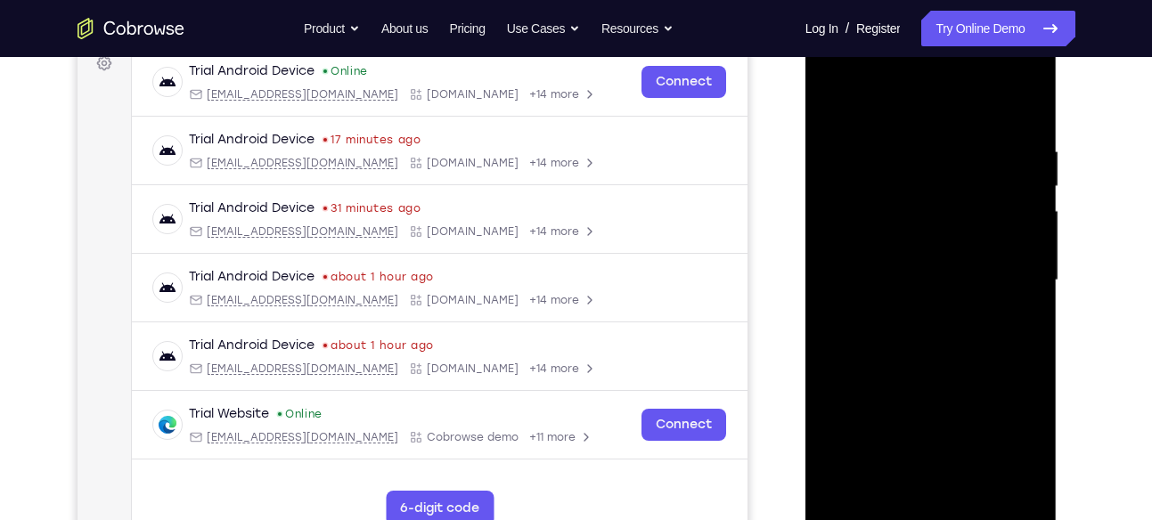
click at [1026, 73] on div at bounding box center [931, 280] width 224 height 499
click at [946, 406] on div at bounding box center [931, 280] width 224 height 499
drag, startPoint x: 916, startPoint y: 165, endPoint x: 842, endPoint y: 470, distance: 314.3
click at [842, 470] on div at bounding box center [931, 280] width 224 height 499
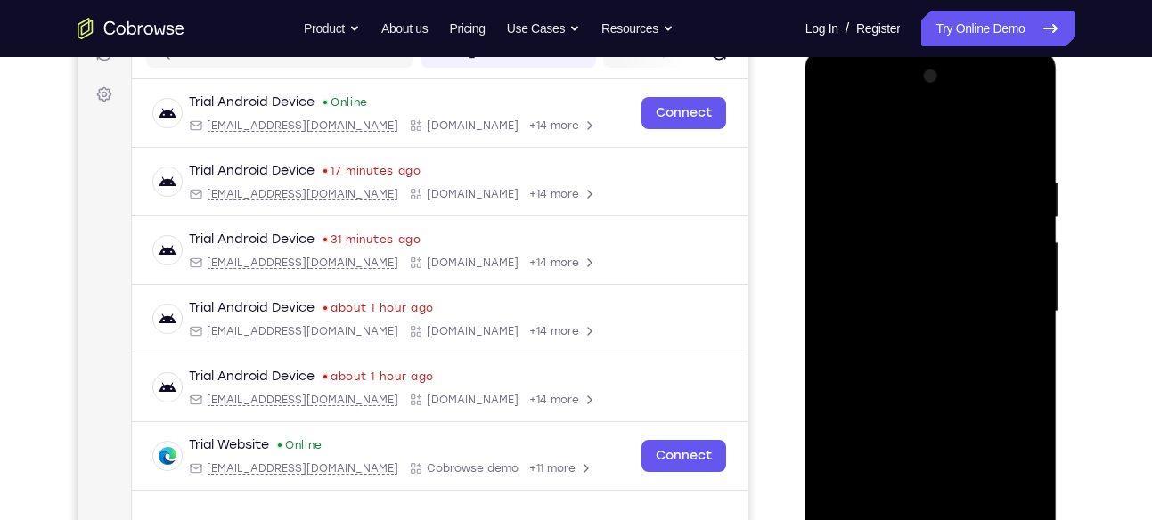
scroll to position [247, 0]
drag, startPoint x: 942, startPoint y: 159, endPoint x: 941, endPoint y: 449, distance: 289.5
click at [941, 449] on div at bounding box center [931, 310] width 224 height 499
click at [1009, 338] on div at bounding box center [931, 310] width 224 height 499
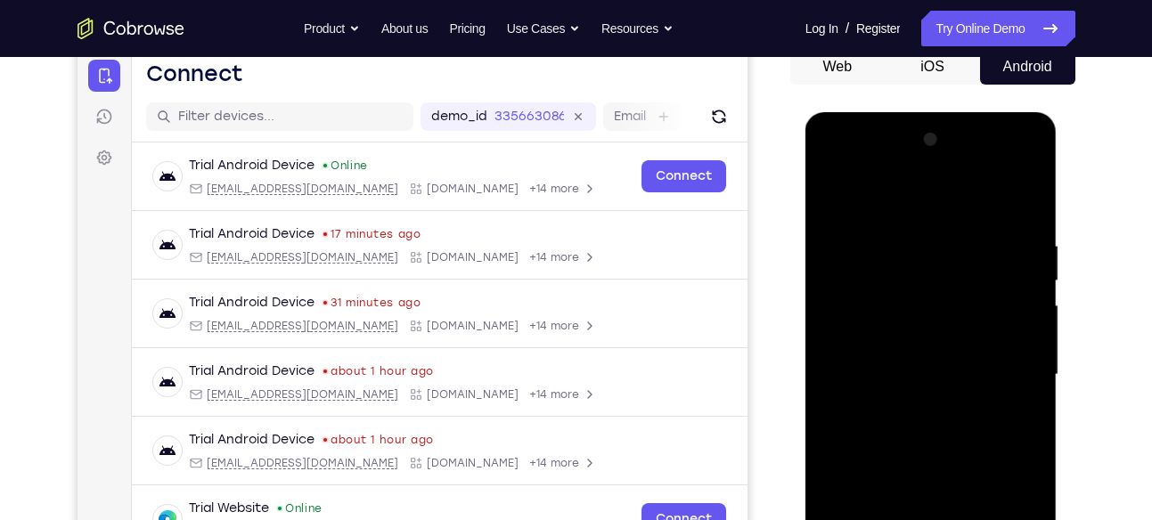
scroll to position [192, 0]
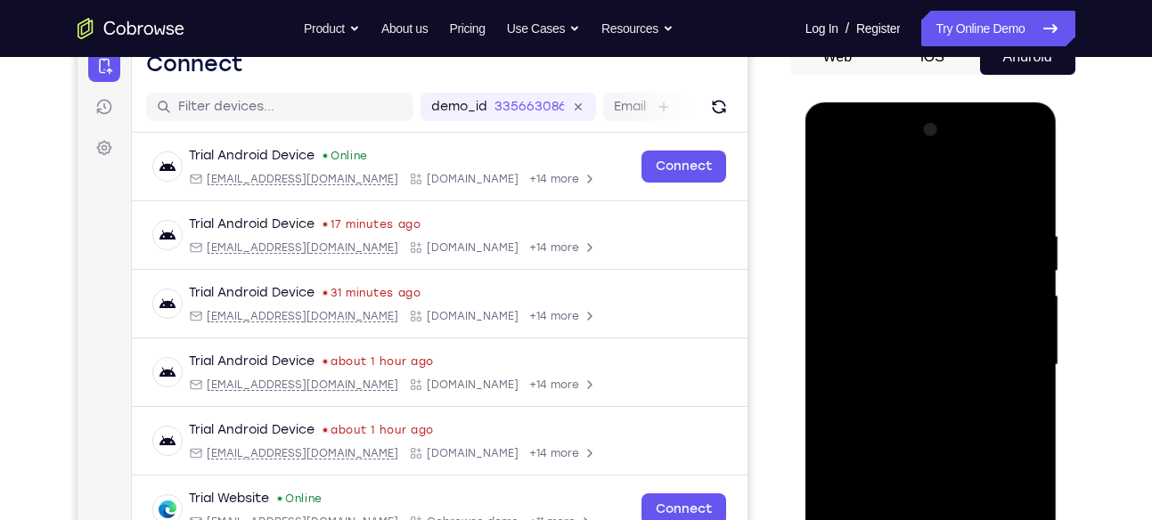
click at [1000, 157] on div at bounding box center [931, 365] width 224 height 499
click at [916, 199] on div at bounding box center [931, 365] width 224 height 499
drag, startPoint x: 922, startPoint y: 219, endPoint x: 924, endPoint y: 485, distance: 266.3
click at [924, 485] on div at bounding box center [931, 365] width 224 height 499
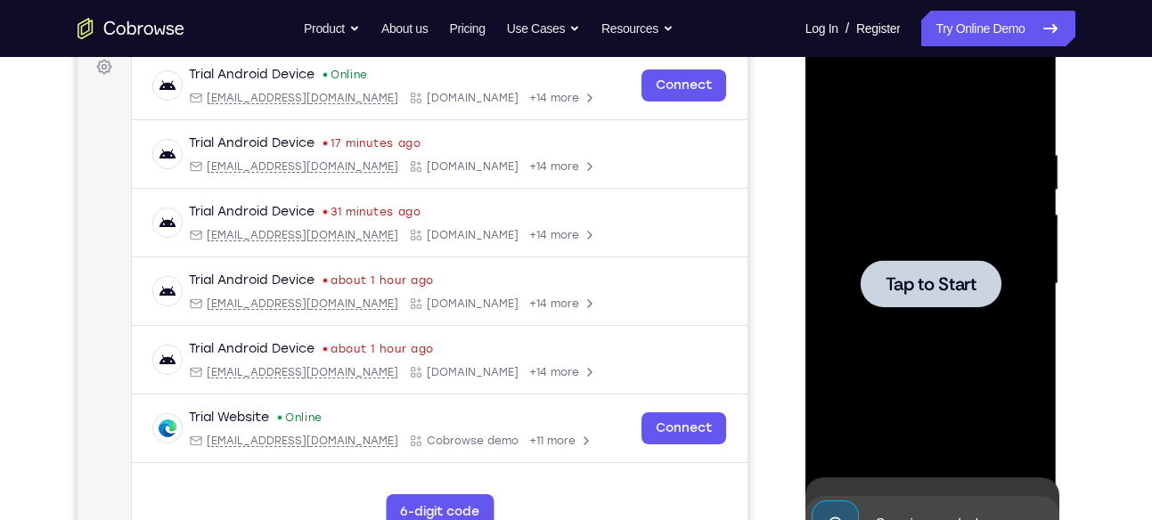
scroll to position [282, 0]
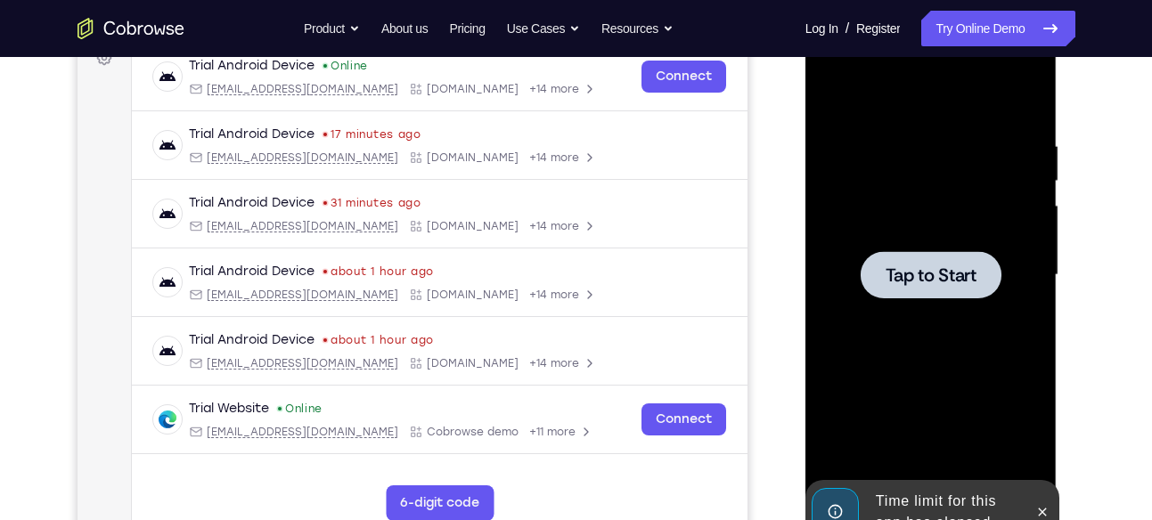
click at [906, 266] on span "Tap to Start" at bounding box center [930, 275] width 91 height 18
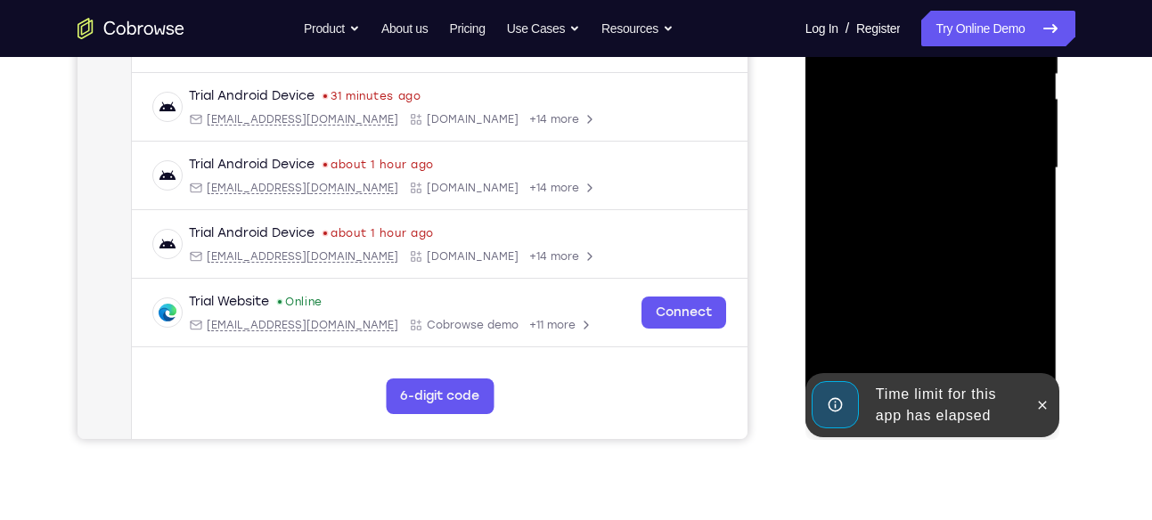
scroll to position [395, 0]
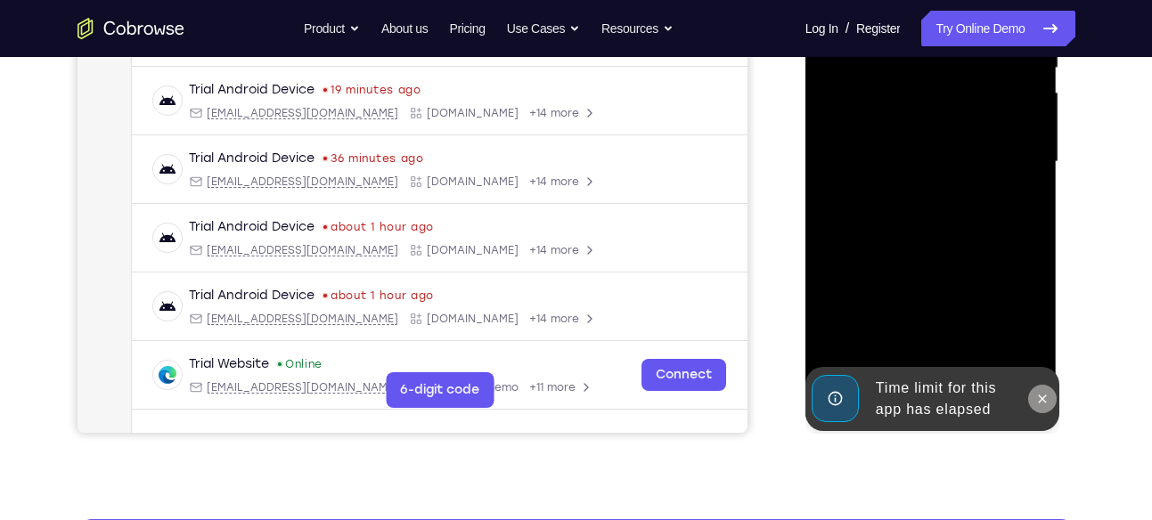
click at [1049, 397] on icon at bounding box center [1042, 399] width 14 height 14
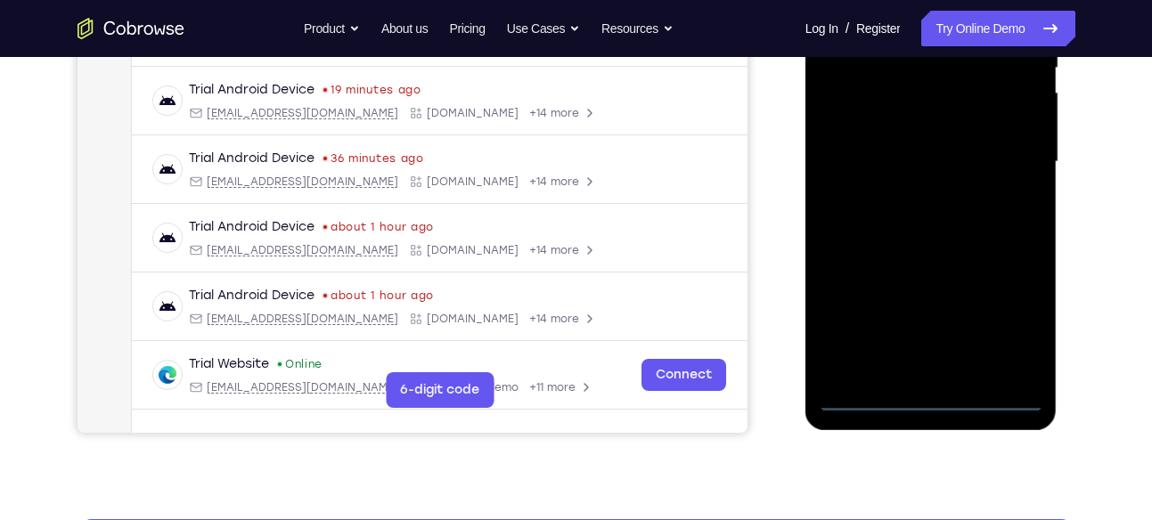
click at [933, 395] on div at bounding box center [931, 162] width 224 height 499
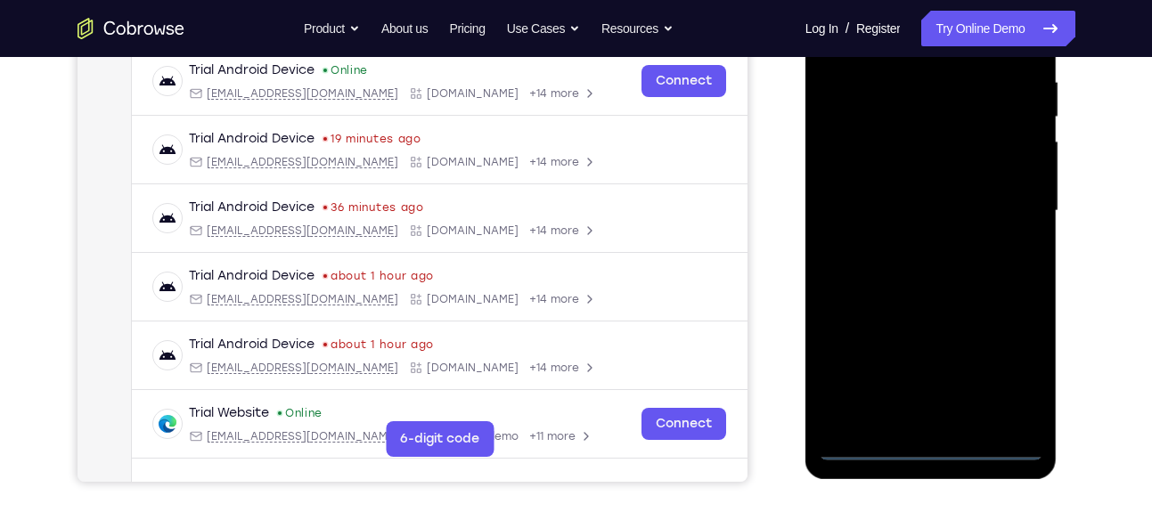
scroll to position [342, 0]
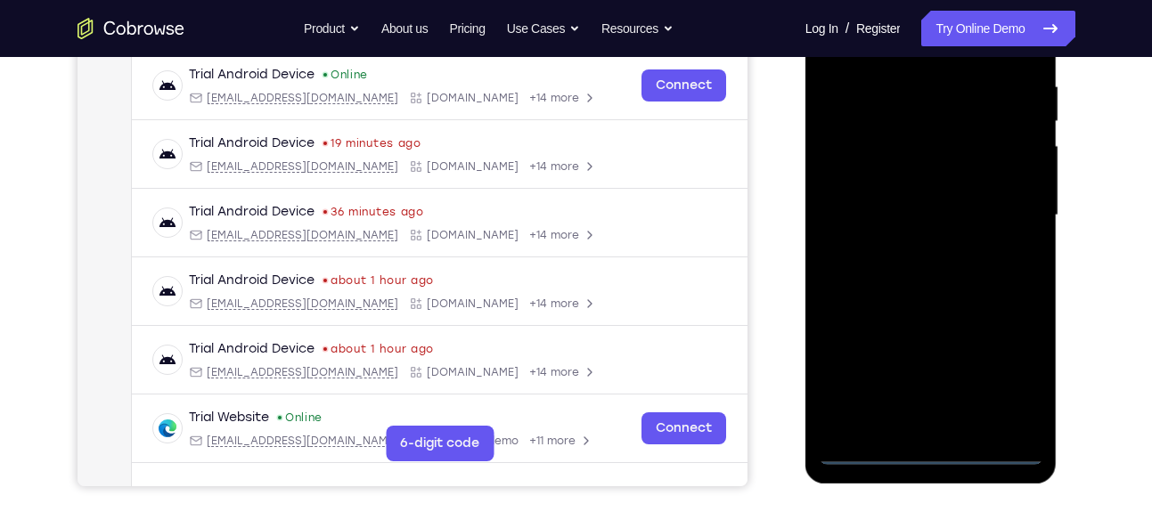
click at [1016, 371] on div at bounding box center [931, 215] width 224 height 499
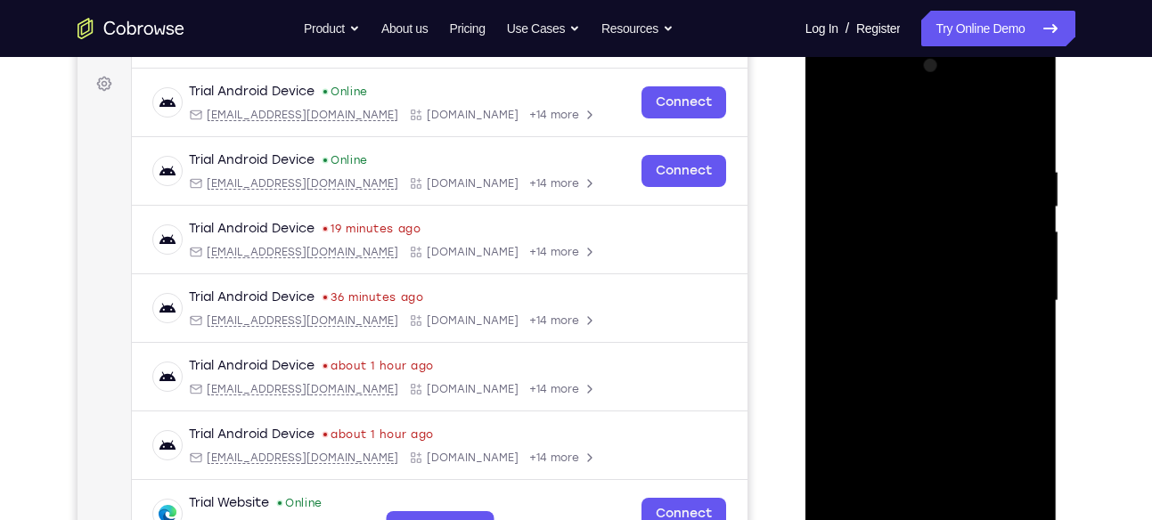
scroll to position [232, 0]
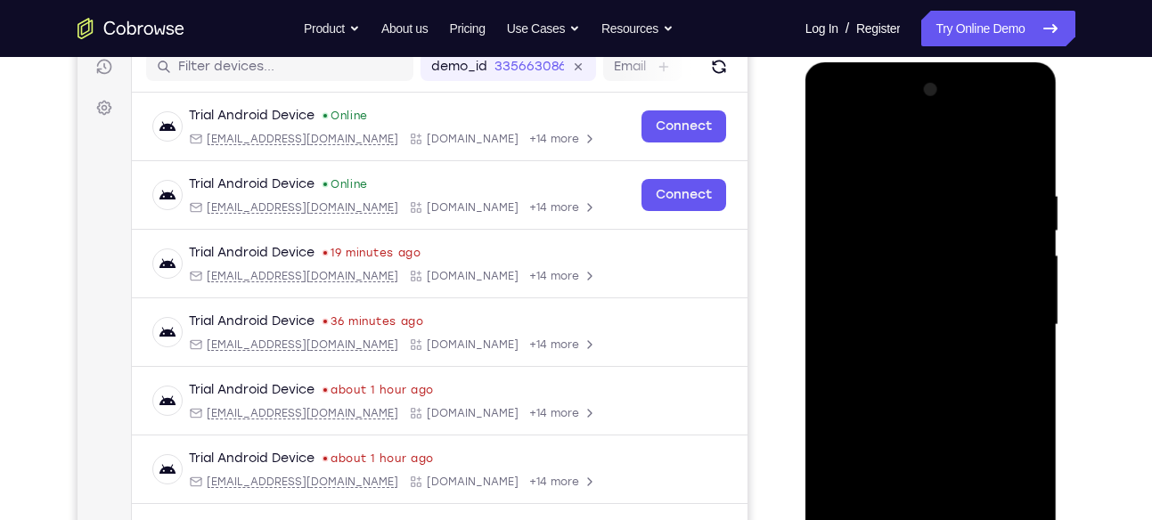
click at [844, 117] on div at bounding box center [931, 325] width 224 height 499
click at [1009, 317] on div at bounding box center [931, 325] width 224 height 499
click at [917, 365] on div at bounding box center [931, 325] width 224 height 499
click at [1005, 118] on div at bounding box center [931, 325] width 224 height 499
click at [877, 158] on div at bounding box center [931, 325] width 224 height 499
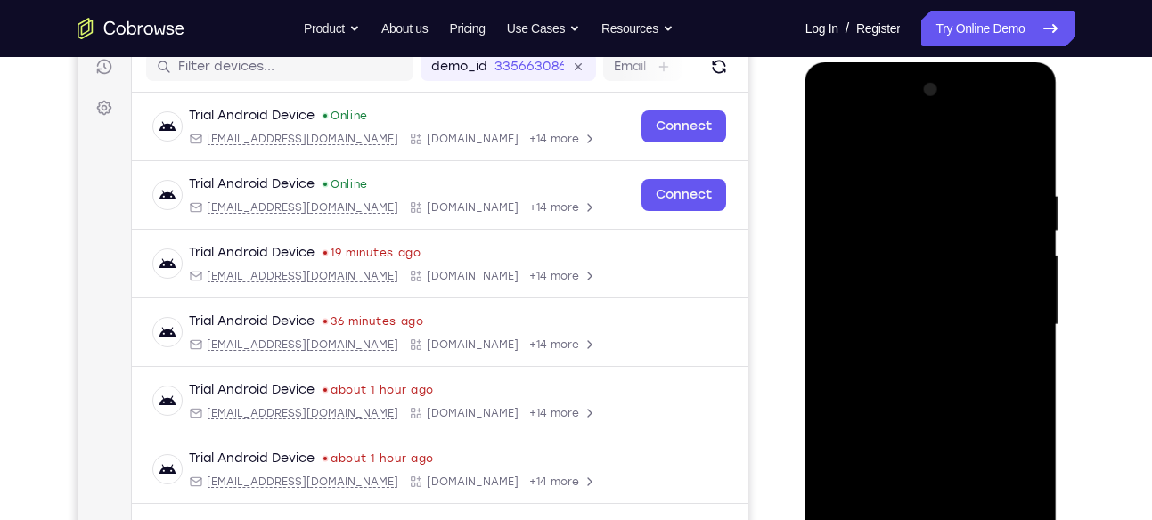
click at [850, 275] on div at bounding box center [931, 325] width 224 height 499
click at [931, 329] on div at bounding box center [931, 325] width 224 height 499
click at [933, 469] on div at bounding box center [931, 325] width 224 height 499
click at [919, 319] on div at bounding box center [931, 325] width 224 height 499
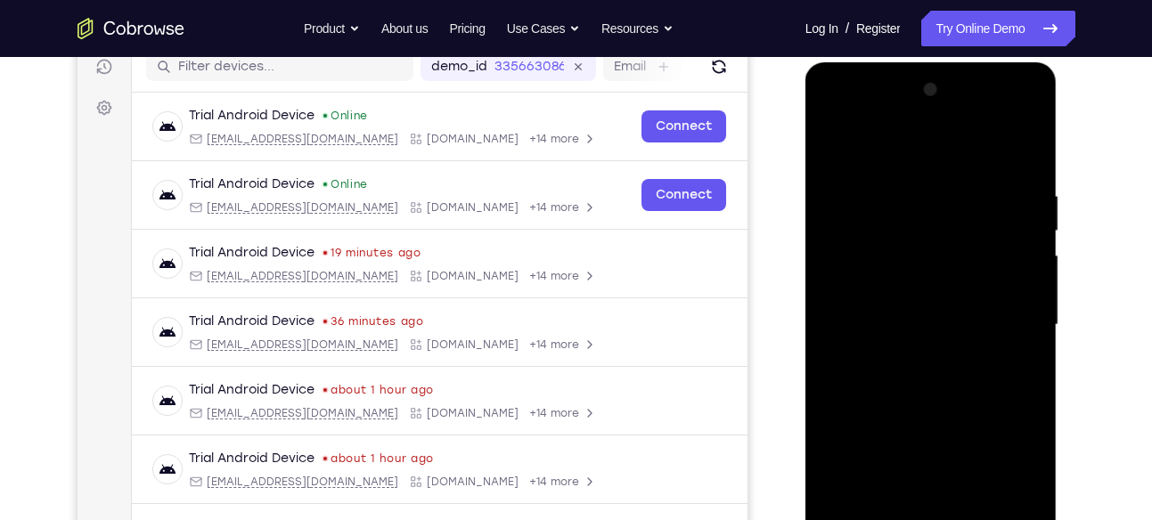
click at [928, 465] on div at bounding box center [931, 325] width 224 height 499
click at [892, 344] on div at bounding box center [931, 325] width 224 height 499
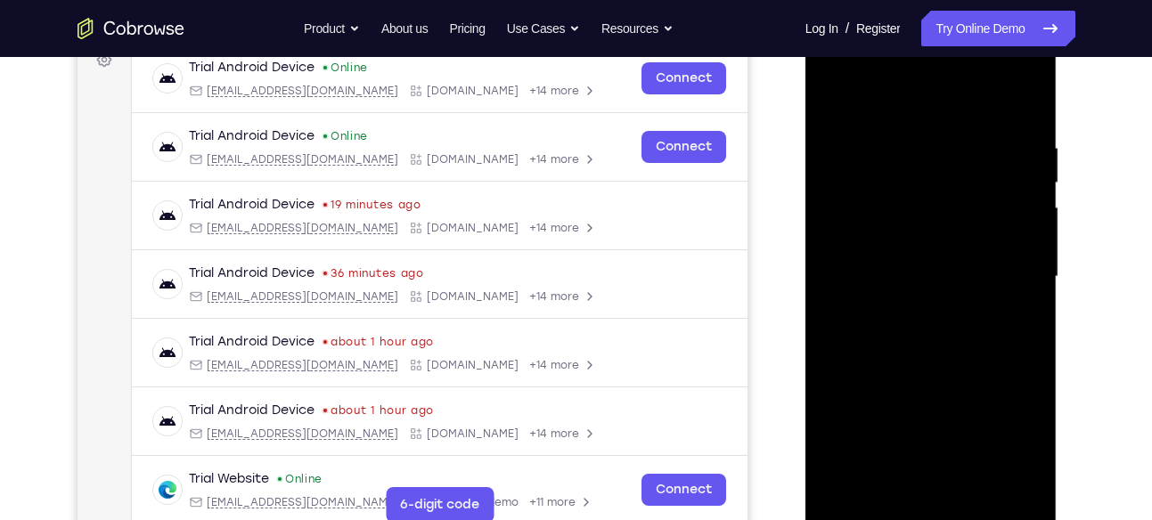
scroll to position [290, 0]
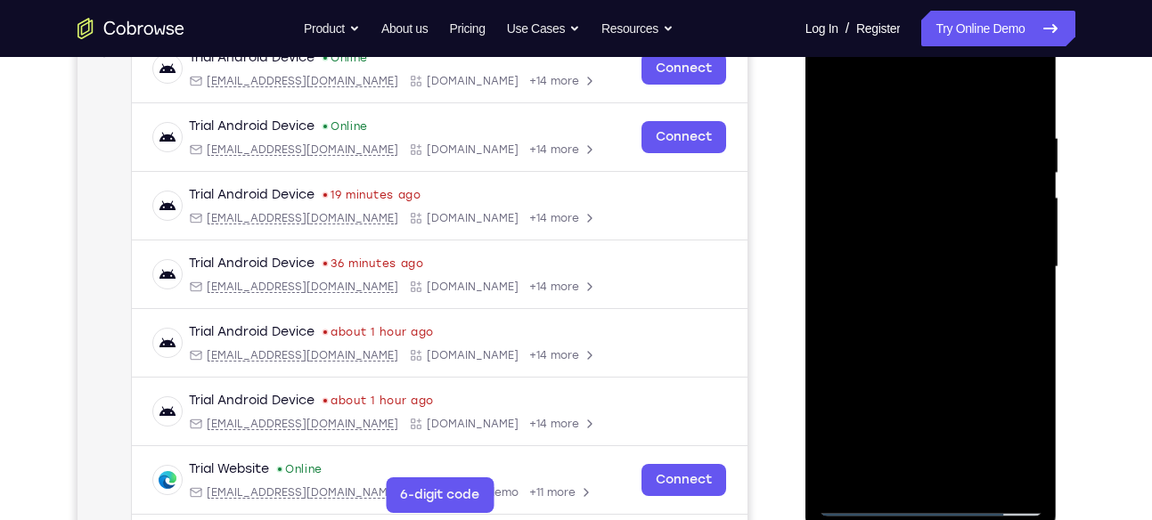
click at [923, 475] on div at bounding box center [931, 267] width 224 height 499
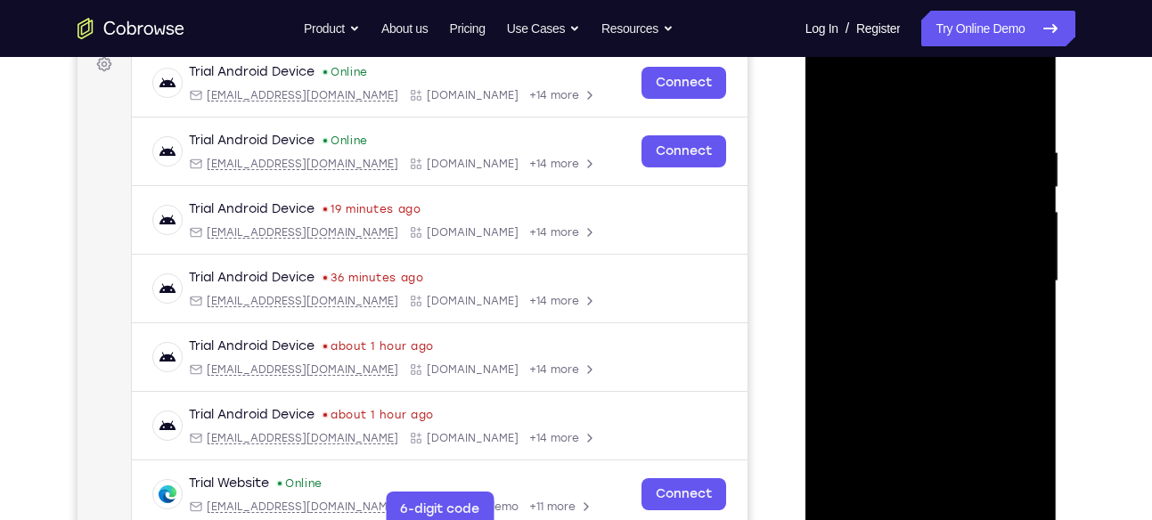
click at [1028, 77] on div at bounding box center [931, 281] width 224 height 499
click at [869, 306] on div at bounding box center [931, 281] width 224 height 499
click at [1029, 104] on div at bounding box center [931, 281] width 224 height 499
click at [1025, 72] on div at bounding box center [931, 281] width 224 height 499
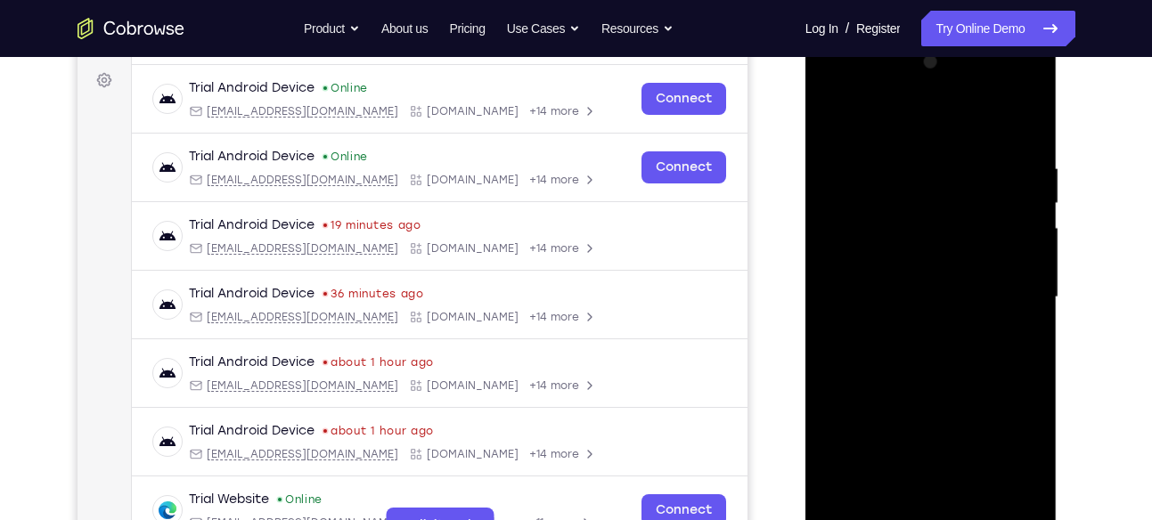
click at [1025, 95] on div at bounding box center [931, 297] width 224 height 499
click at [972, 420] on div at bounding box center [931, 297] width 224 height 499
click at [1005, 88] on div at bounding box center [931, 297] width 224 height 499
click at [937, 164] on div at bounding box center [931, 297] width 224 height 499
click at [1011, 86] on div at bounding box center [931, 297] width 224 height 499
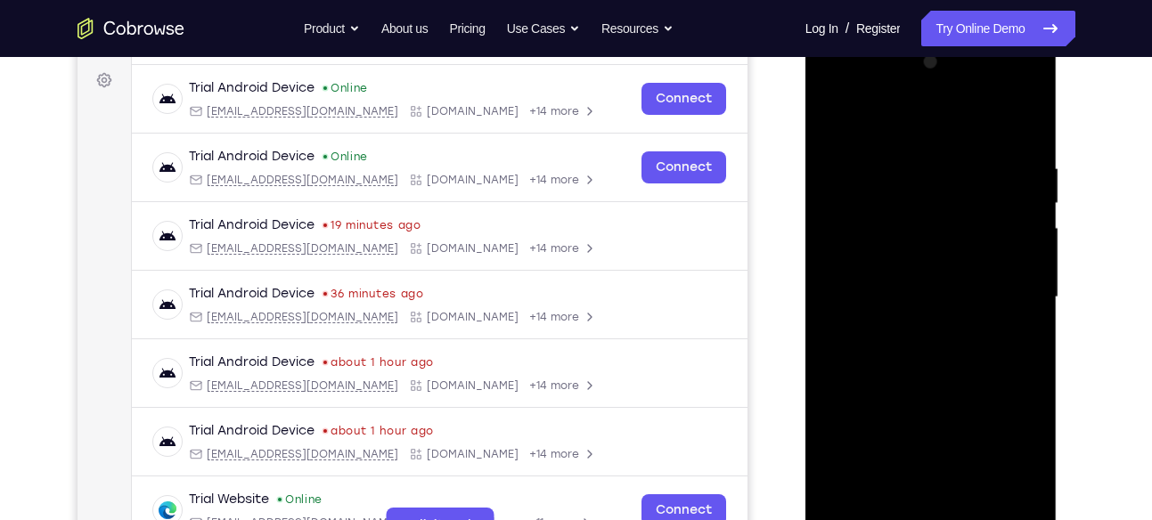
click at [1030, 160] on div at bounding box center [931, 297] width 224 height 499
click at [835, 93] on div at bounding box center [931, 297] width 224 height 499
click at [1000, 286] on div at bounding box center [931, 297] width 224 height 499
click at [915, 330] on div at bounding box center [931, 297] width 224 height 499
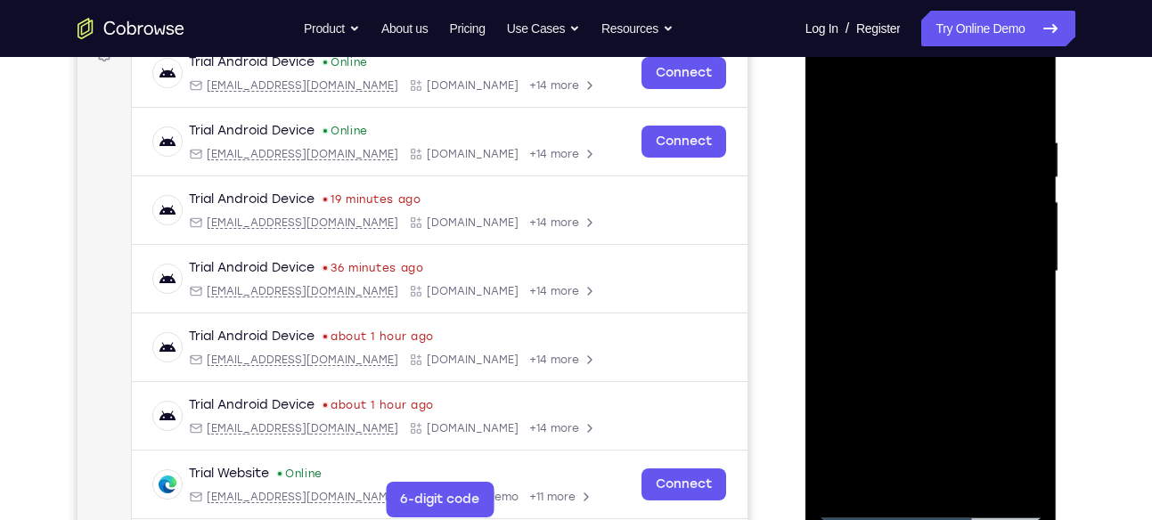
scroll to position [280, 0]
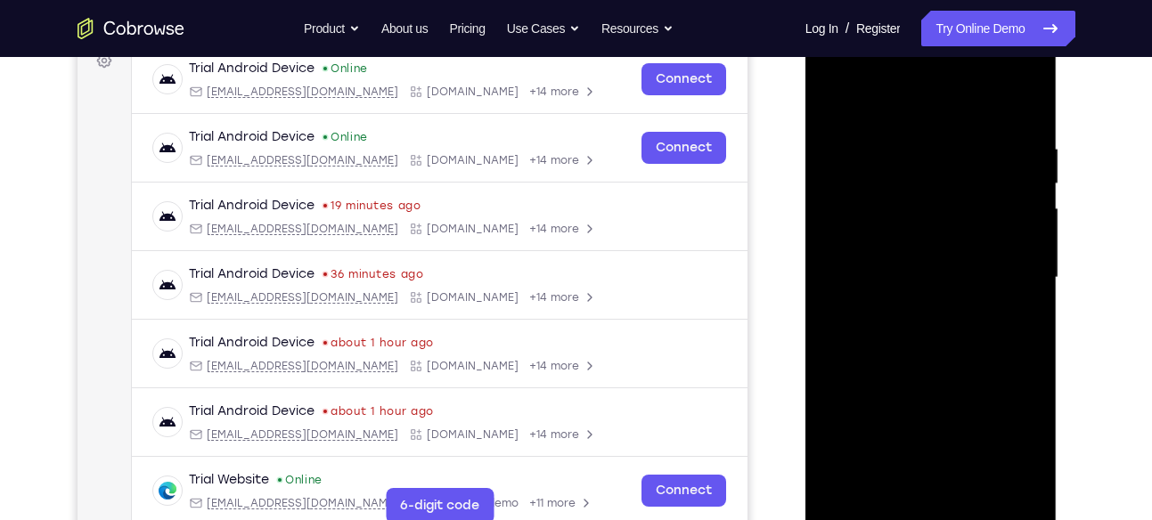
click at [934, 361] on div at bounding box center [931, 278] width 224 height 499
click at [914, 262] on div at bounding box center [931, 278] width 224 height 499
click at [956, 226] on div at bounding box center [931, 278] width 224 height 499
click at [928, 200] on div at bounding box center [931, 278] width 224 height 499
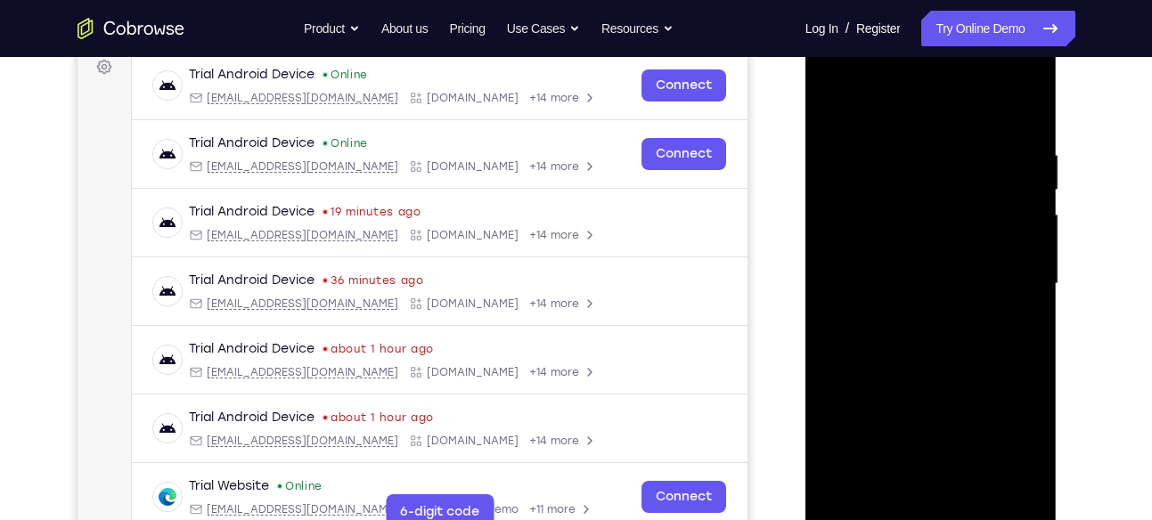
scroll to position [269, 0]
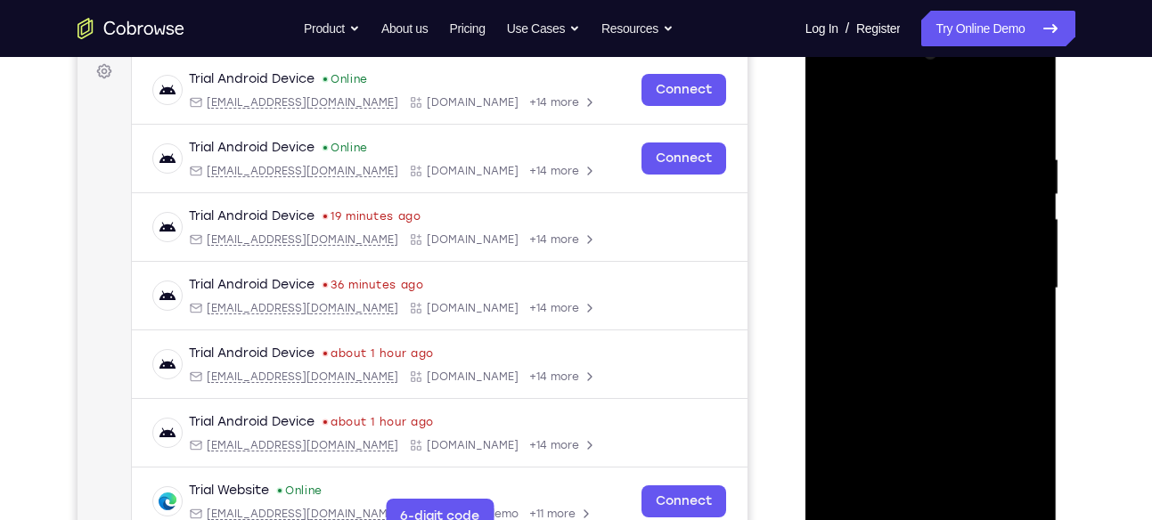
click at [940, 353] on div at bounding box center [931, 288] width 224 height 499
click at [935, 202] on div at bounding box center [931, 288] width 224 height 499
click at [1004, 81] on div at bounding box center [931, 288] width 224 height 499
click at [886, 111] on div at bounding box center [931, 288] width 224 height 499
drag, startPoint x: 909, startPoint y: 208, endPoint x: 934, endPoint y: 456, distance: 249.8
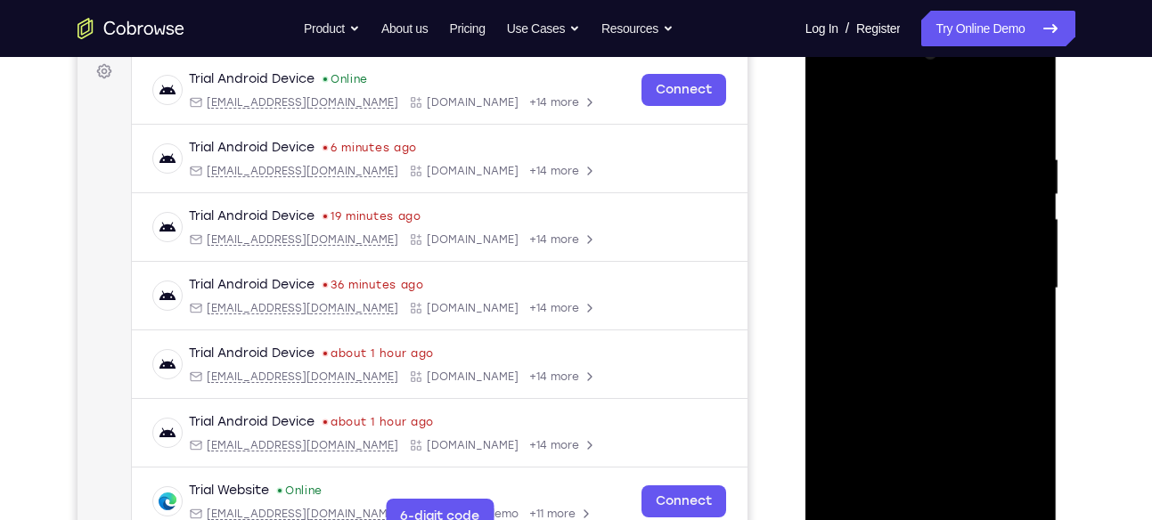
click at [934, 456] on div at bounding box center [931, 288] width 224 height 499
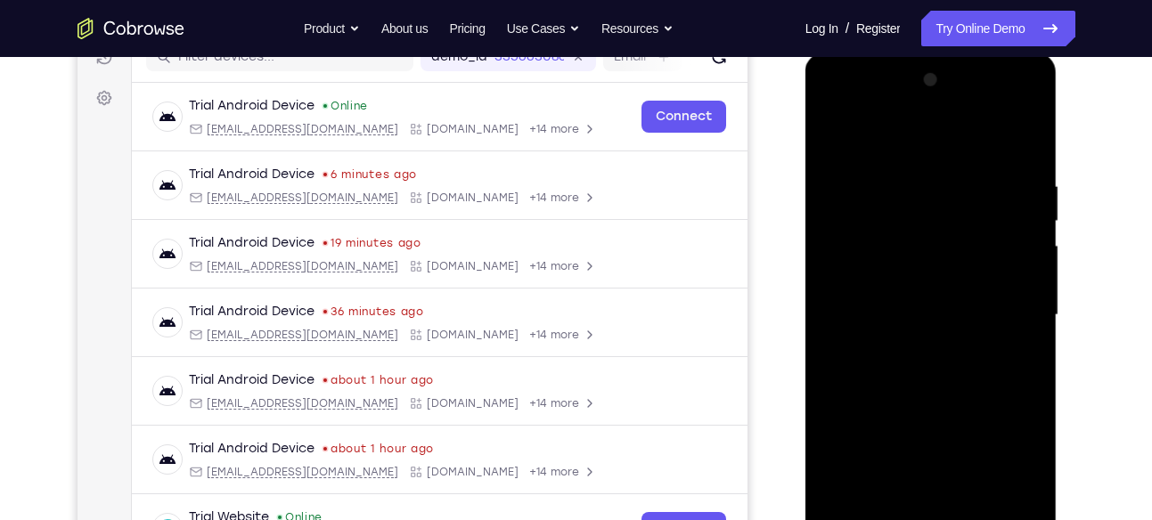
scroll to position [224, 0]
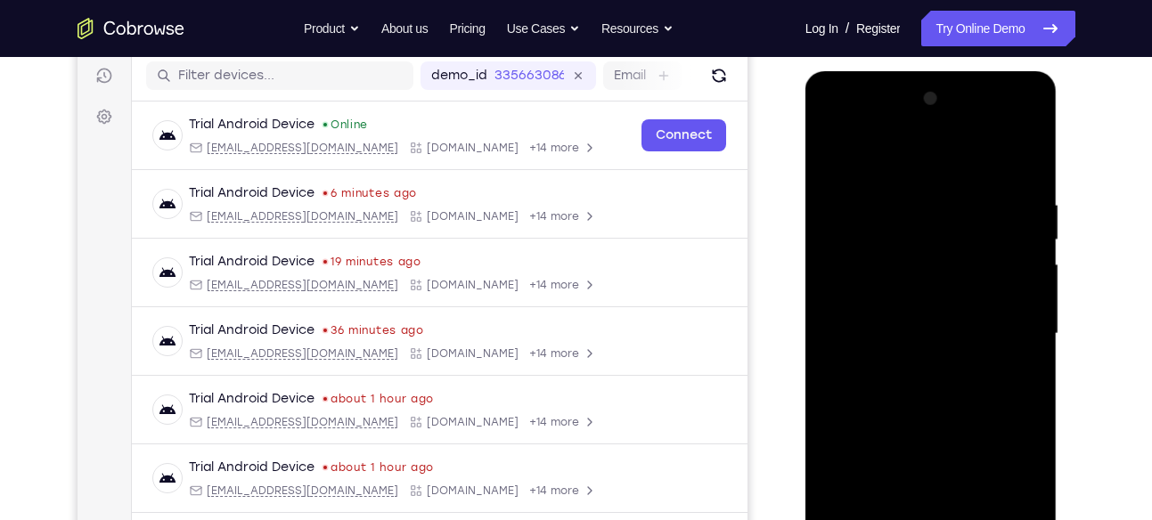
drag, startPoint x: 944, startPoint y: 206, endPoint x: 958, endPoint y: 465, distance: 259.5
click at [958, 465] on div at bounding box center [931, 334] width 224 height 499
click at [1003, 128] on div at bounding box center [931, 334] width 224 height 499
click at [890, 159] on div at bounding box center [931, 334] width 224 height 499
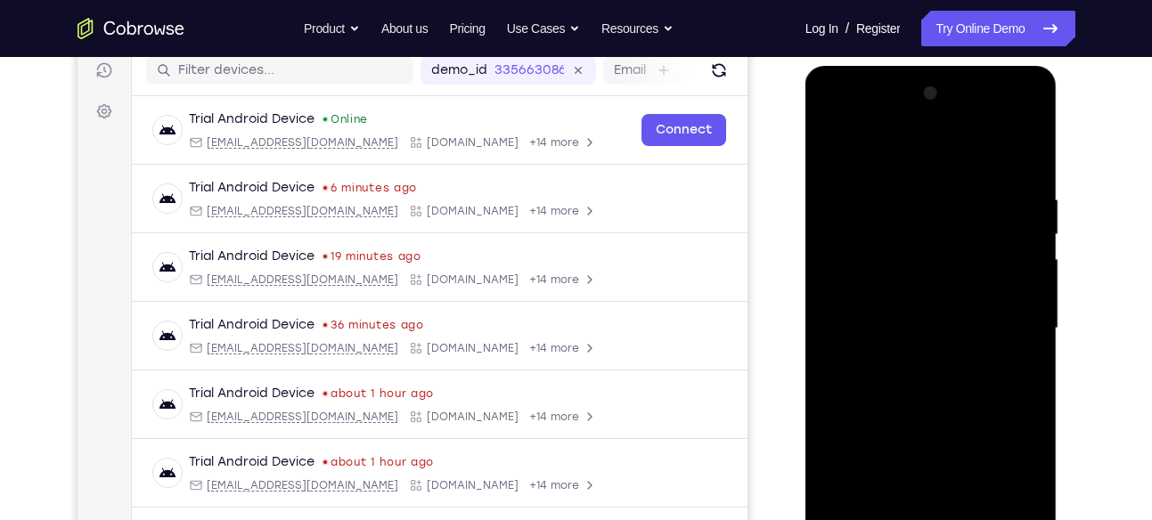
scroll to position [227, 0]
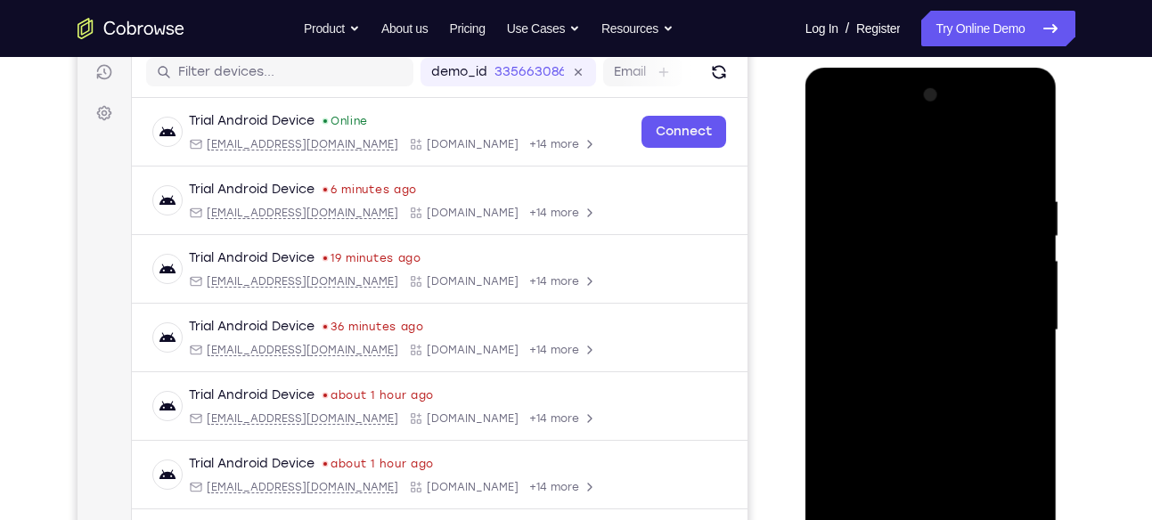
click at [851, 144] on div at bounding box center [931, 330] width 224 height 499
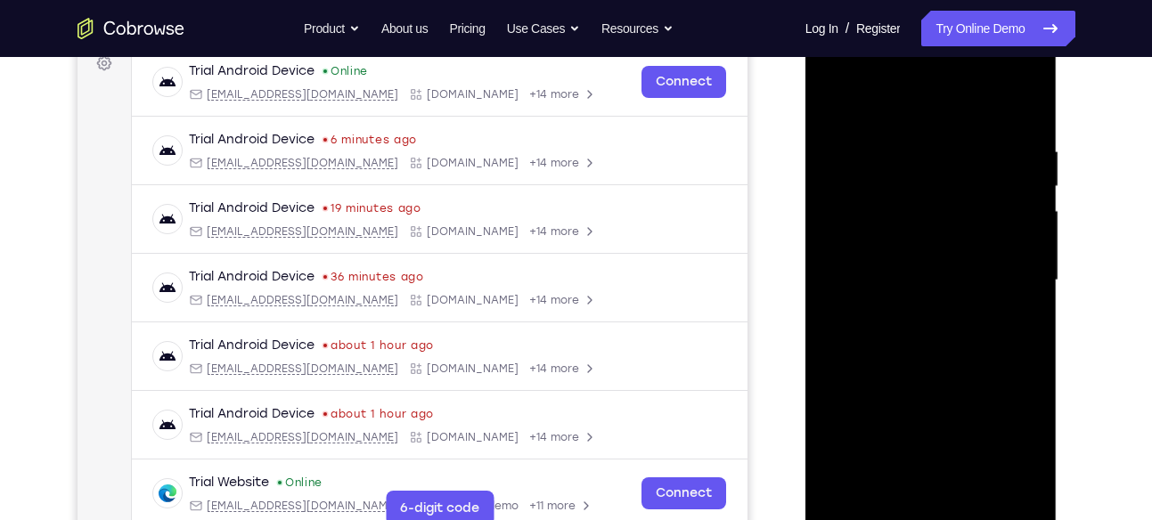
scroll to position [278, 0]
click at [898, 195] on div at bounding box center [931, 279] width 224 height 499
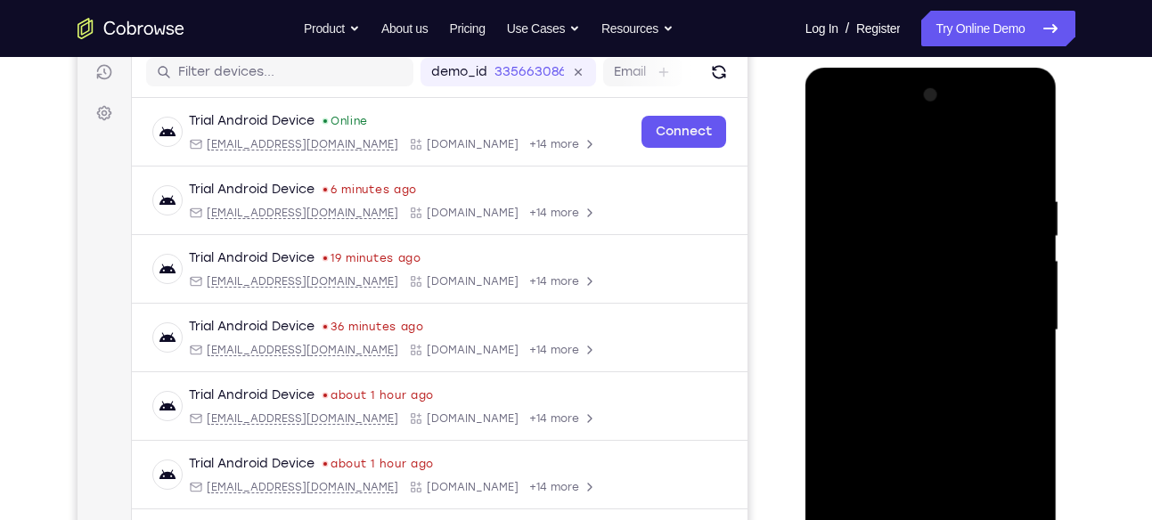
scroll to position [226, 0]
click at [875, 202] on div at bounding box center [931, 331] width 224 height 499
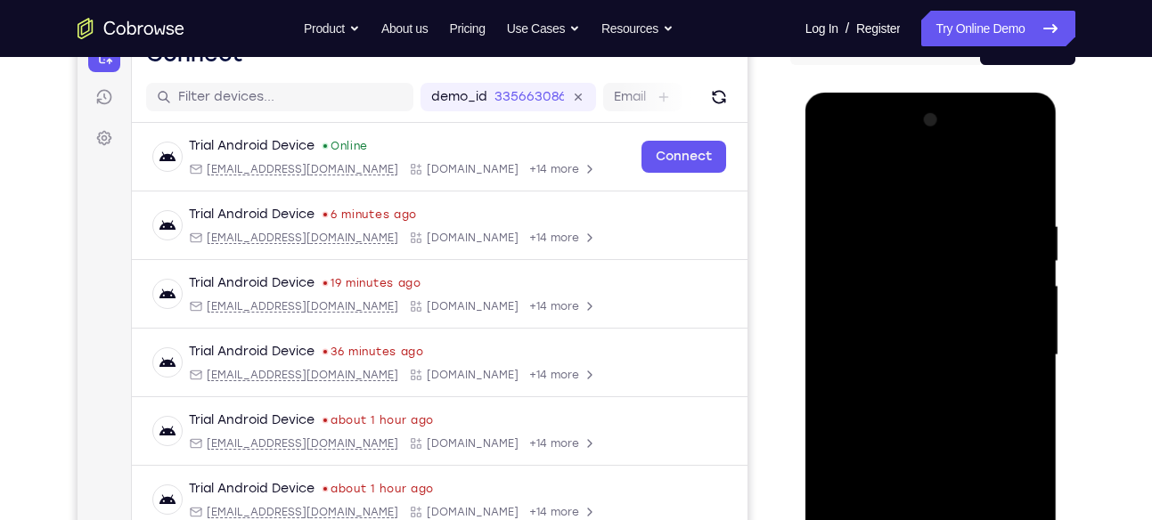
scroll to position [201, 0]
click at [1005, 140] on div at bounding box center [931, 356] width 224 height 499
click at [886, 211] on div at bounding box center [931, 356] width 224 height 499
click at [897, 259] on div at bounding box center [931, 356] width 224 height 499
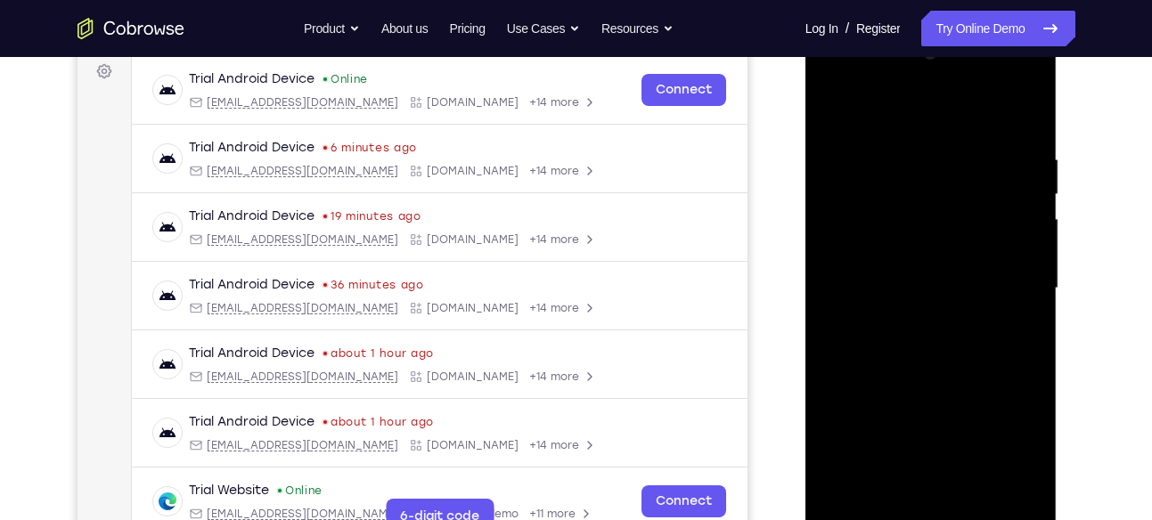
scroll to position [270, 0]
click at [942, 338] on div at bounding box center [931, 287] width 224 height 499
click at [892, 220] on div at bounding box center [931, 287] width 224 height 499
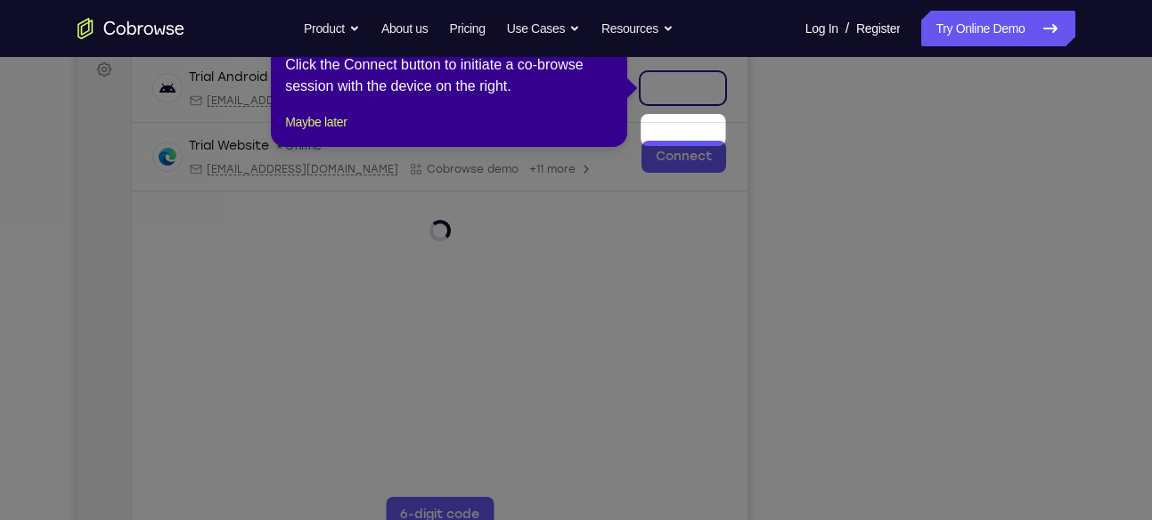
scroll to position [226, 0]
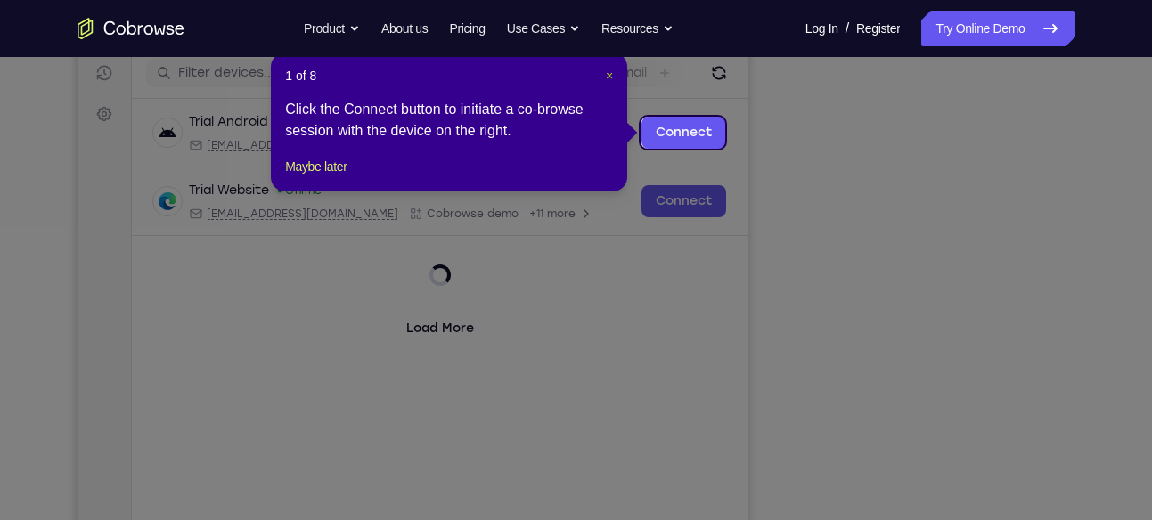
click at [607, 69] on span "×" at bounding box center [609, 76] width 7 height 14
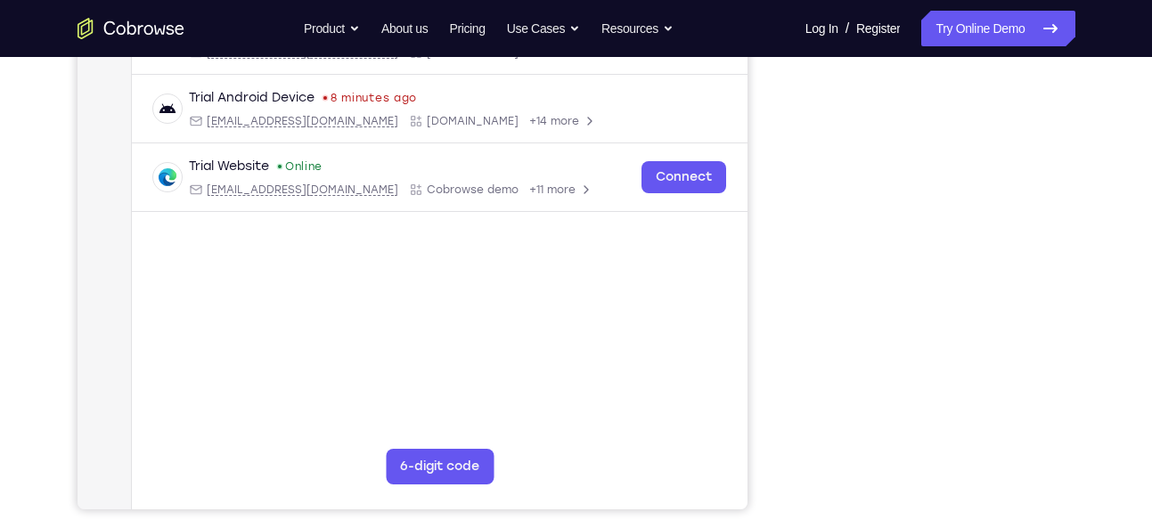
scroll to position [320, 0]
drag, startPoint x: 799, startPoint y: 330, endPoint x: 1096, endPoint y: 383, distance: 302.3
click at [1096, 383] on div "Your Support Agent Your Customer Web iOS Android Next Steps We’d be happy to gi…" at bounding box center [576, 324] width 1140 height 1175
drag, startPoint x: 1096, startPoint y: 383, endPoint x: 1073, endPoint y: 369, distance: 27.2
click at [1073, 369] on div at bounding box center [932, 236] width 285 height 548
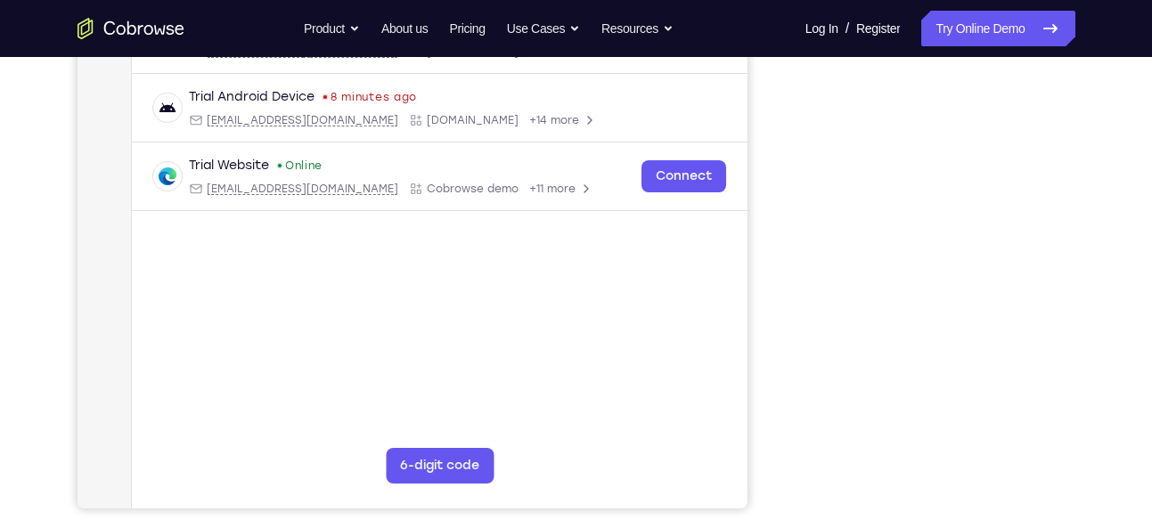
drag, startPoint x: 1067, startPoint y: 370, endPoint x: 1080, endPoint y: 403, distance: 35.6
click at [1080, 403] on div "Your Support Agent Your Customer Web iOS Android Next Steps We’d be happy to gi…" at bounding box center [576, 324] width 1140 height 1175
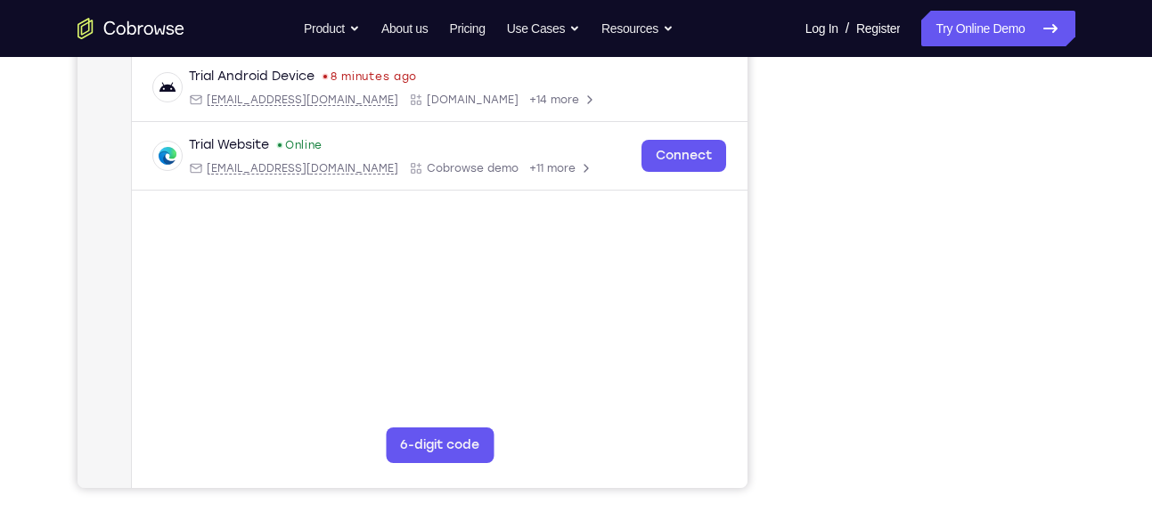
scroll to position [345, 0]
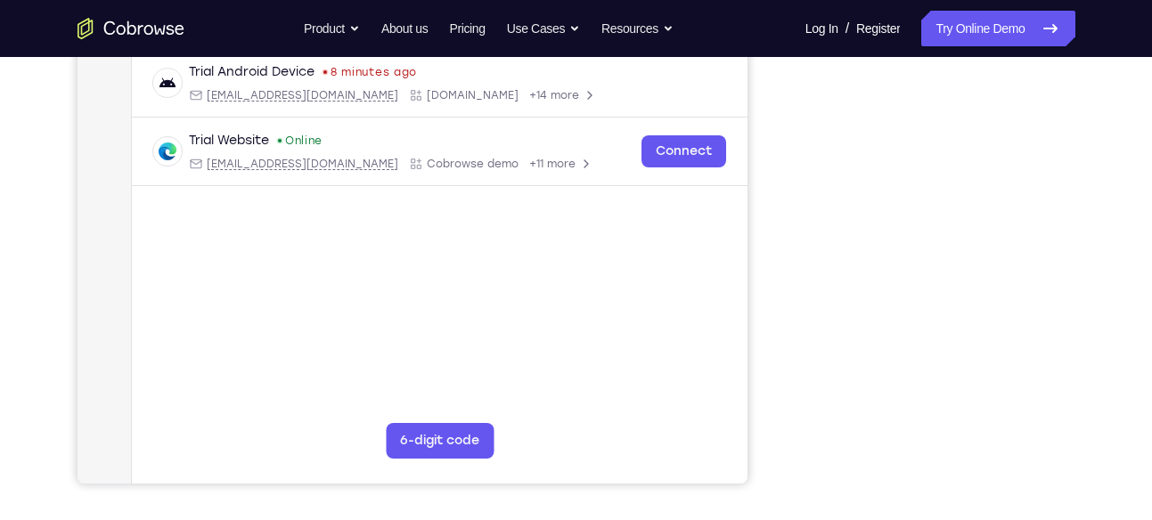
drag, startPoint x: 1065, startPoint y: 396, endPoint x: 1066, endPoint y: 318, distance: 78.4
click at [1066, 318] on div at bounding box center [932, 211] width 285 height 548
